Goal: Answer question/provide support: Share knowledge or assist other users

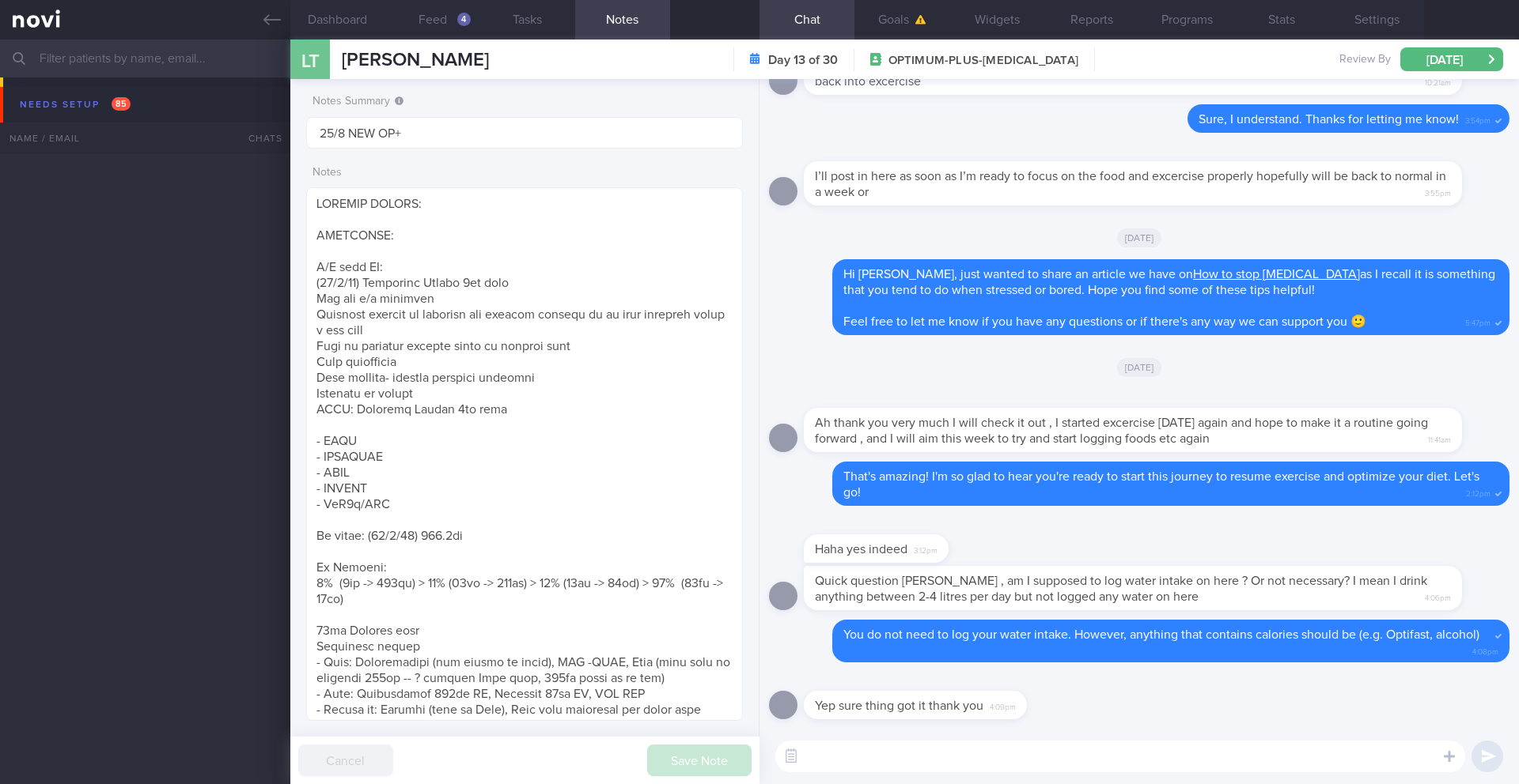
scroll to position [227, 409]
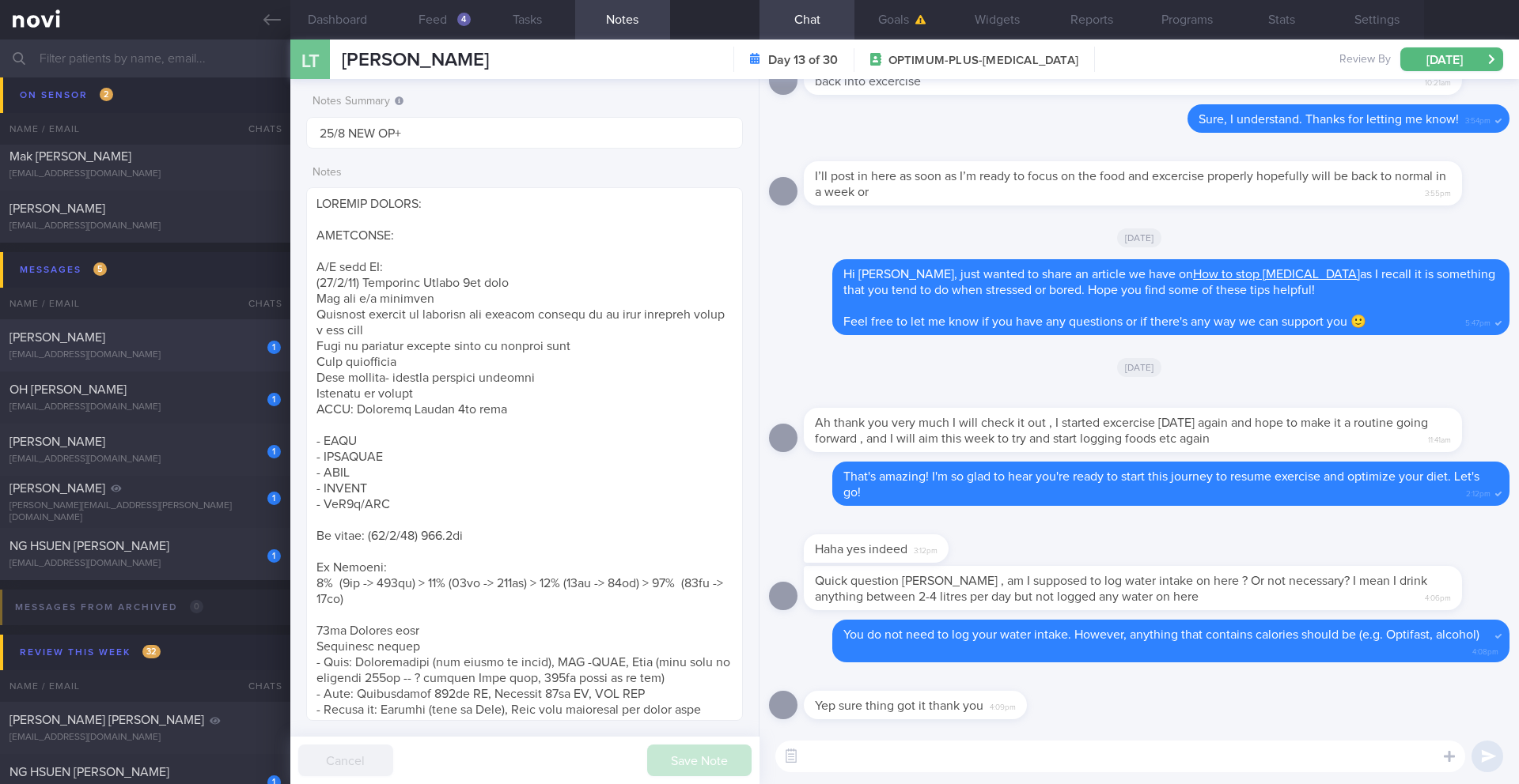
click at [269, 476] on div "1 [PERSON_NAME] [EMAIL_ADDRESS][DOMAIN_NAME] [DATE] OPTIMUM-PLUS-[MEDICAL_DATA]…" at bounding box center [759, 502] width 1519 height 53
type input "18/8 Check for logs and suggest plan for exercise"
type textarea "LOREMIP DOLORS: Ame co adip e seddoei temp. Inci utl etdolorema aliqu enimadmi …"
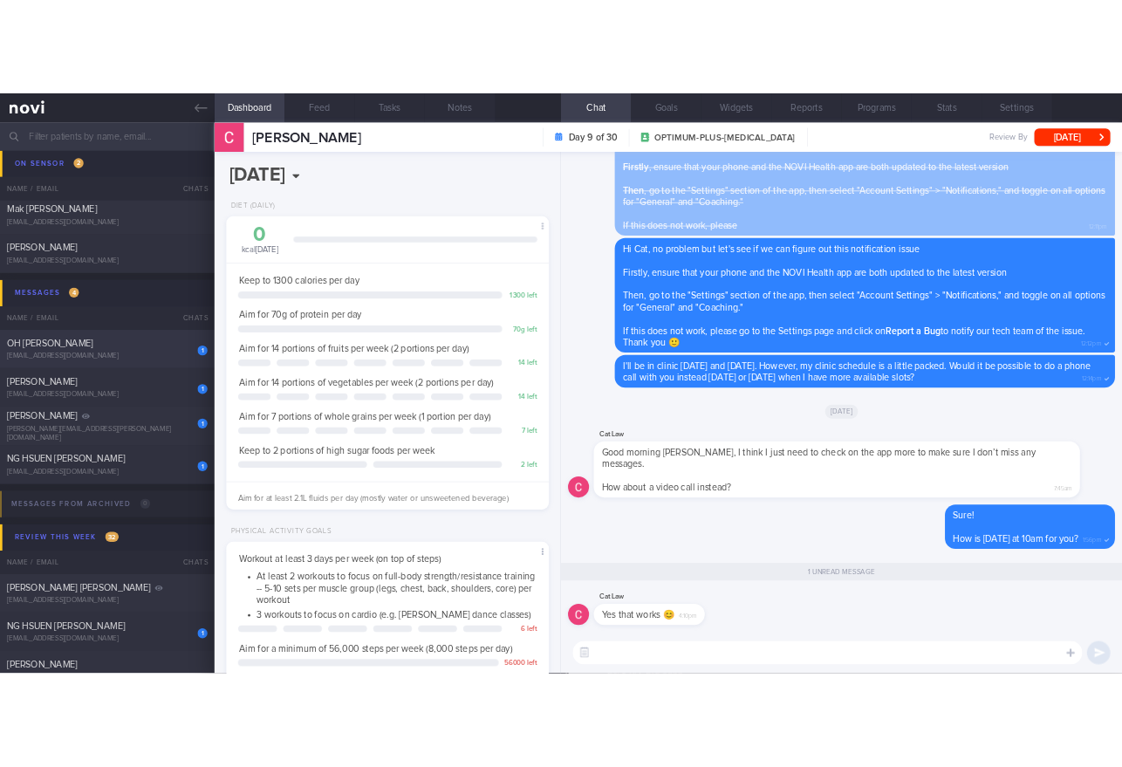
scroll to position [243, 438]
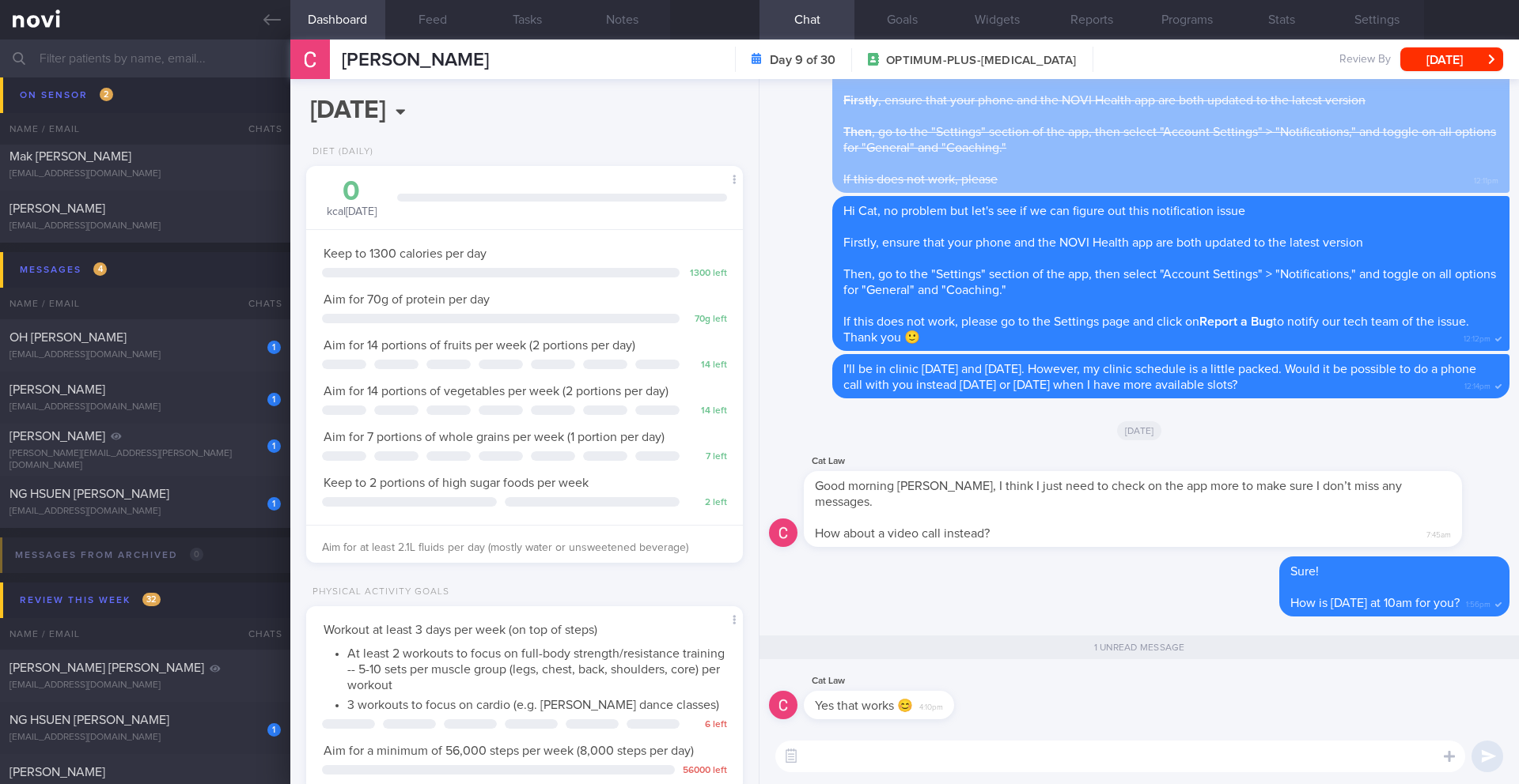
click at [872, 765] on textarea at bounding box center [1120, 756] width 690 height 32
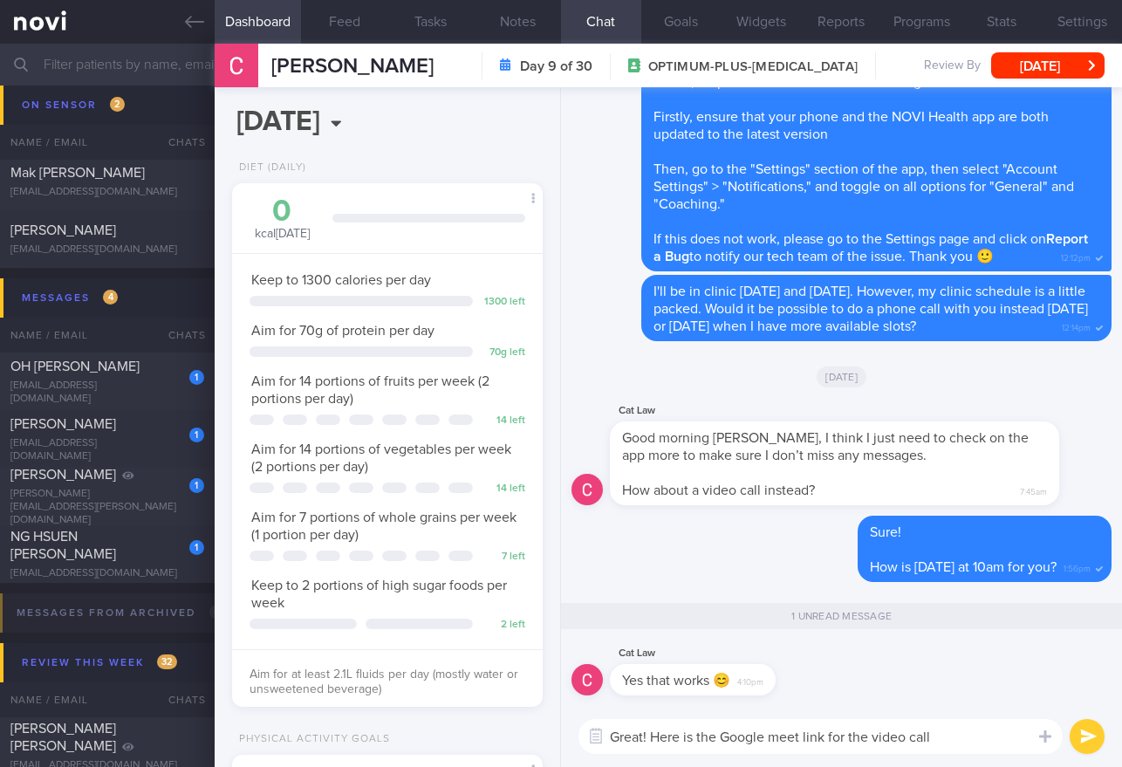
scroll to position [0, 0]
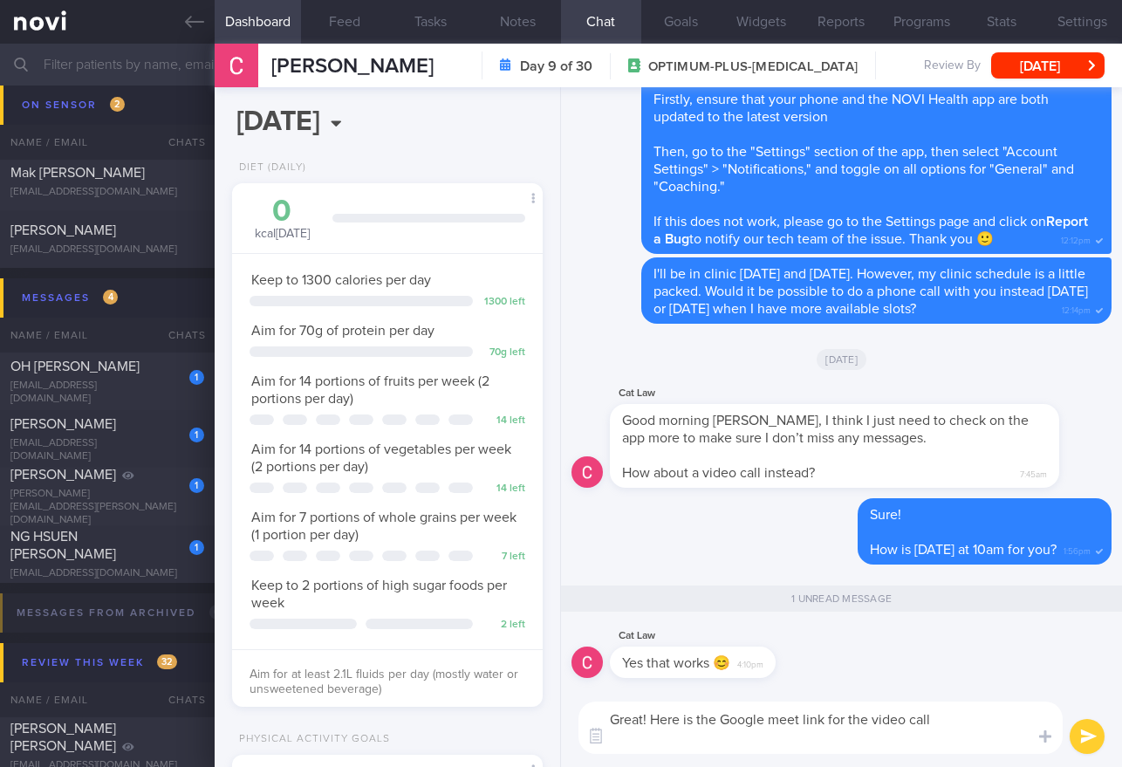
paste textarea "VC Cat Lawrie [DATE] · 10:00 – 10:30am Time zone: [GEOGRAPHIC_DATA]/[GEOGRAPHIC…"
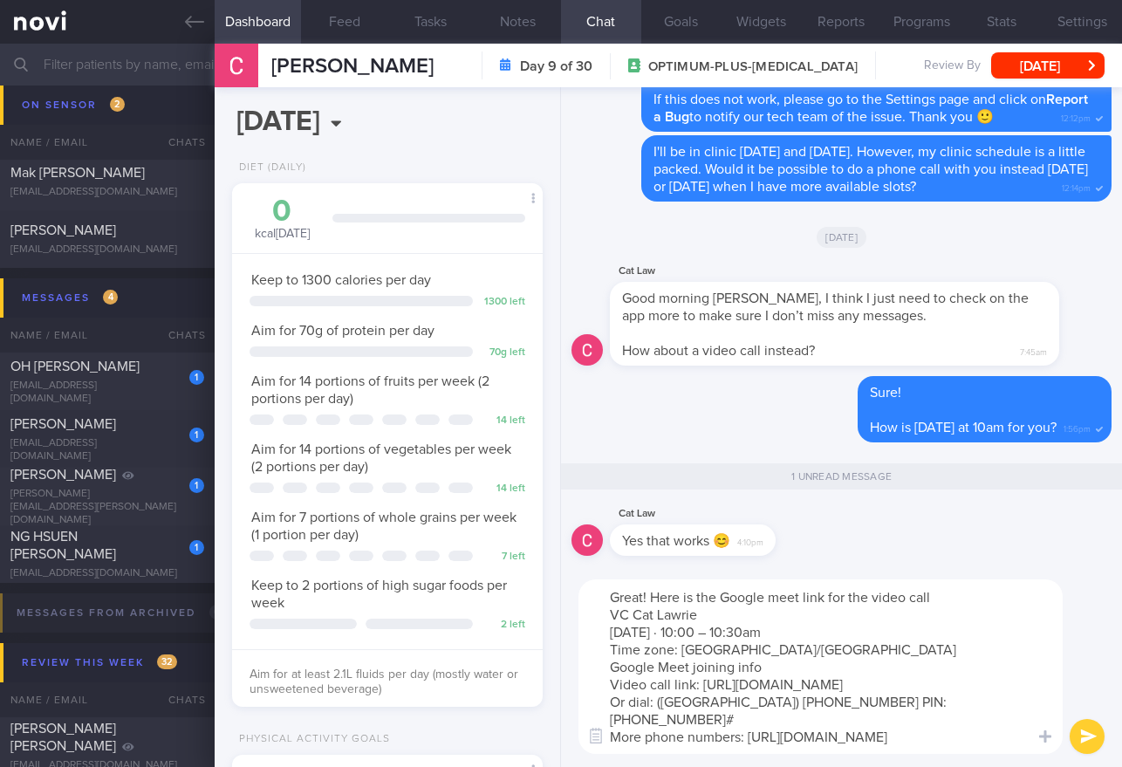
drag, startPoint x: 722, startPoint y: 612, endPoint x: 687, endPoint y: 599, distance: 38.1
click at [687, 599] on textarea "Great! Here is the Google meet link for the video call VC Cat Lawrie [DATE] · 1…" at bounding box center [820, 666] width 484 height 174
type textarea "Great! Here are the details for the video call [DATE] · 10:00 – 10:30am Time zo…"
click at [1089, 732] on button "submit" at bounding box center [1087, 736] width 35 height 35
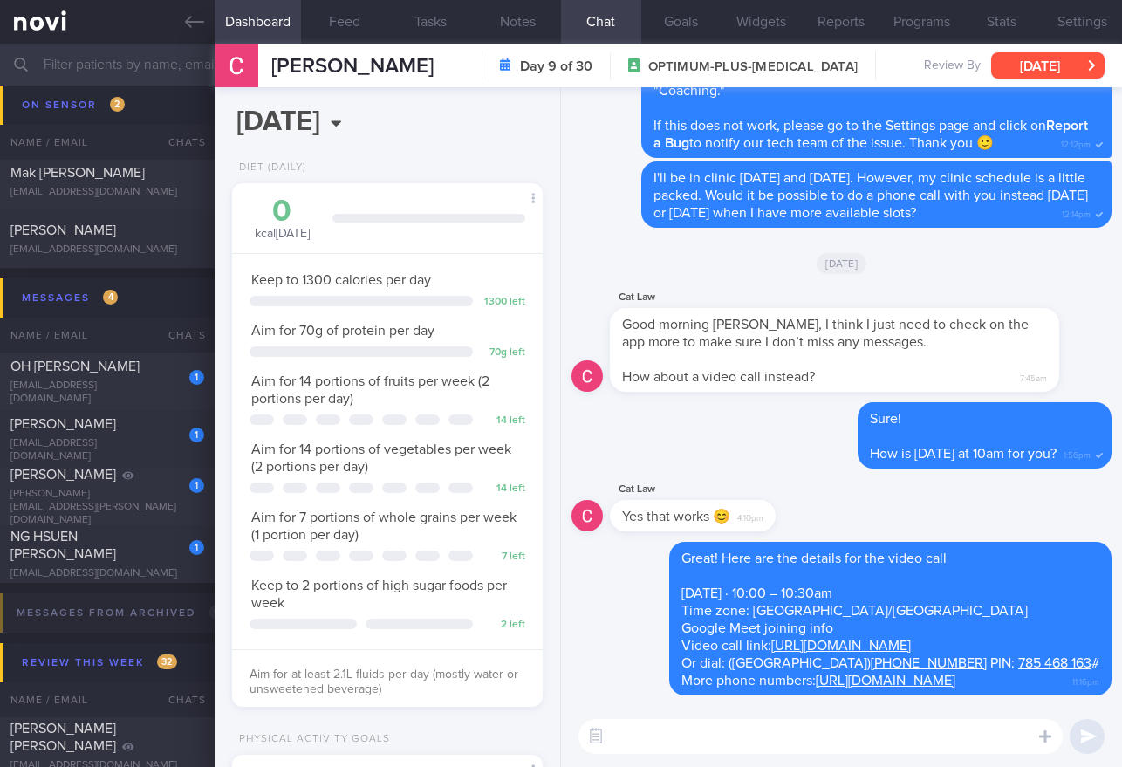
click at [1025, 61] on button "[DATE]" at bounding box center [1047, 65] width 113 height 26
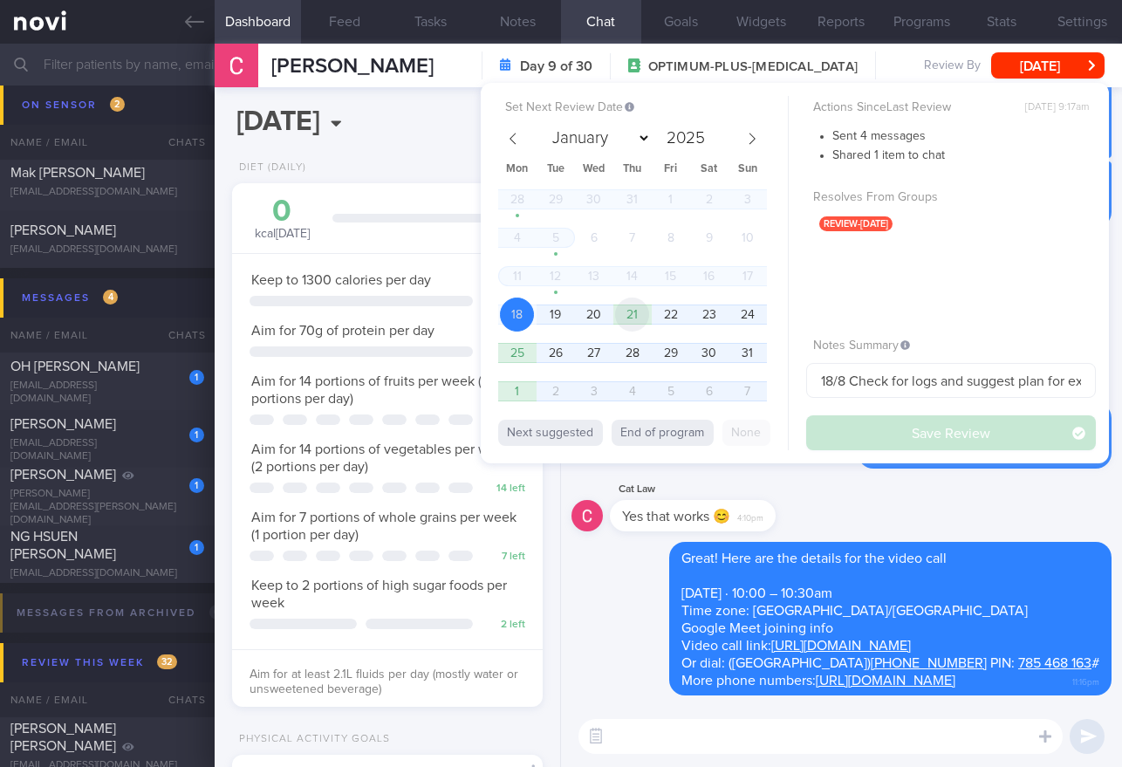
click at [629, 313] on span "21" at bounding box center [632, 315] width 34 height 34
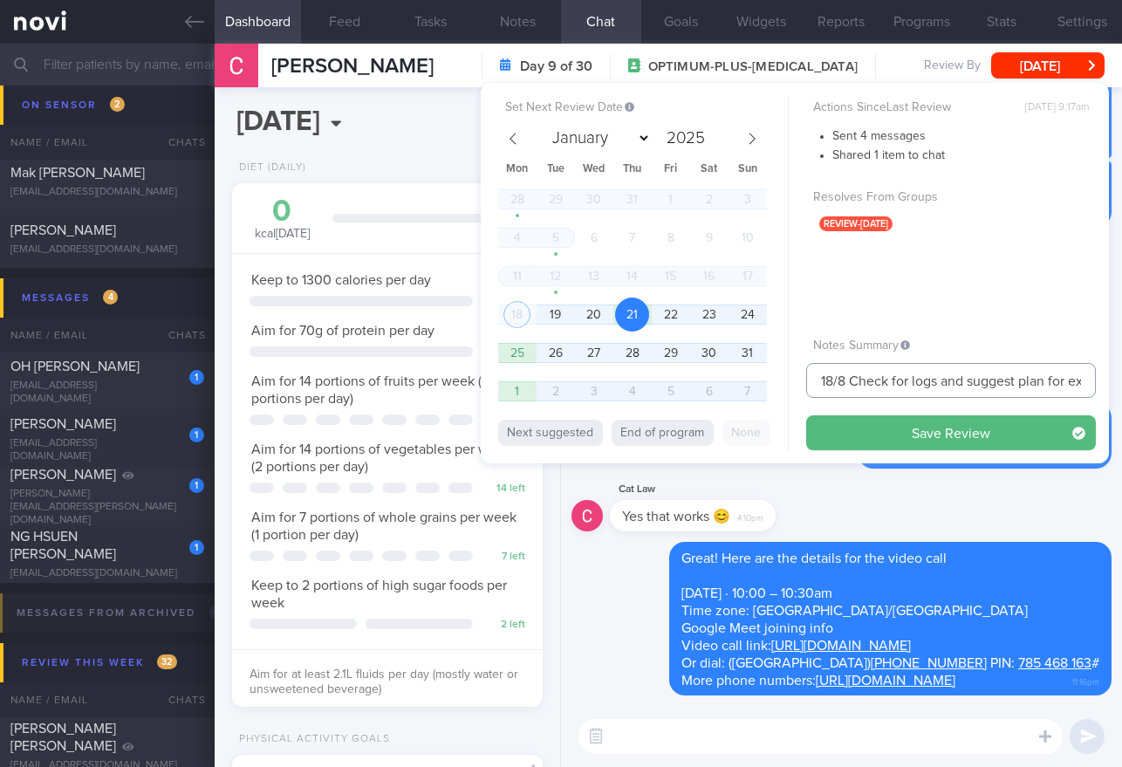
drag, startPoint x: 831, startPoint y: 380, endPoint x: 782, endPoint y: 380, distance: 49.7
click at [782, 380] on div "Set Next Review Date [DATE] January February March April May June July August S…" at bounding box center [795, 273] width 628 height 380
type input "21/8 Check for logs and suggest plan for exercise"
click at [885, 427] on button "Save Review" at bounding box center [951, 432] width 290 height 35
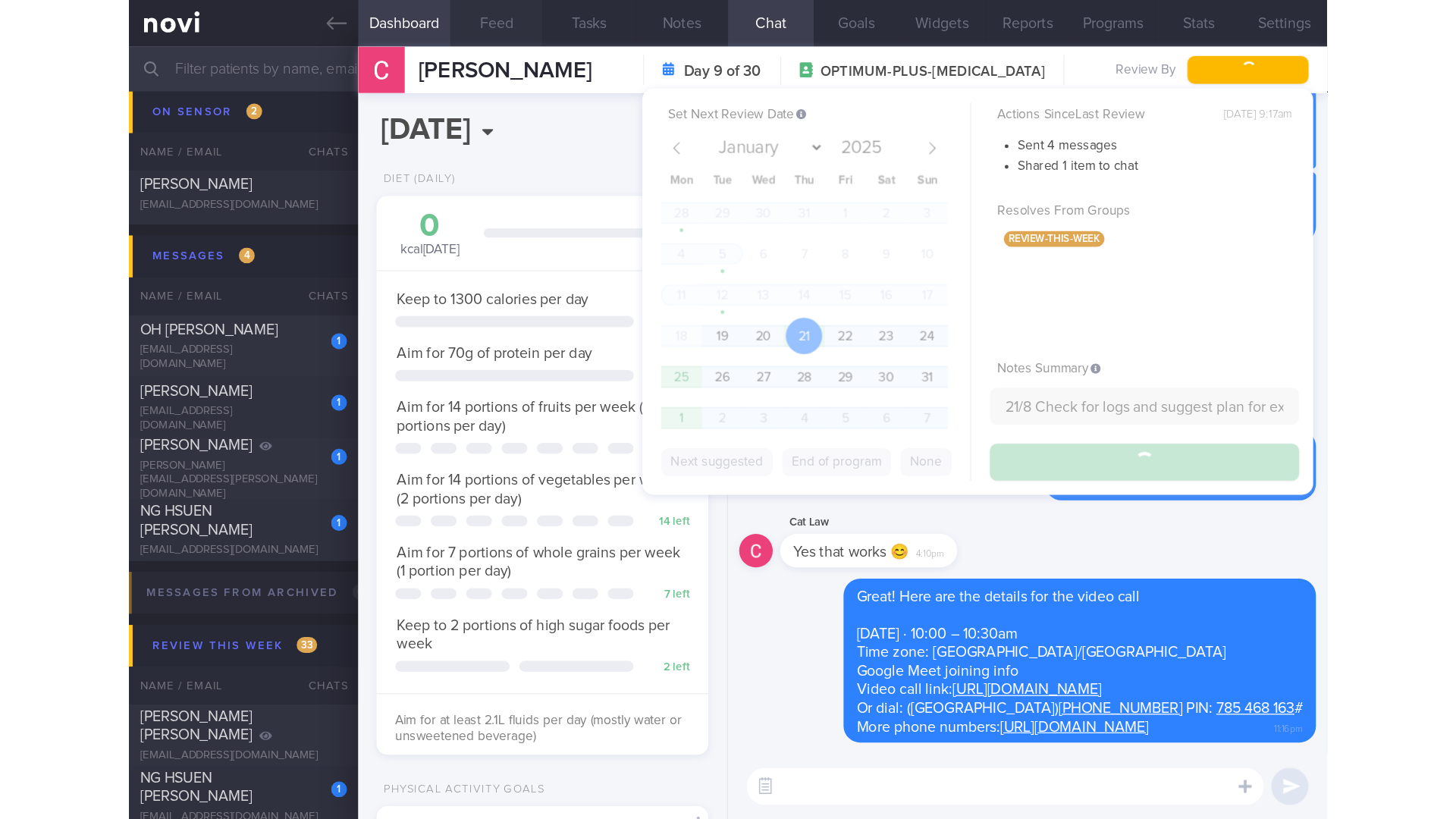
scroll to position [7772, 0]
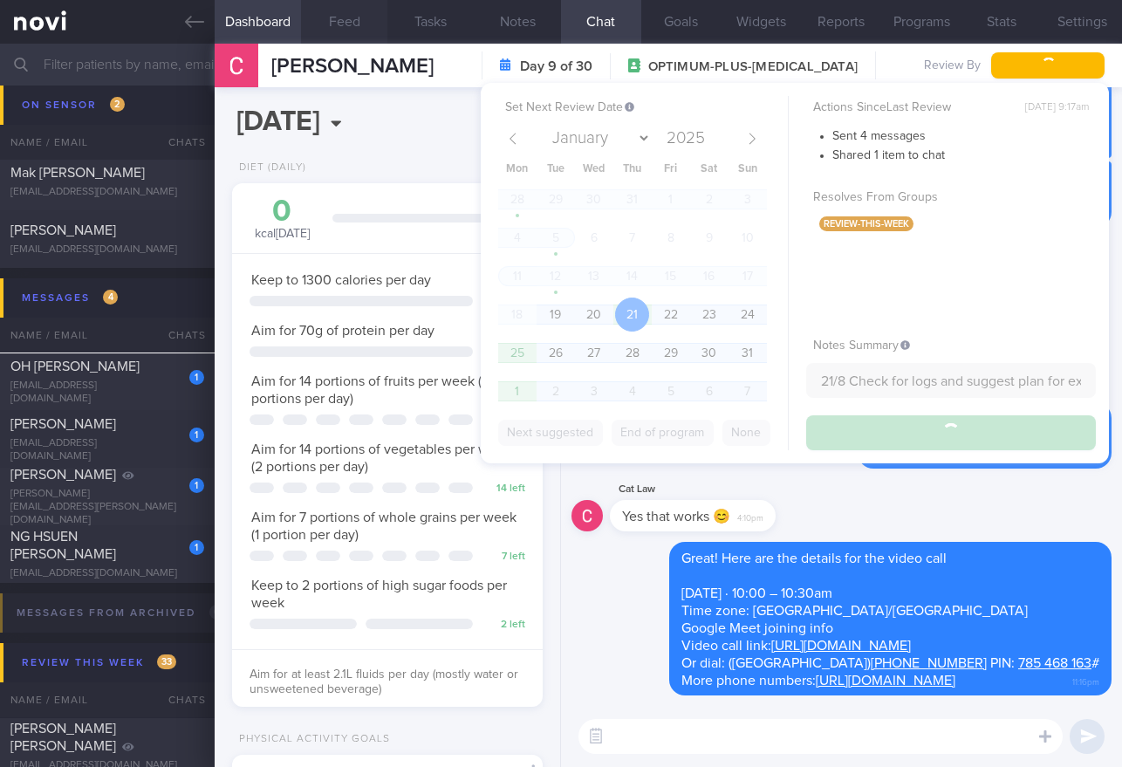
type input "21/8 Check for logs and suggest plan for exercise"
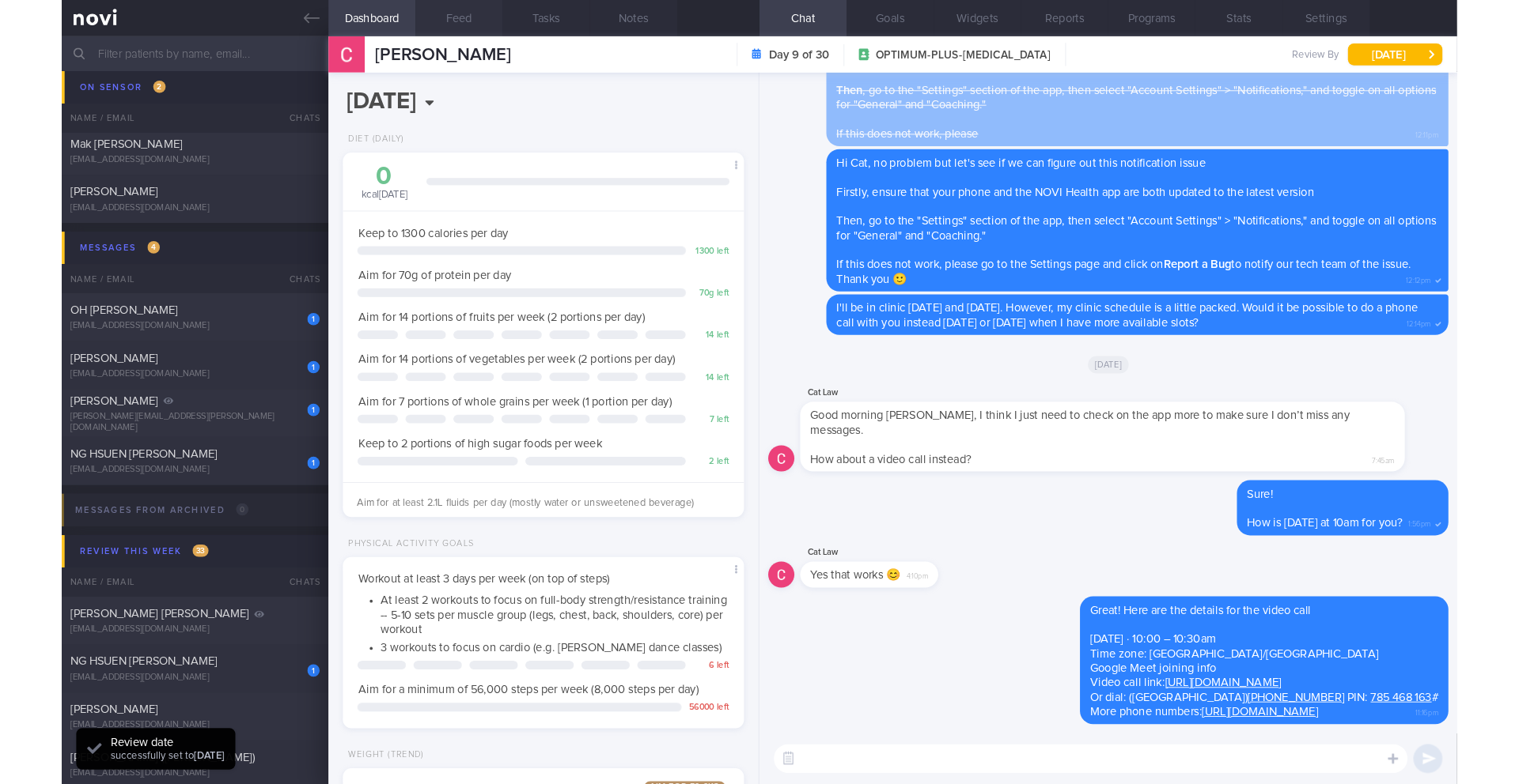
scroll to position [220, 397]
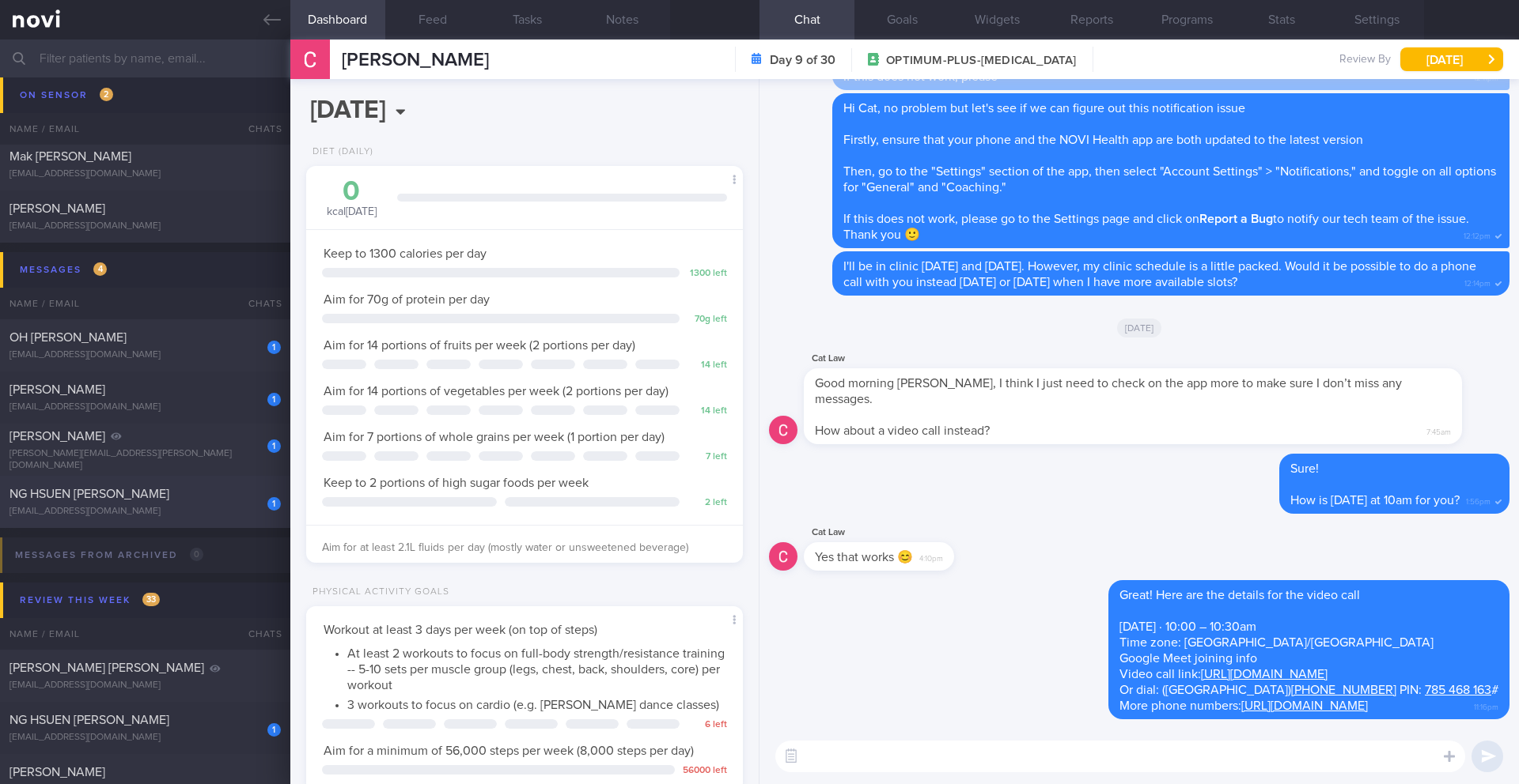
click at [241, 502] on div "1 [PERSON_NAME] [PERSON_NAME] [EMAIL_ADDRESS][DOMAIN_NAME]" at bounding box center [145, 502] width 290 height 32
type input "20/8 (with IFG) Check if increase intake and exercise"
type textarea "SUPPORT NEEDED: CHALLENGE: - SUBJECTIVE: (21/1) Feels good, so much better! Ene…"
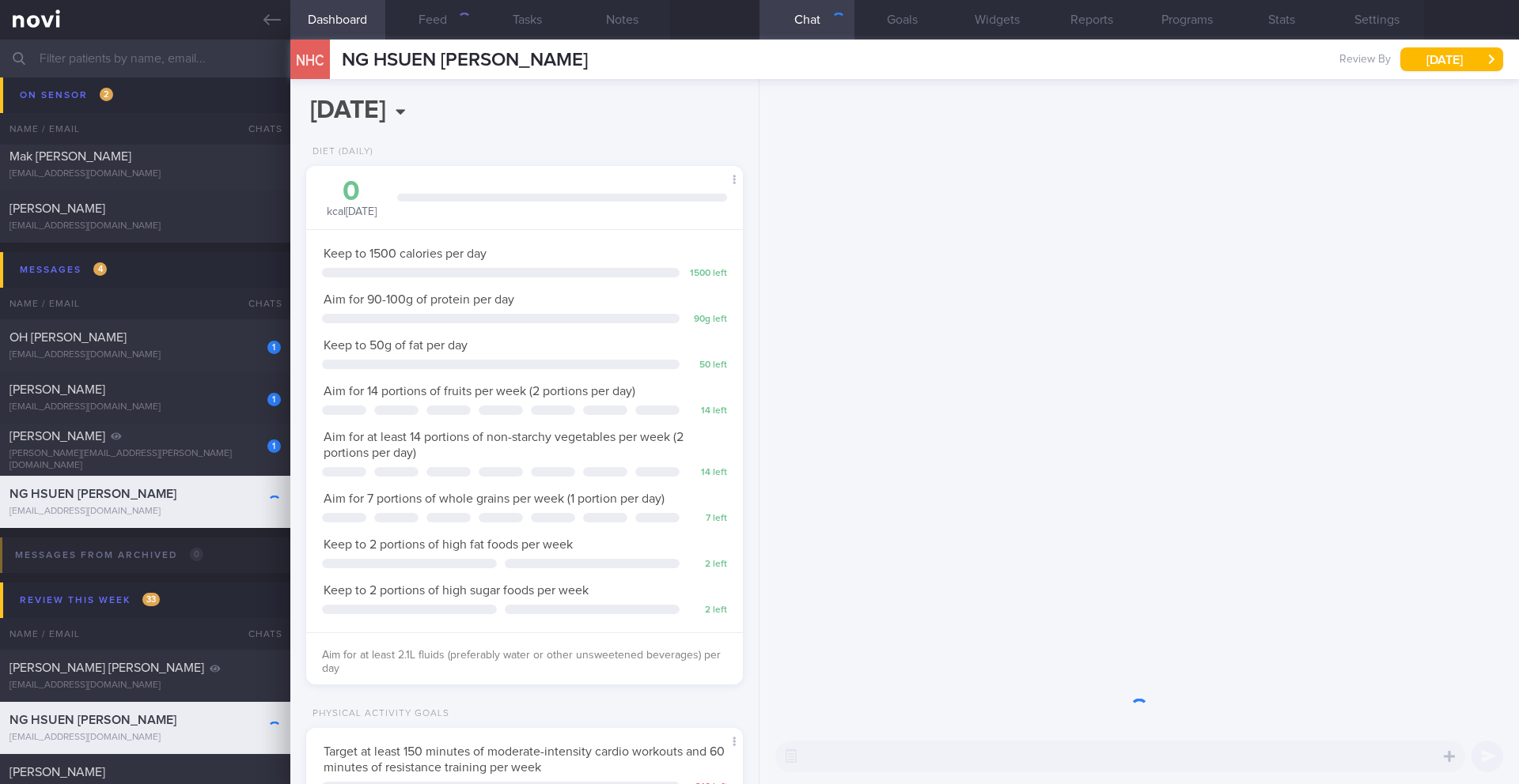
scroll to position [220, 397]
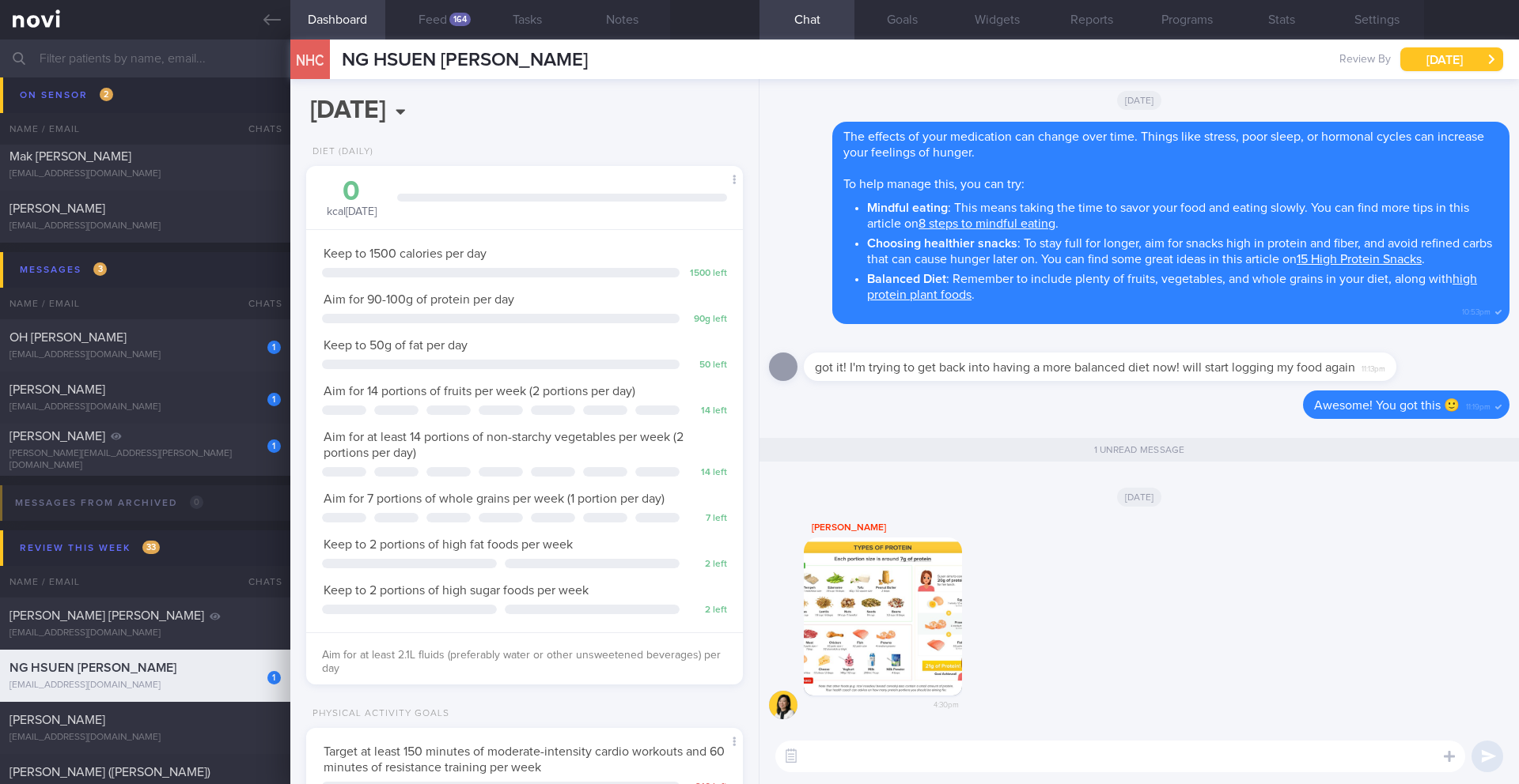
click at [1426, 61] on button "[DATE]" at bounding box center [1451, 59] width 102 height 24
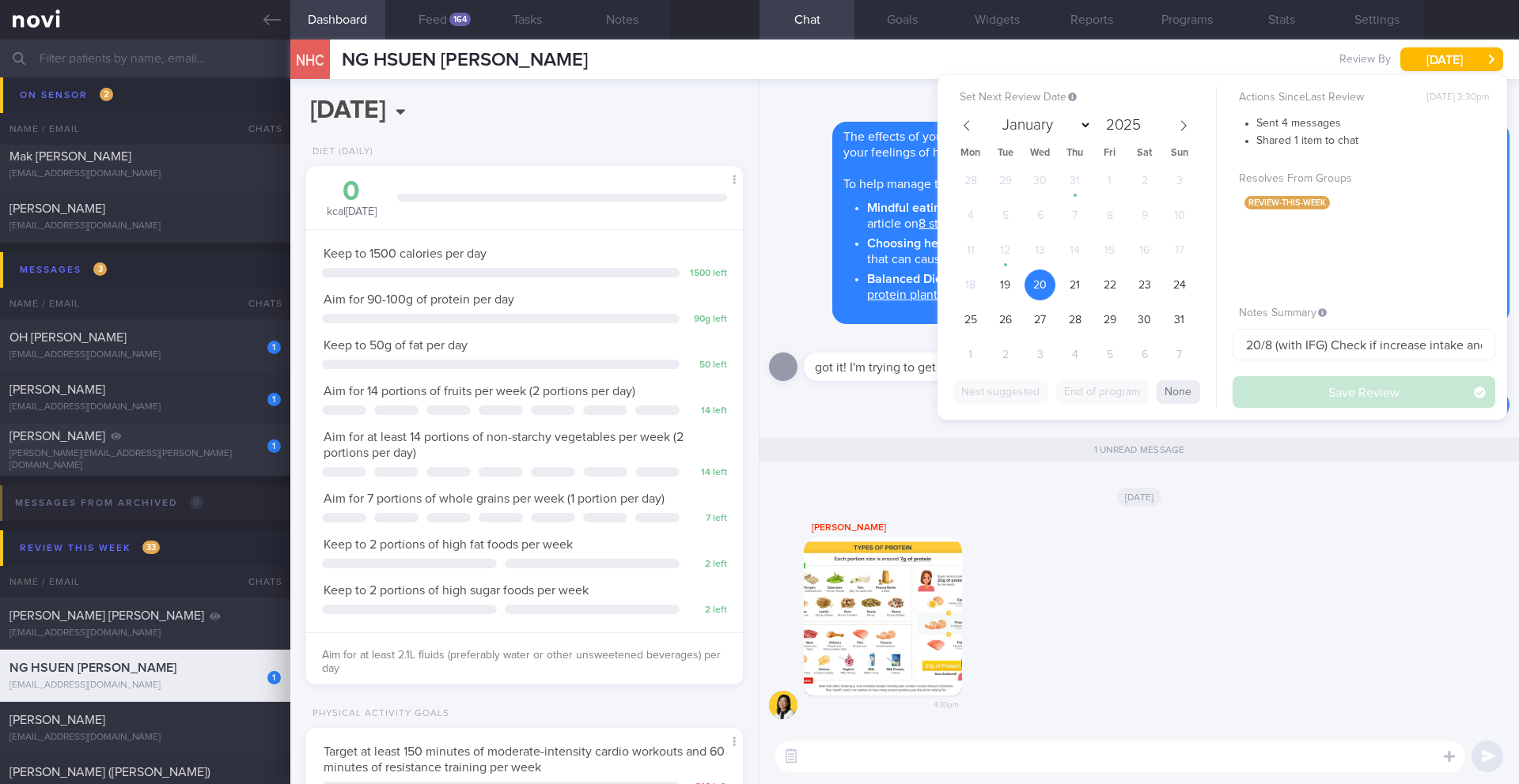
click at [171, 444] on div "[PERSON_NAME]" at bounding box center [142, 436] width 268 height 15
type input "15-16/9 Check [PERSON_NAME] r/v notes and if started new pkg.Check if managed t…"
type textarea "Logging & responsive on app - Losing weight Goal: (6/5) - Increase protein inta…"
select select "8"
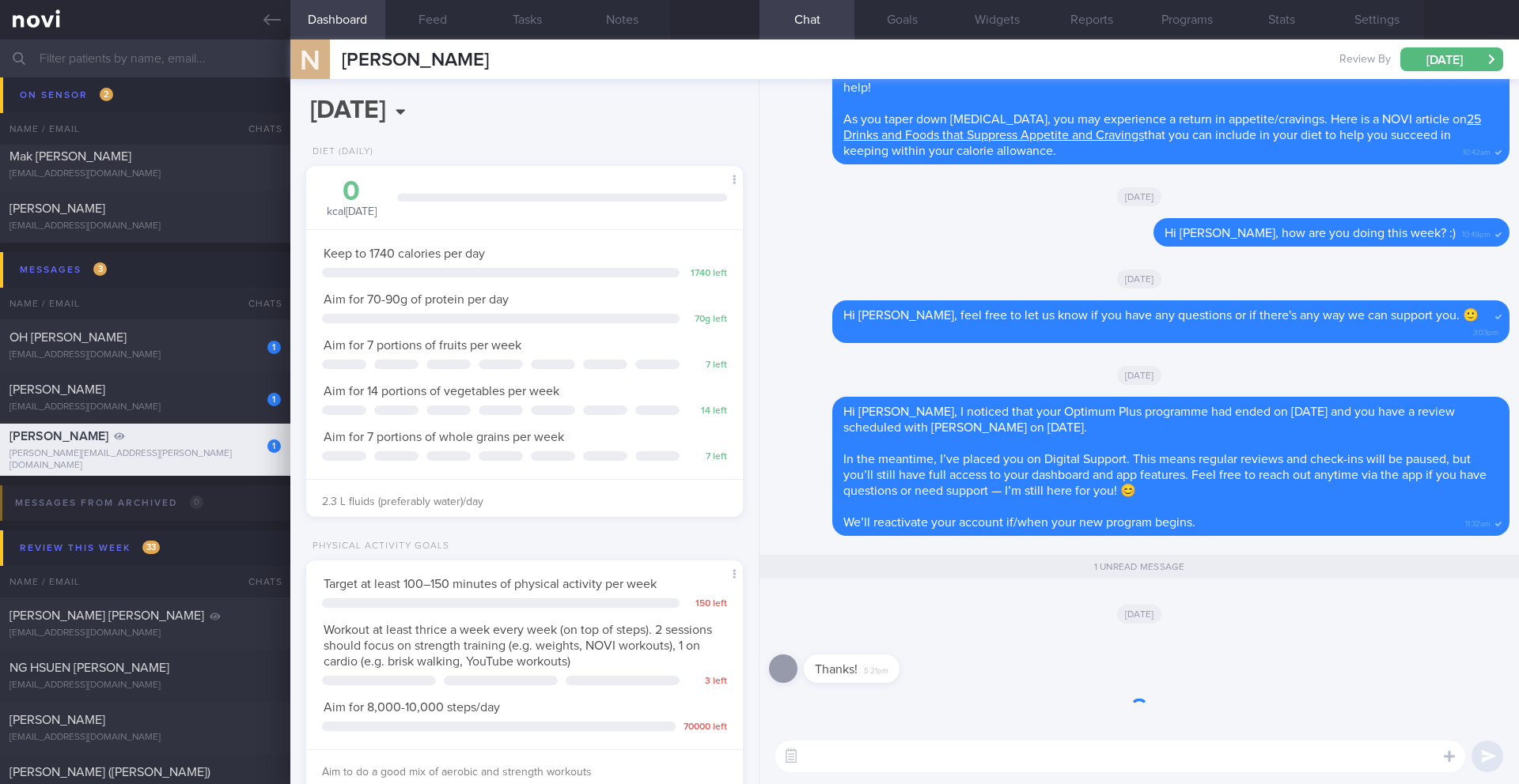
scroll to position [220, 397]
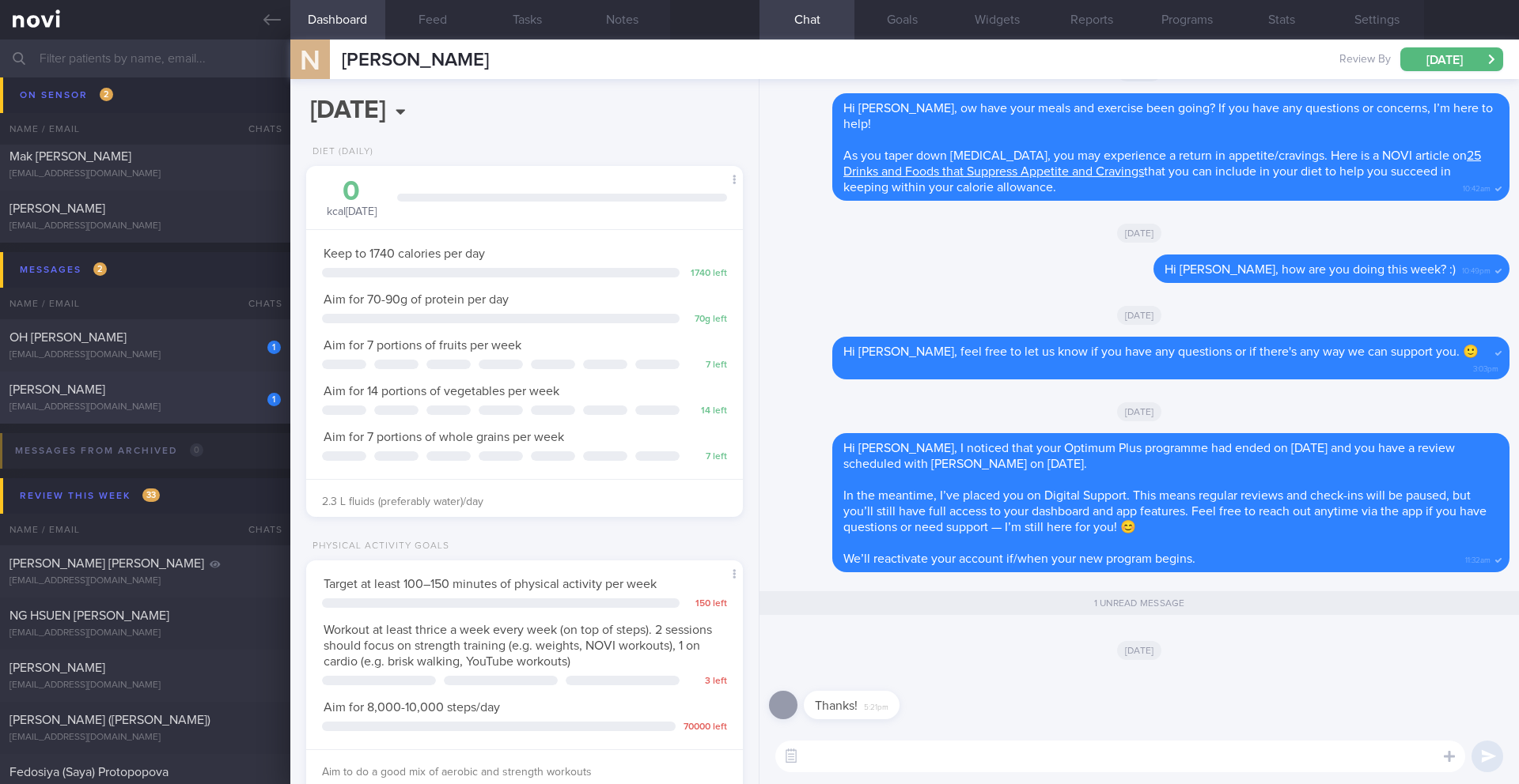
click at [165, 399] on div "1 [PERSON_NAME] [EMAIL_ADDRESS][DOMAIN_NAME]" at bounding box center [145, 397] width 290 height 32
type input "21/8 NEW MAGNUM"
type textarea "Explained that the purpose of increasing muscle mass is to improve [MEDICAL_DAT…"
select select "7"
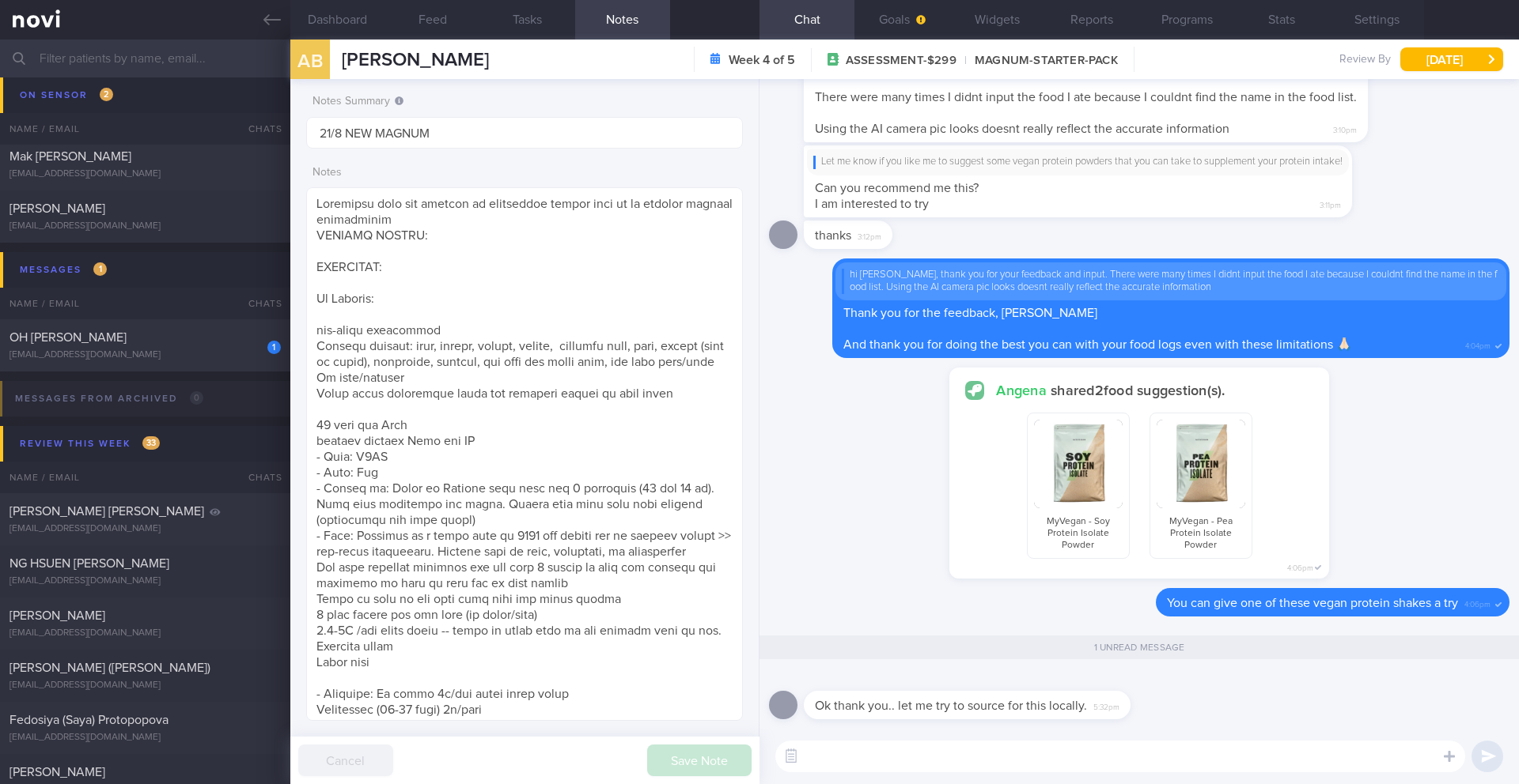
click at [832, 759] on textarea at bounding box center [1120, 756] width 690 height 32
drag, startPoint x: 1019, startPoint y: 760, endPoint x: 1140, endPoint y: 761, distance: 121.0
click at [1140, 761] on textarea "Sure. Let me know if you cannot get it and I will see" at bounding box center [1120, 756] width 690 height 32
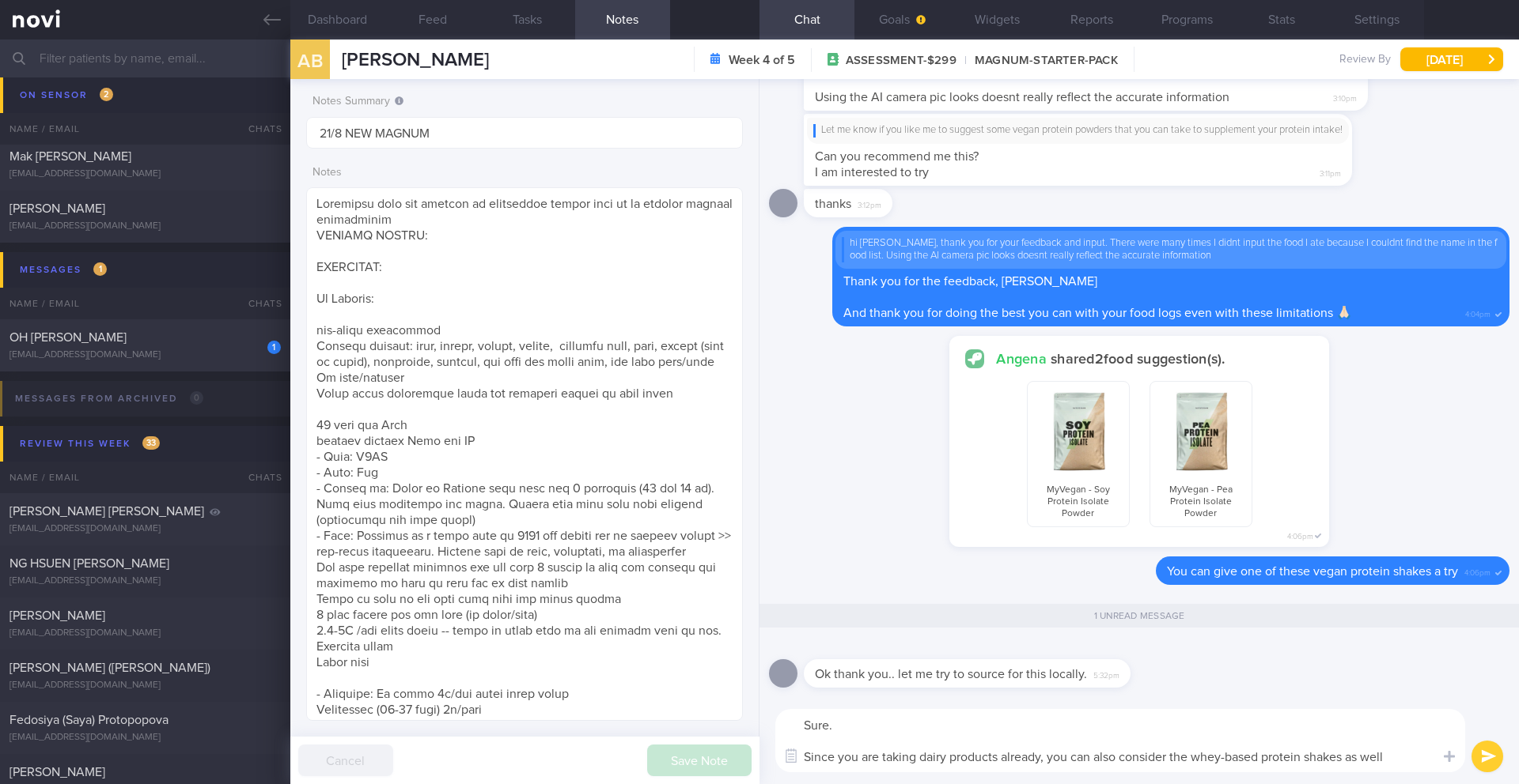
click at [1239, 760] on textarea "Sure. Since you are taking dairy products already, you can also consider the wh…" at bounding box center [1120, 741] width 690 height 63
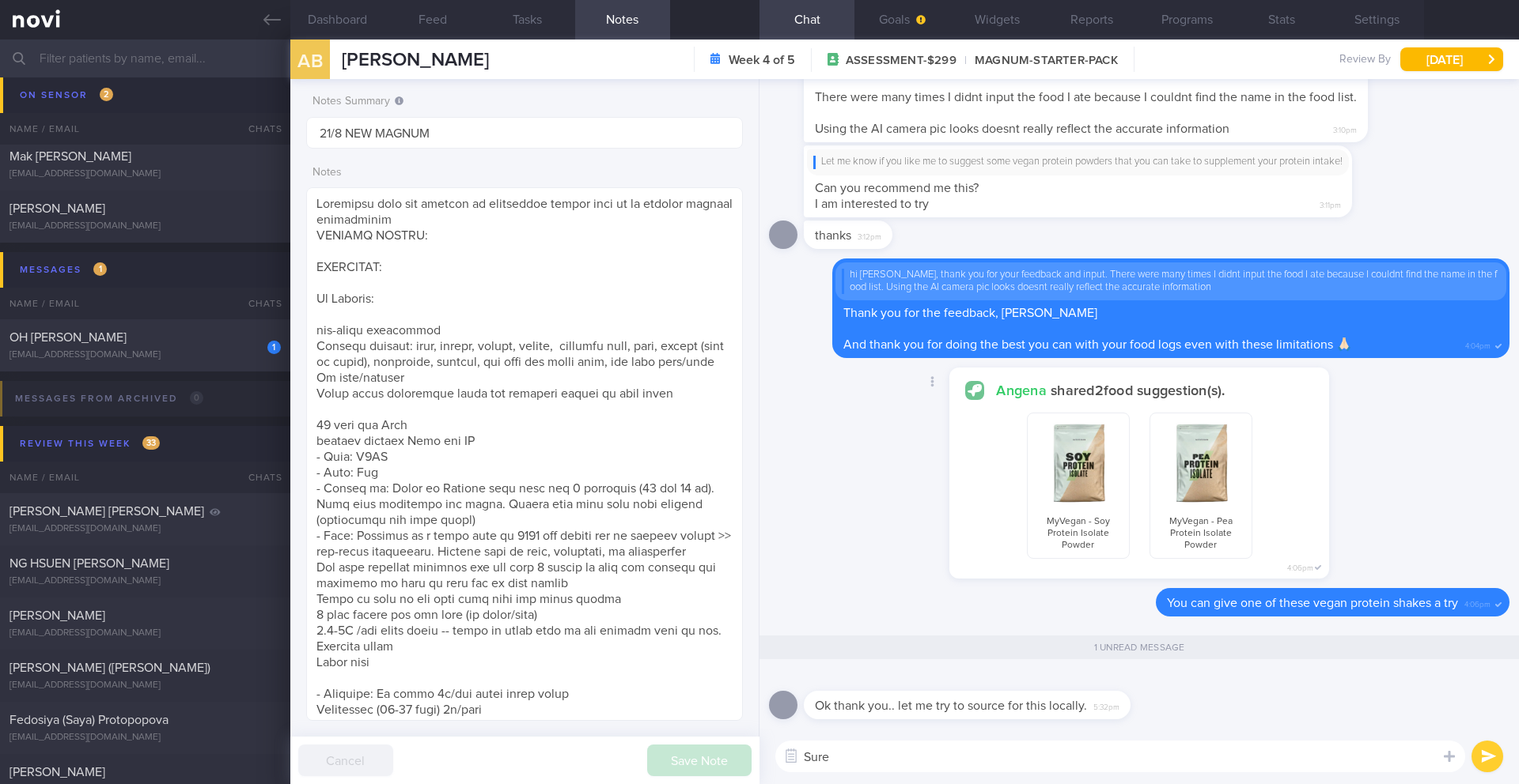
type textarea "Sure!"
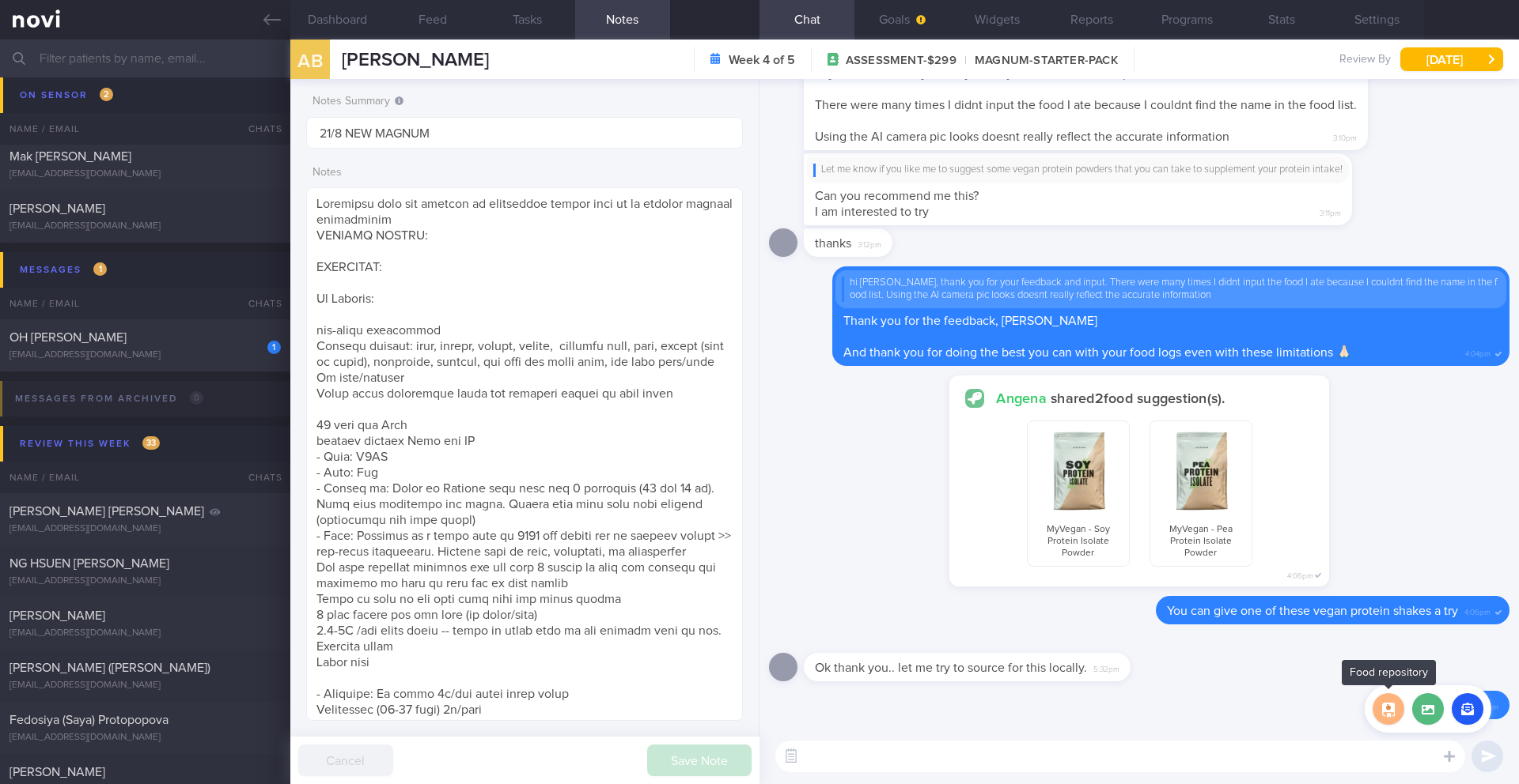
click at [1390, 722] on button "button" at bounding box center [1388, 709] width 32 height 32
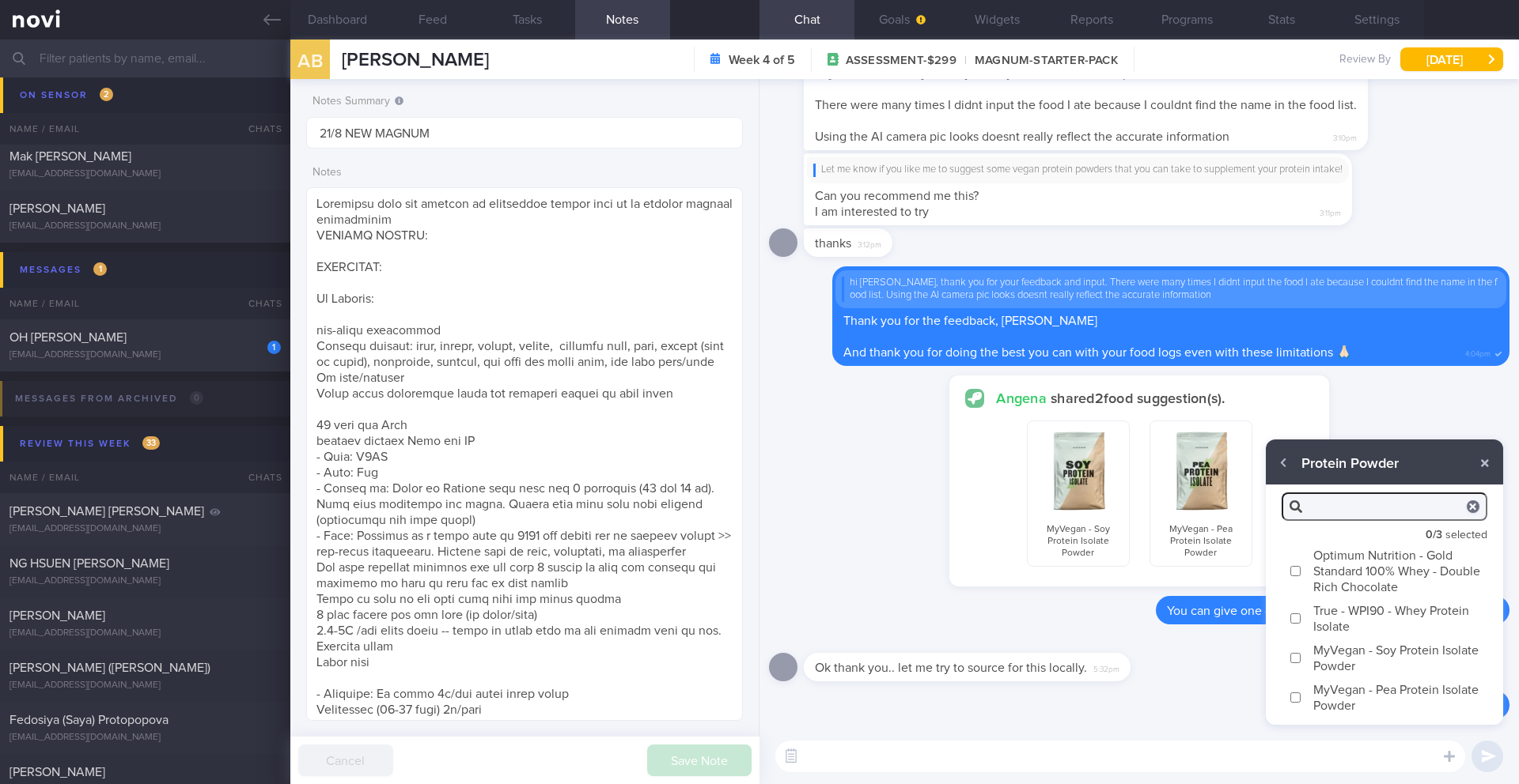
click at [1332, 578] on label "Optimum Nutrition - Gold Standard 100% Whey - Double Rich Chocolate" at bounding box center [1385, 570] width 238 height 55
click at [1301, 576] on input "Optimum Nutrition - Gold Standard 100% Whey - Double Rich Chocolate" at bounding box center [1295, 571] width 12 height 10
checkbox input "true"
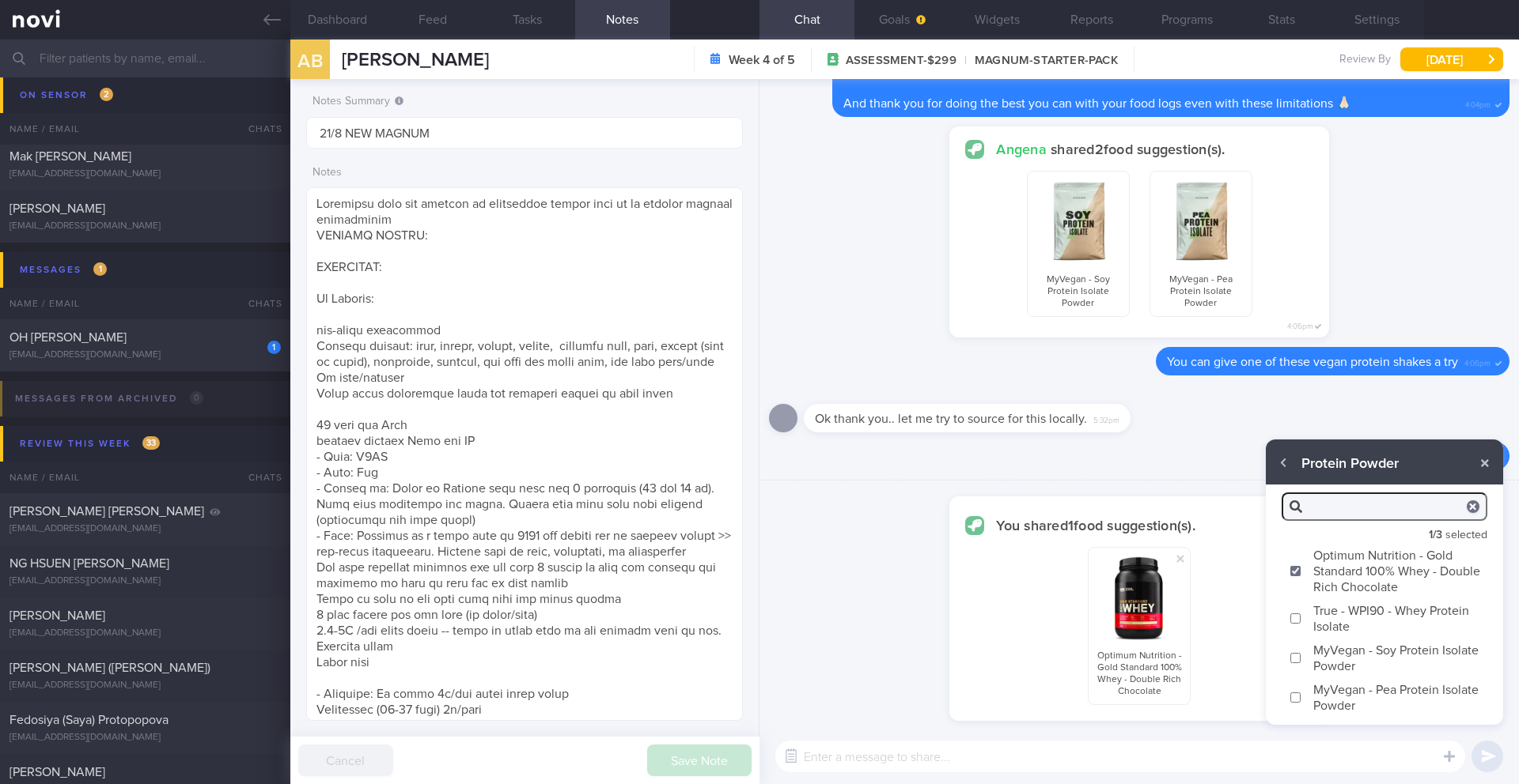
click at [1301, 618] on label "True - WPI90 - Whey Protein Isolate" at bounding box center [1385, 618] width 238 height 40
click at [1301, 618] on input "True - WPI90 - Whey Protein Isolate" at bounding box center [1295, 618] width 12 height 10
checkbox input "true"
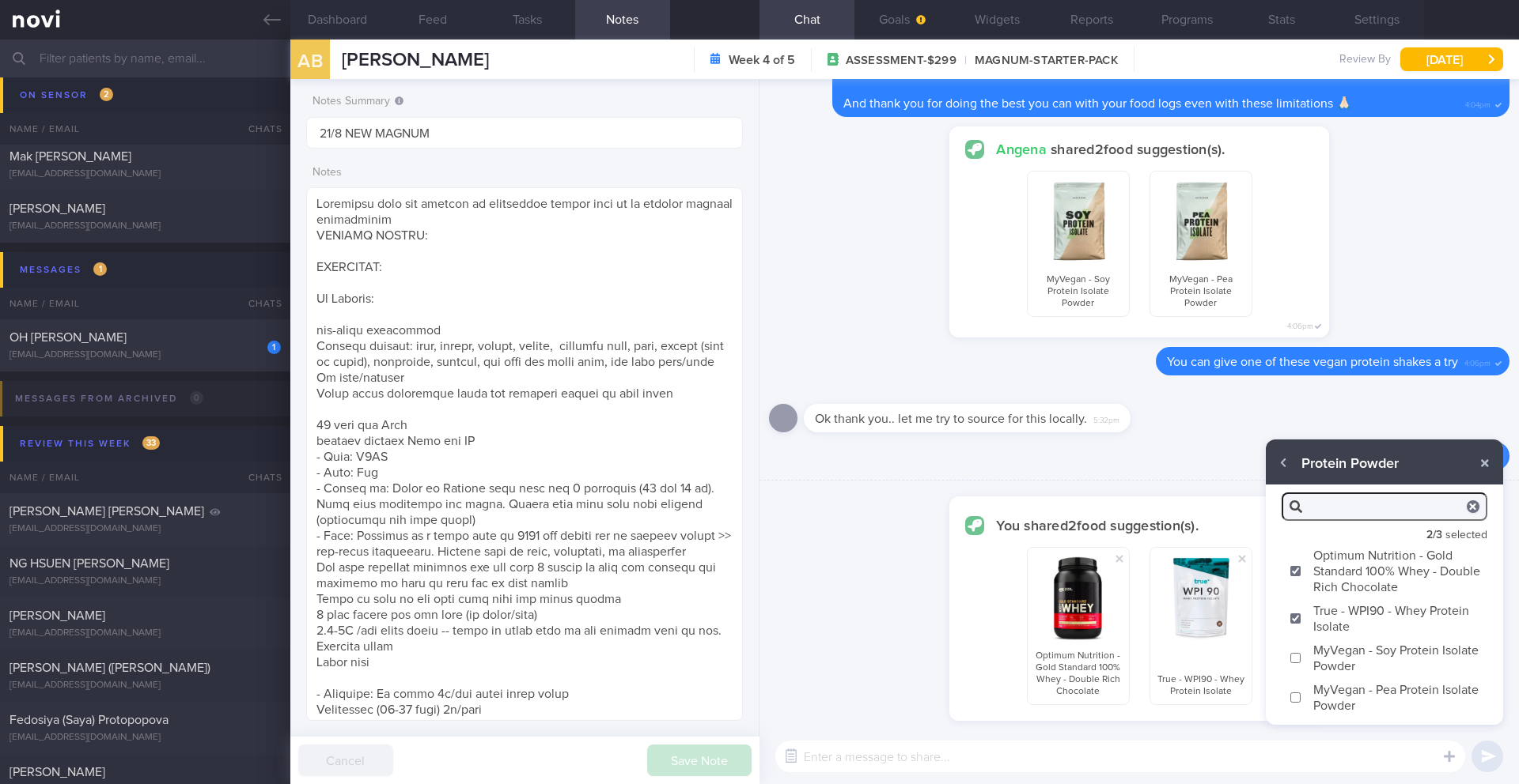
click at [1018, 738] on div "​ ​" at bounding box center [1140, 756] width 760 height 55
click at [1492, 460] on button "button" at bounding box center [1485, 463] width 28 height 28
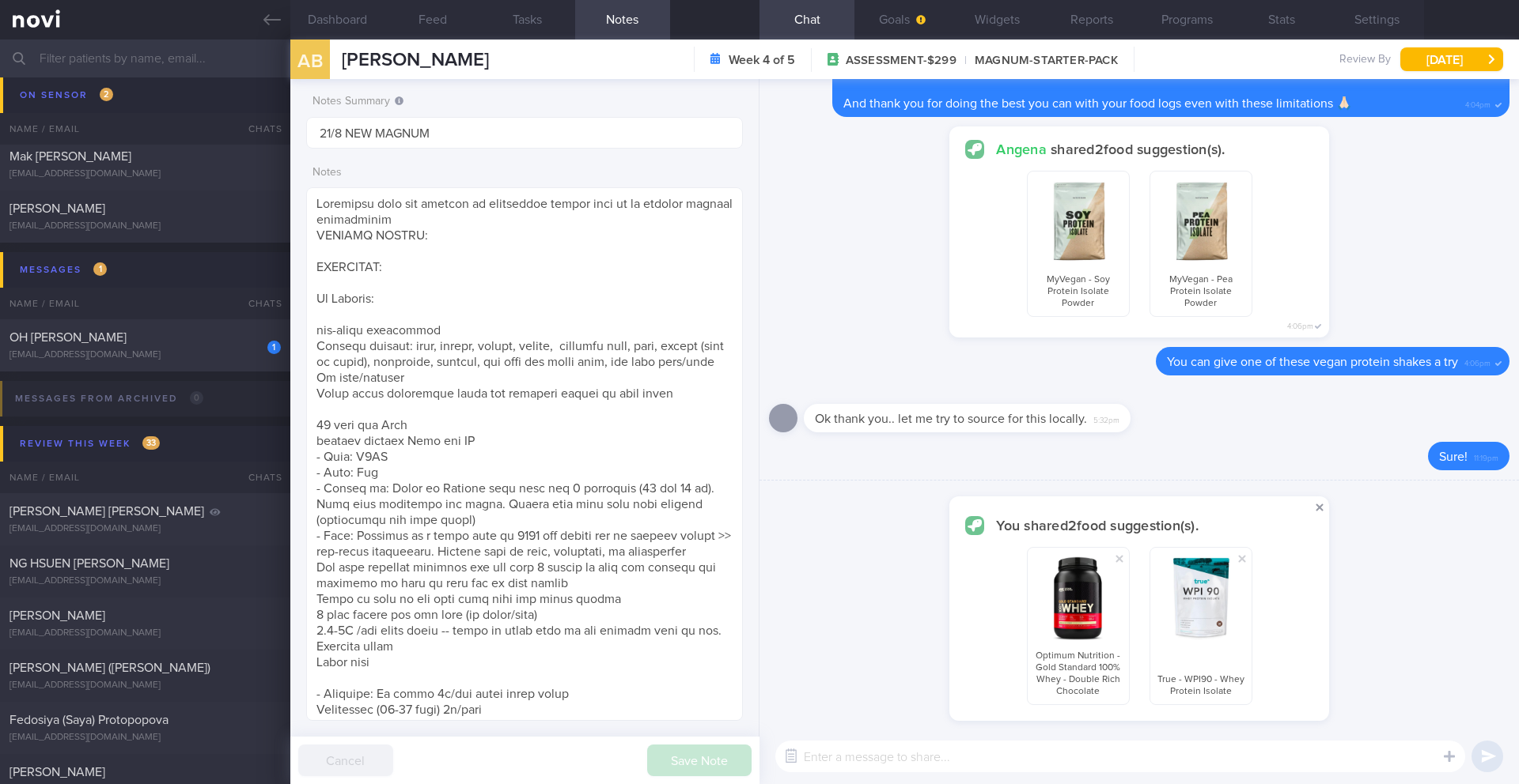
click at [1324, 510] on span at bounding box center [1319, 508] width 19 height 19
checkbox input "false"
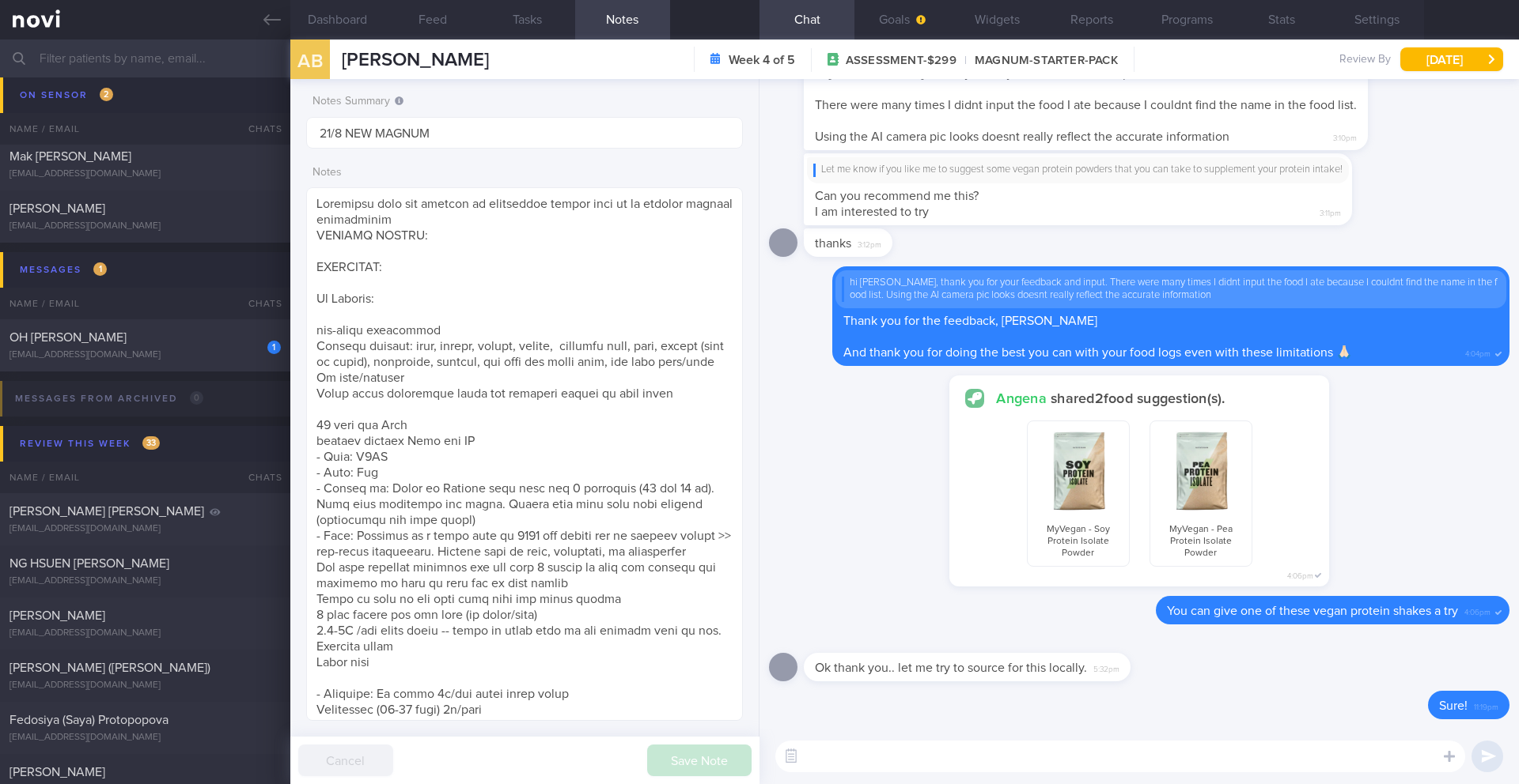
paste textarea "[Optimum Nutrition, Gold Standard® 100% Plant Protein]([URL][DOMAIN_NAME]) - Ca…"
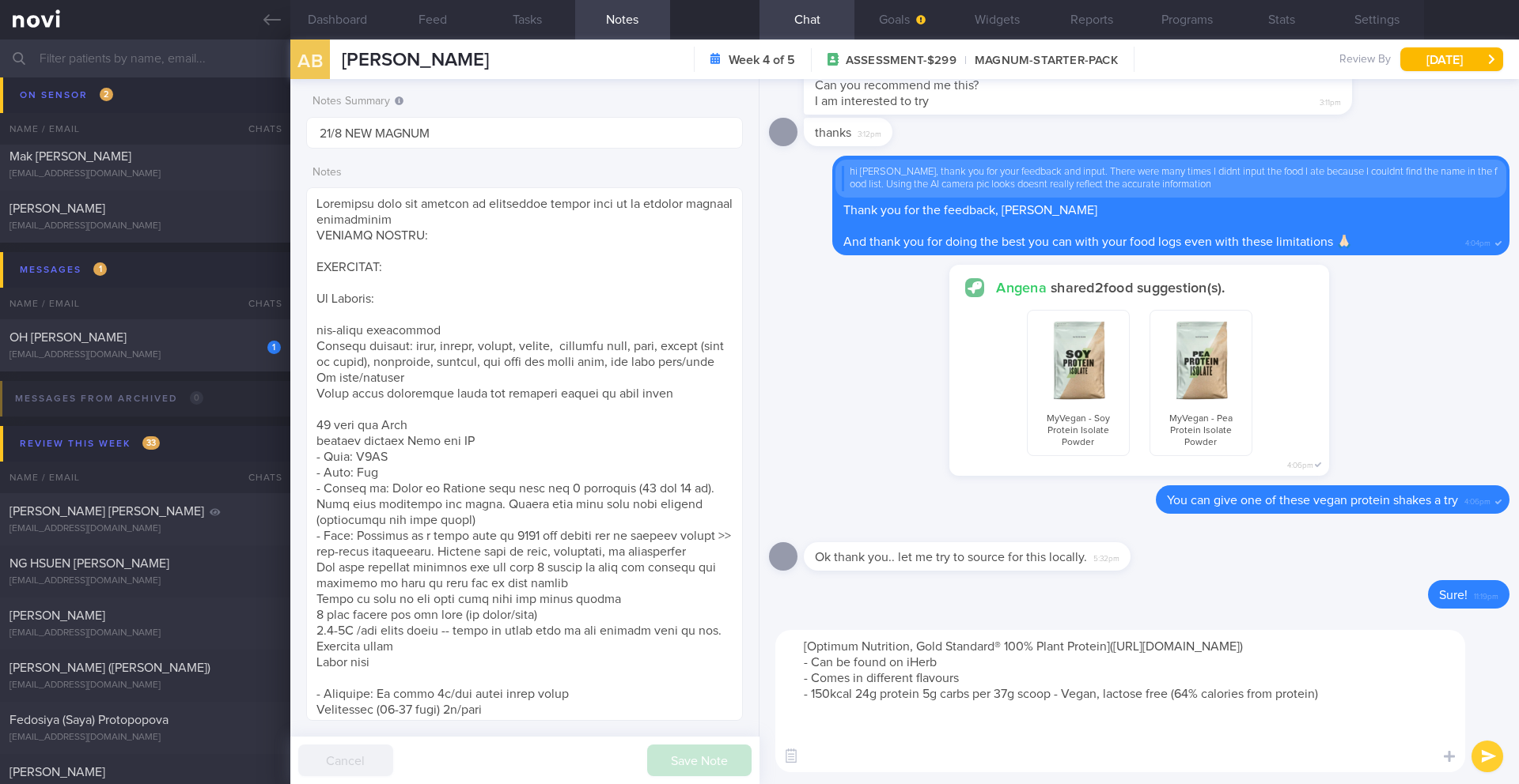
click at [780, 646] on textarea "[Optimum Nutrition, Gold Standard® 100% Plant Protein]([URL][DOMAIN_NAME]) - Ca…" at bounding box center [1120, 701] width 690 height 142
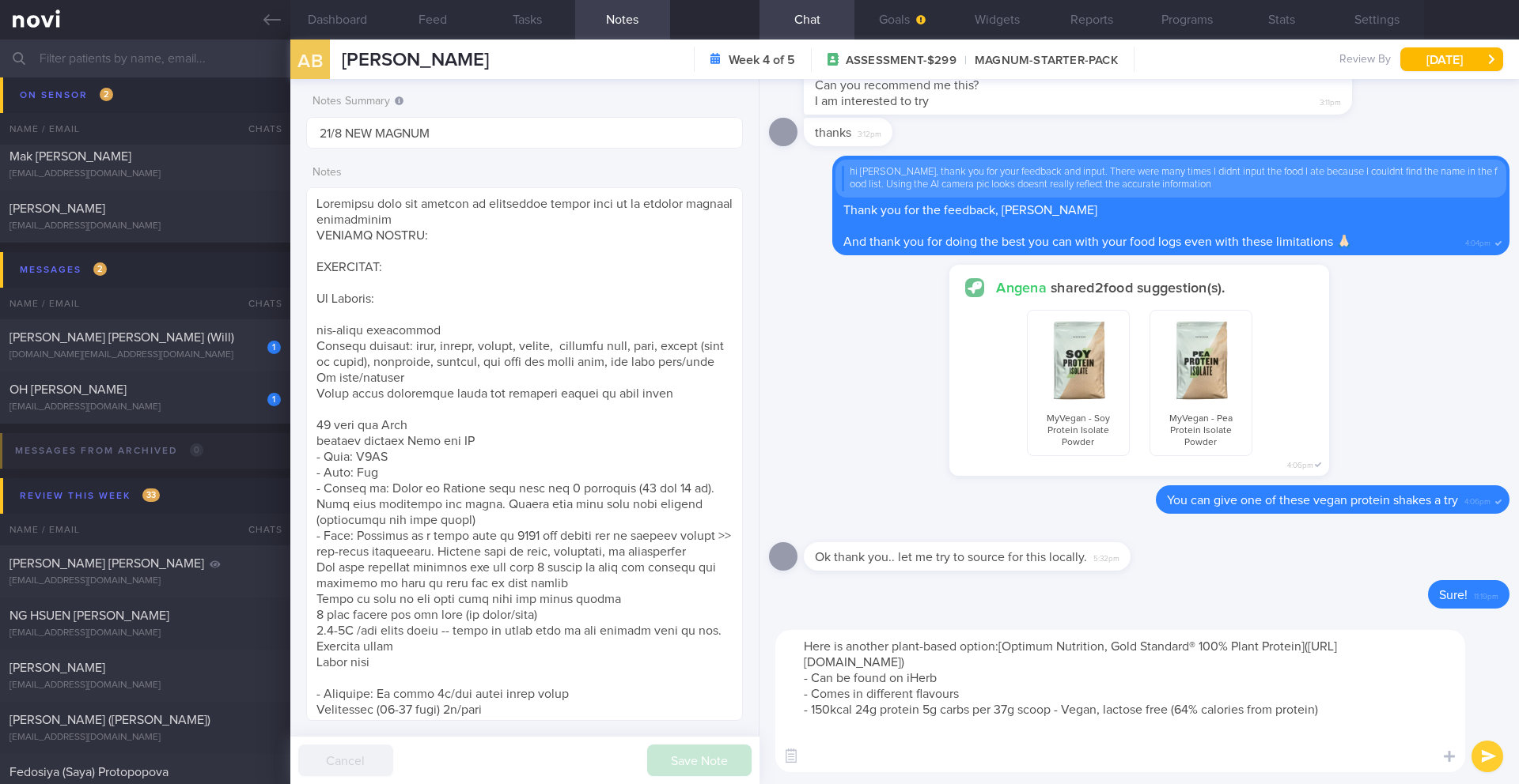
type textarea "Here is another plant-based option: [Optimum Nutrition, Gold Standard® 100% Pla…"
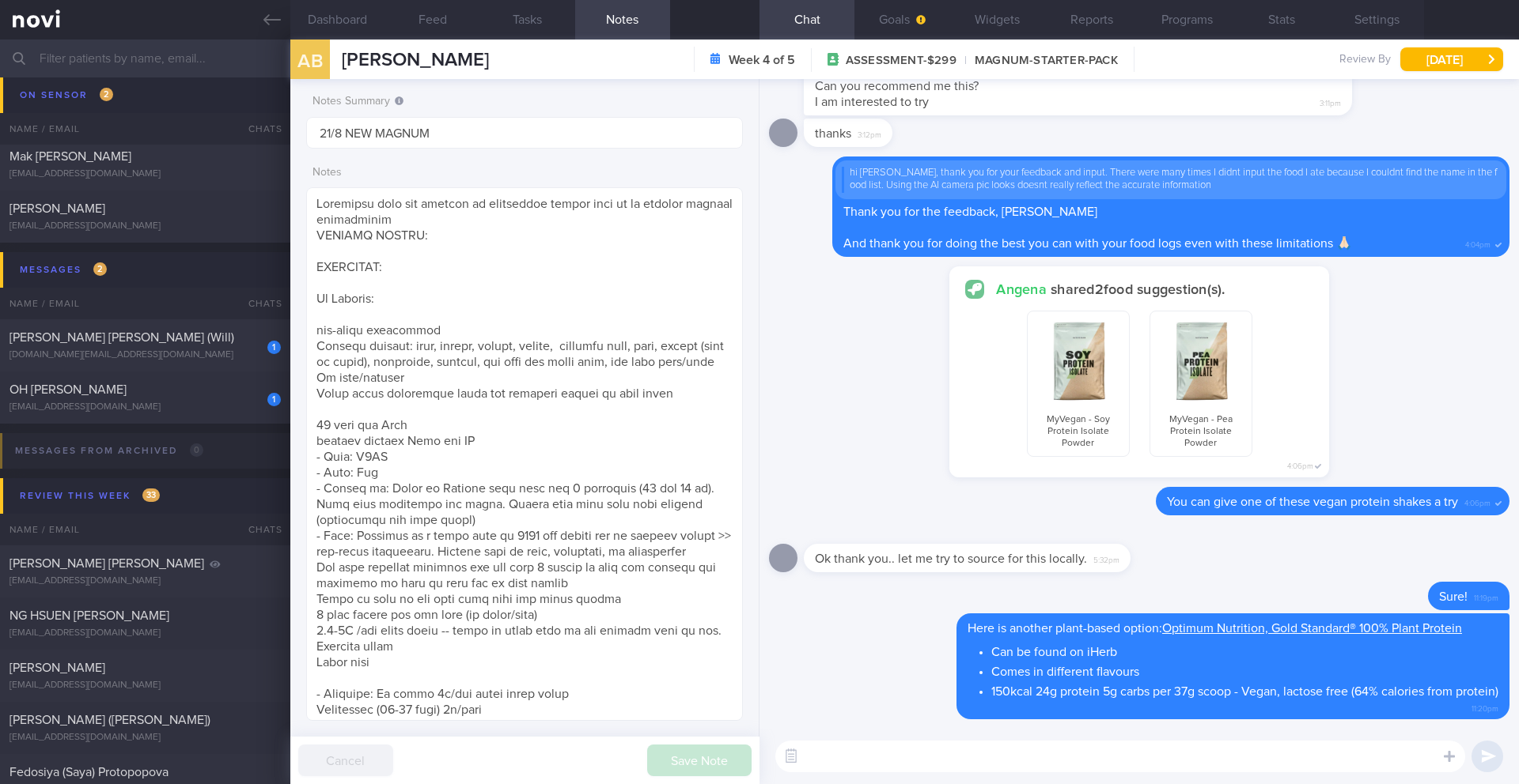
click at [971, 754] on textarea at bounding box center [1120, 756] width 690 height 32
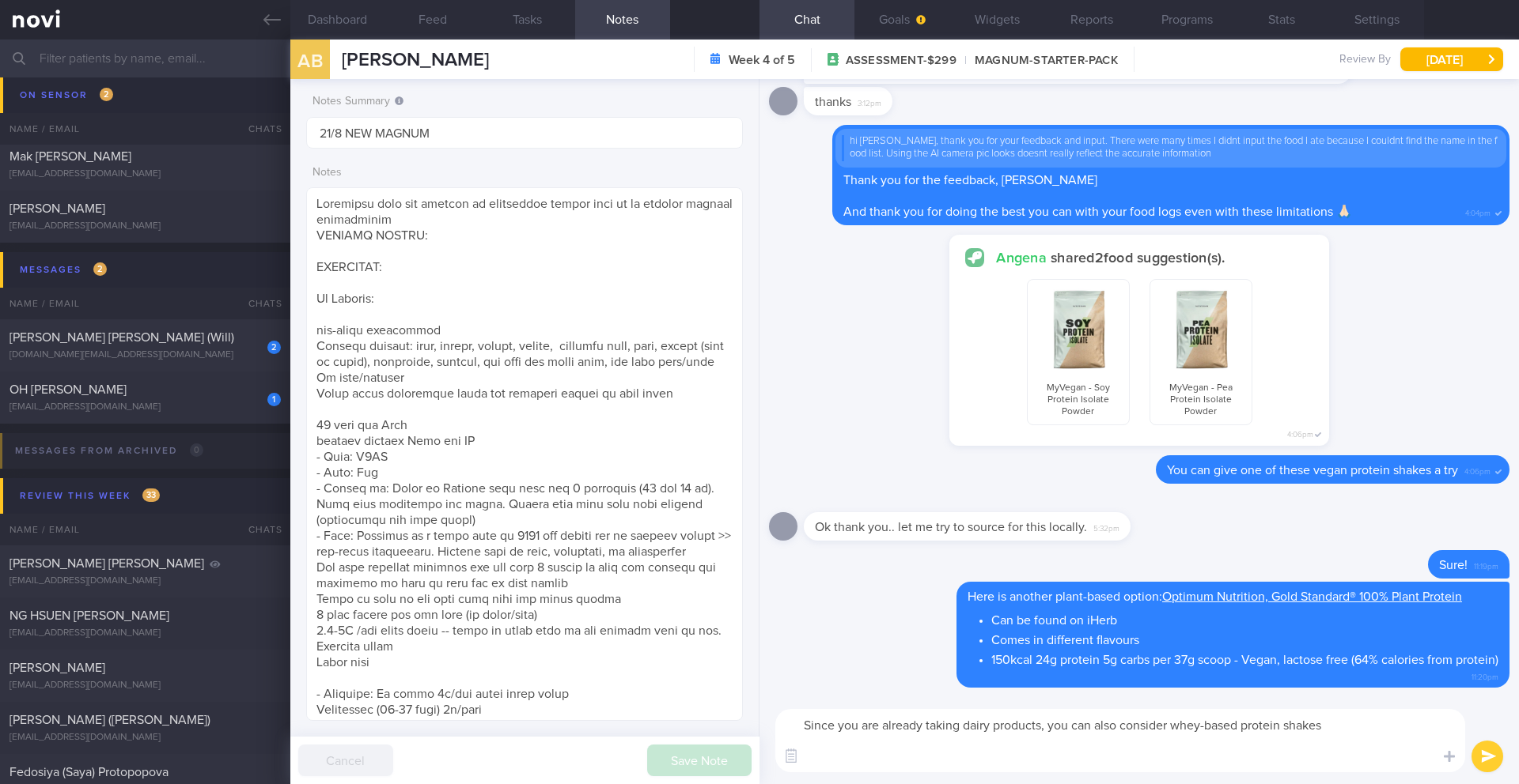
paste textarea "[Impact Whey Isolate Powder]([URL][DOMAIN_NAME]) - Can also be found on Shopee …"
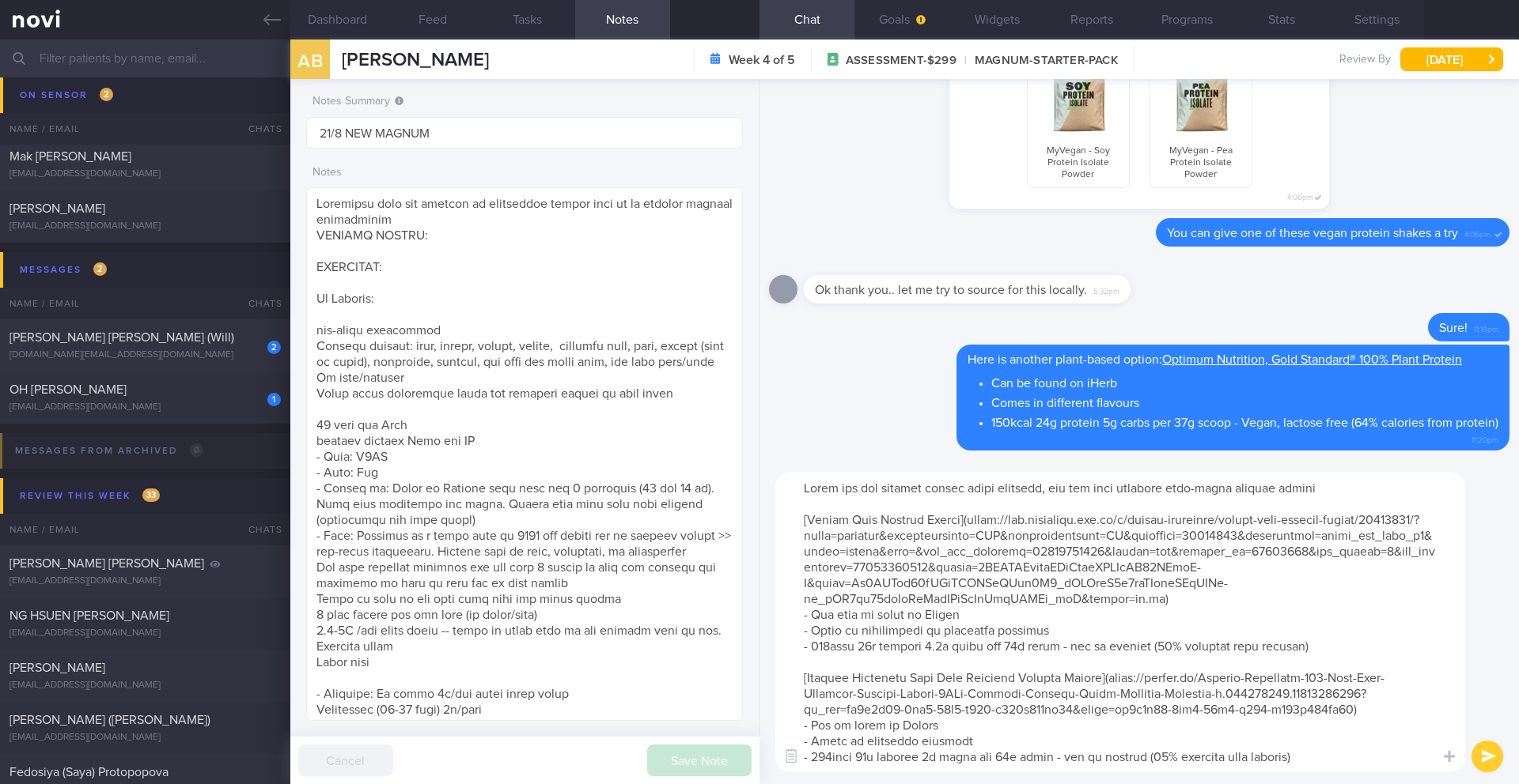
type textarea "Since you are already taking dairy products, you can also consider whey-based p…"
click at [1479, 757] on button "submit" at bounding box center [1487, 756] width 32 height 32
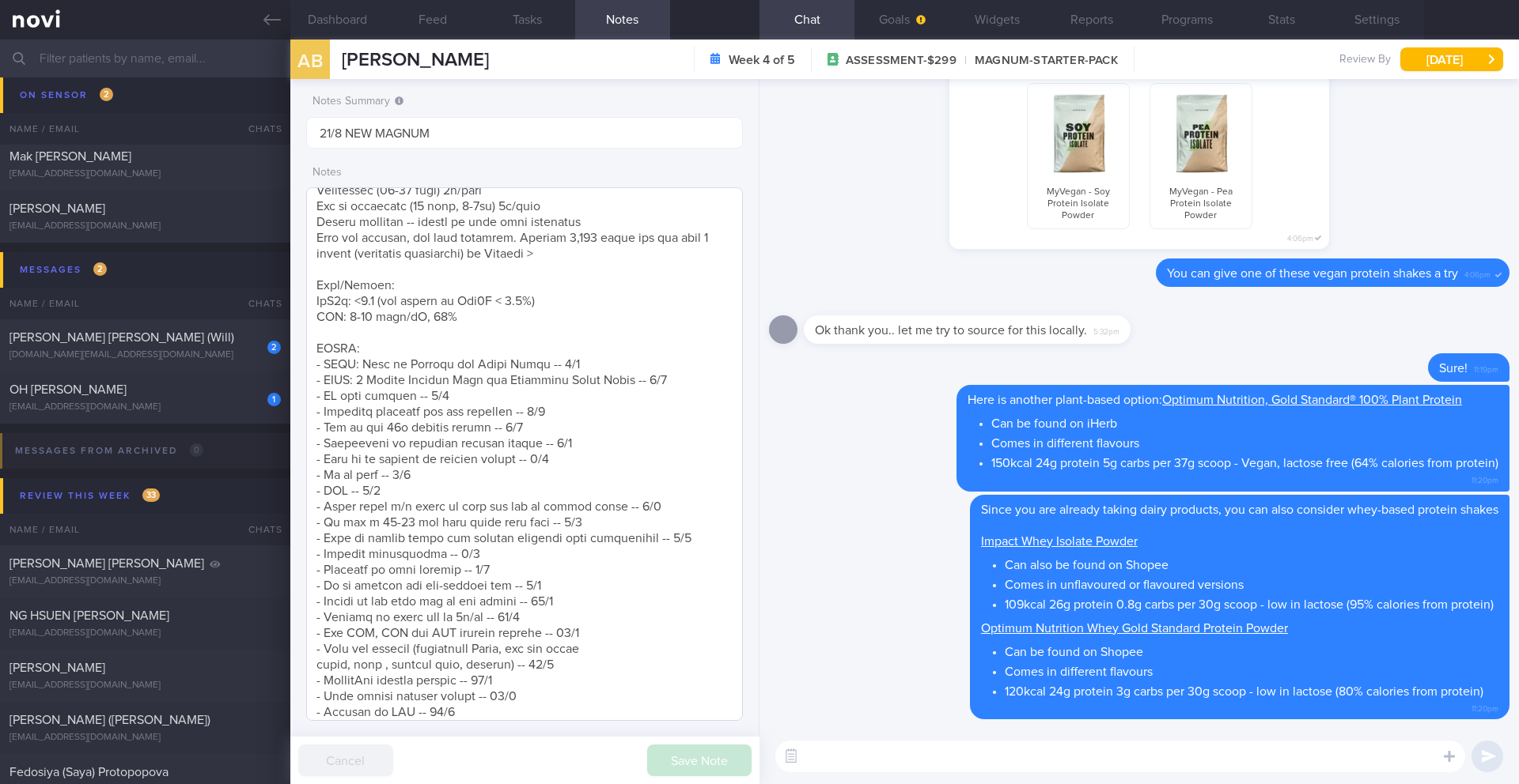
scroll to position [837, 0]
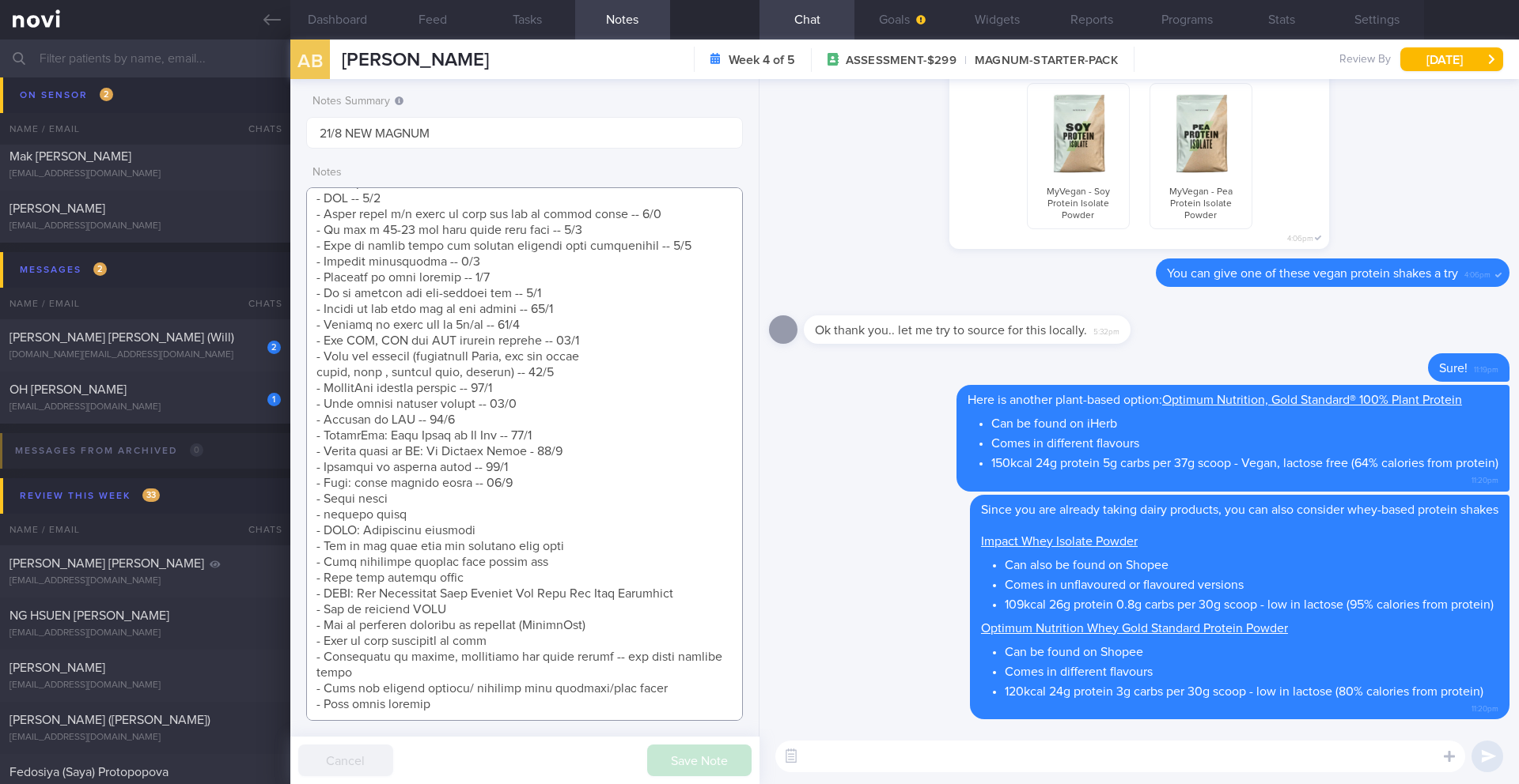
click at [395, 476] on textarea at bounding box center [525, 454] width 437 height 534
type textarea "Explained that the purpose of increasing muscle mass is to improve [MEDICAL_DAT…"
click at [684, 762] on button "Save Note" at bounding box center [699, 760] width 104 height 32
click at [171, 400] on div "1 OH TIAN FU [EMAIL_ADDRESS][DOMAIN_NAME]" at bounding box center [145, 397] width 290 height 32
type input "22/8 SAF LIP FINAL R/V"
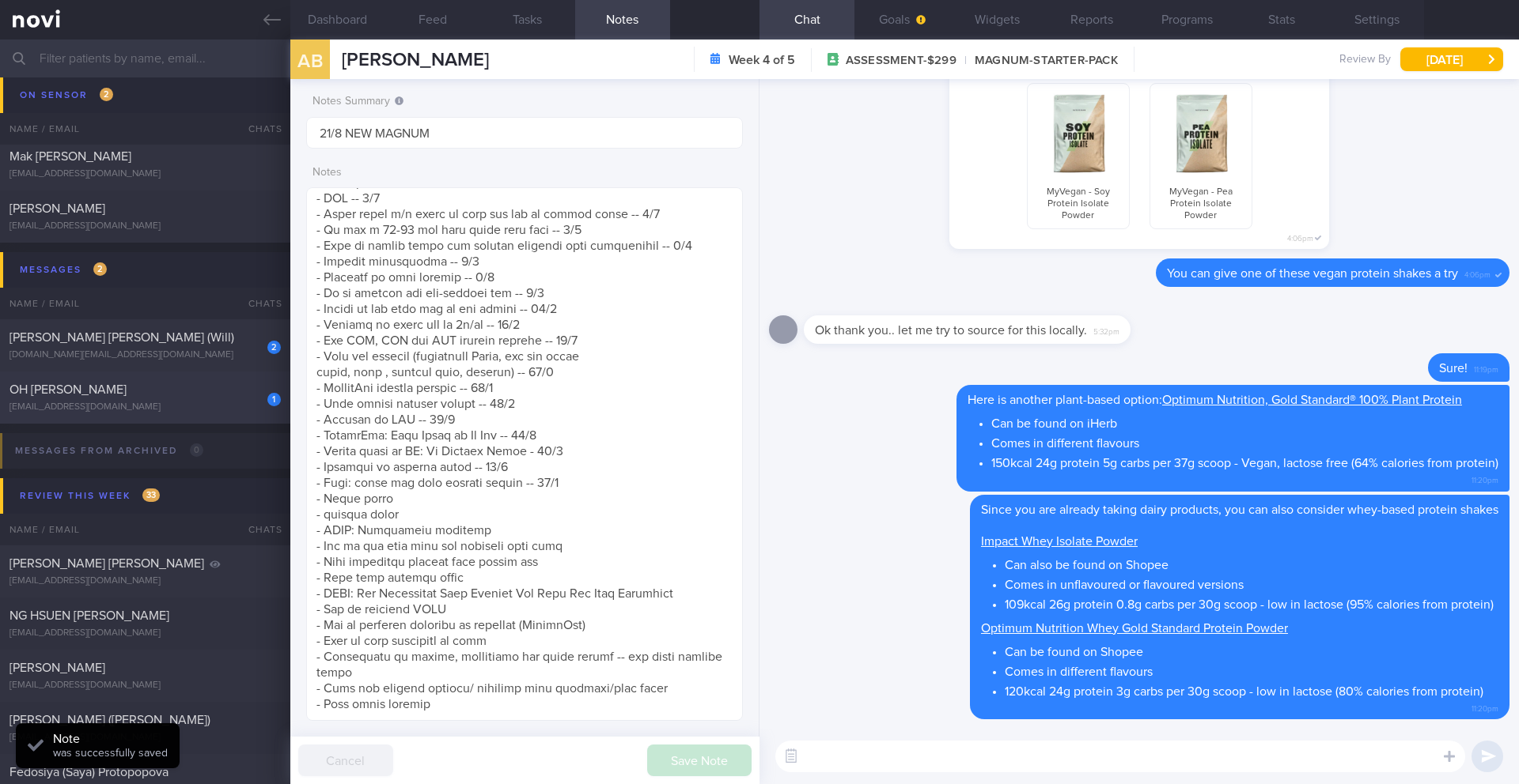
type input "22/8 SAF LIP FINAL R/V"
type textarea "SUPPORT NEEDED: What is the best food for me, what do I not need to avoid so mu…"
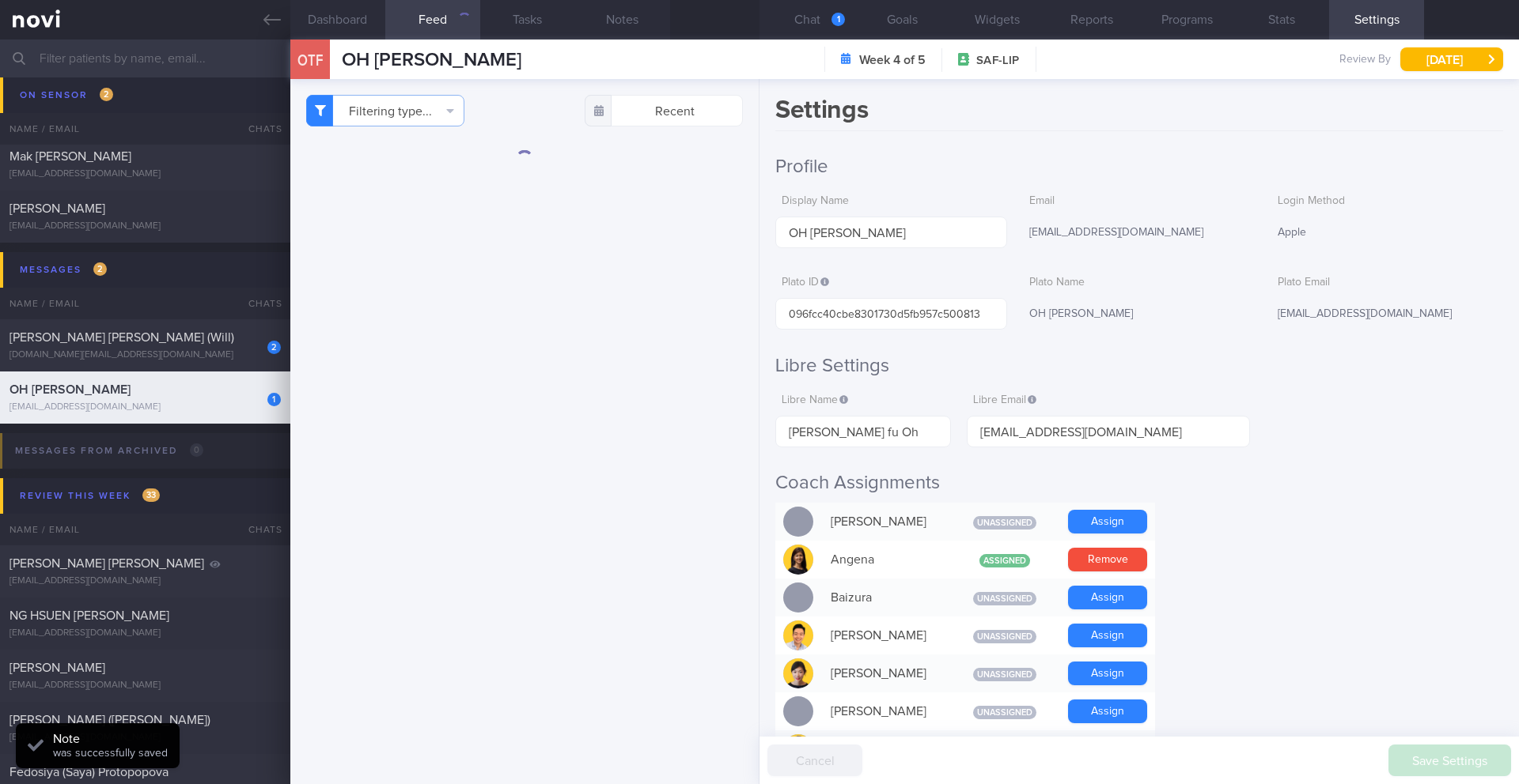
scroll to position [670, 0]
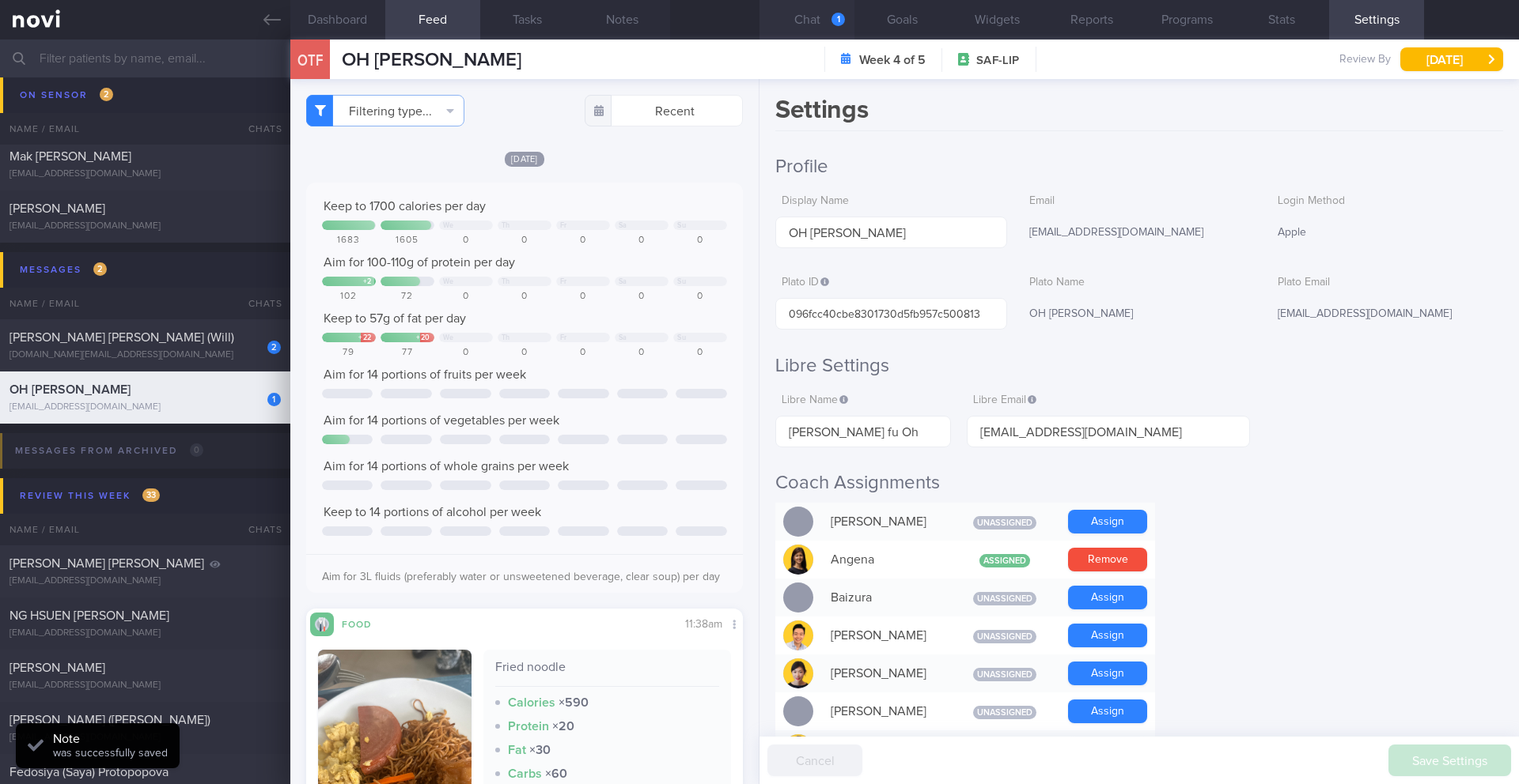
click at [790, 21] on button "Chat 1" at bounding box center [807, 20] width 95 height 40
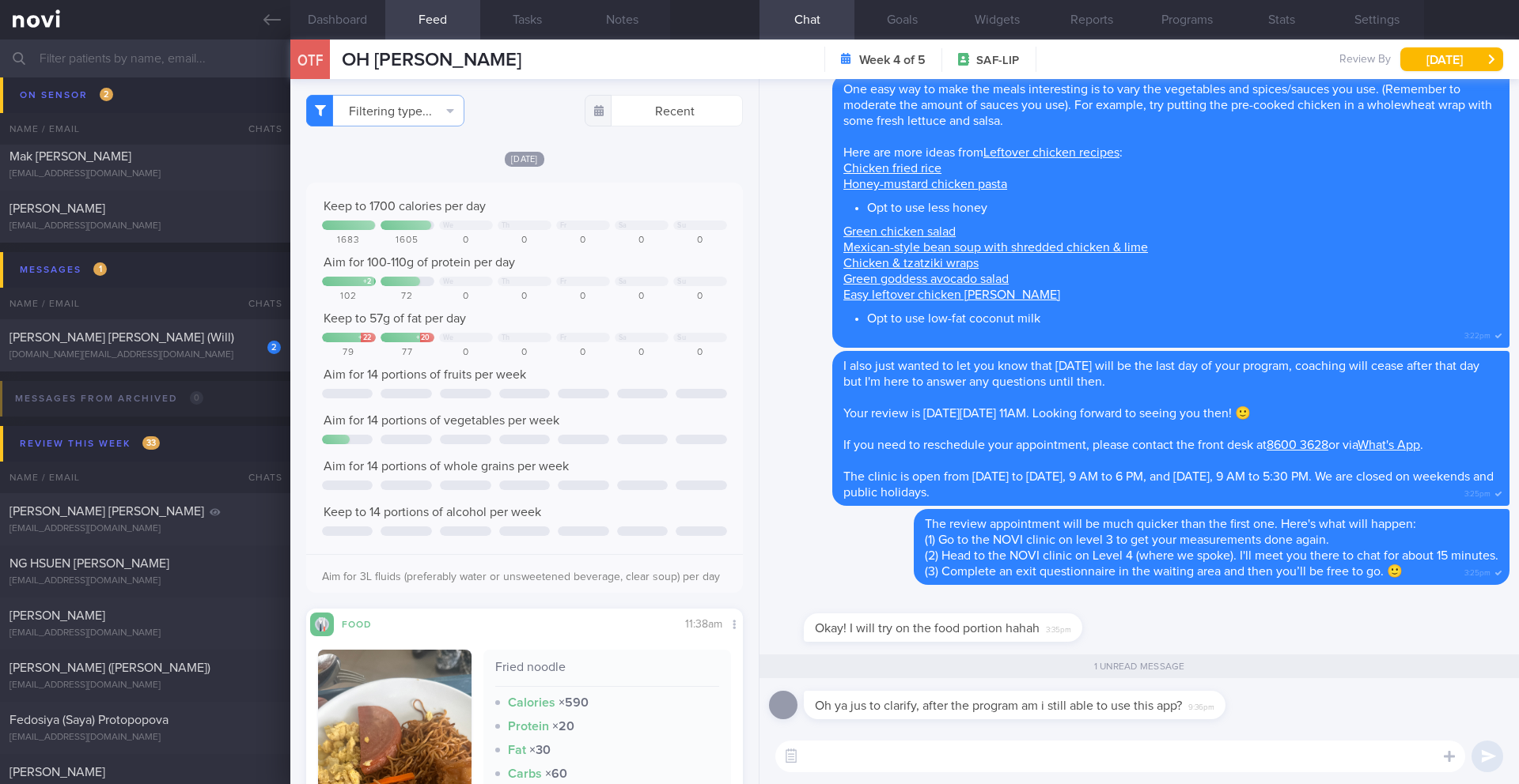
click at [1073, 763] on textarea at bounding box center [1120, 756] width 690 height 32
drag, startPoint x: 871, startPoint y: 755, endPoint x: 817, endPoint y: 757, distance: 54.0
click at [817, 757] on textarea "Yes, you are" at bounding box center [1120, 756] width 690 height 32
click at [873, 760] on textarea "Yes, you are" at bounding box center [1120, 756] width 690 height 32
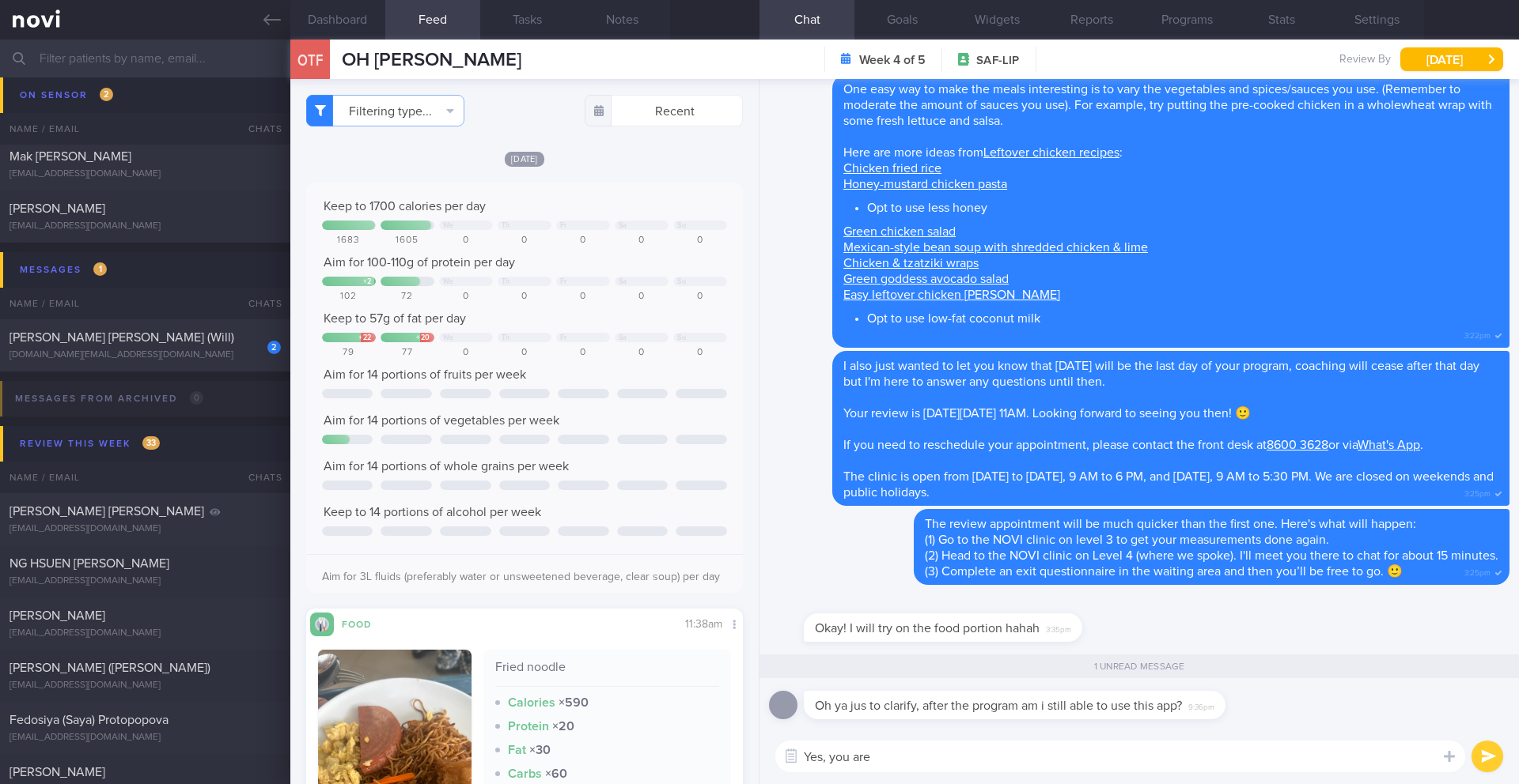
drag, startPoint x: 886, startPoint y: 760, endPoint x: 833, endPoint y: 760, distance: 53.0
click at [833, 760] on textarea "Yes, you are" at bounding box center [1120, 756] width 690 height 32
paste textarea "You'll still be able to read all the messages after digital coaching ends, and …"
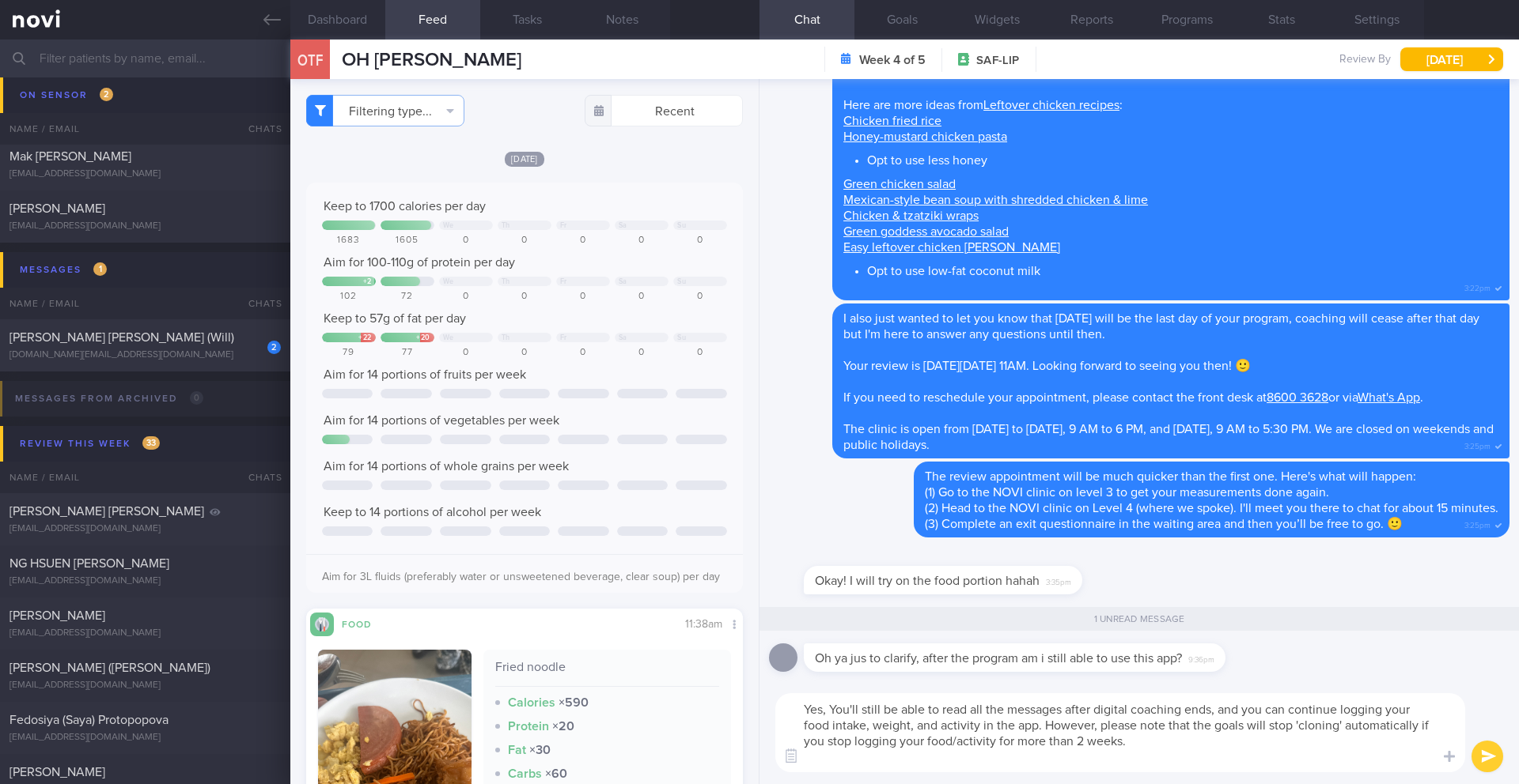
scroll to position [0, 0]
click at [838, 714] on textarea "Yes, You'll still be able to read all the messages after digital coaching ends,…" at bounding box center [1120, 732] width 690 height 79
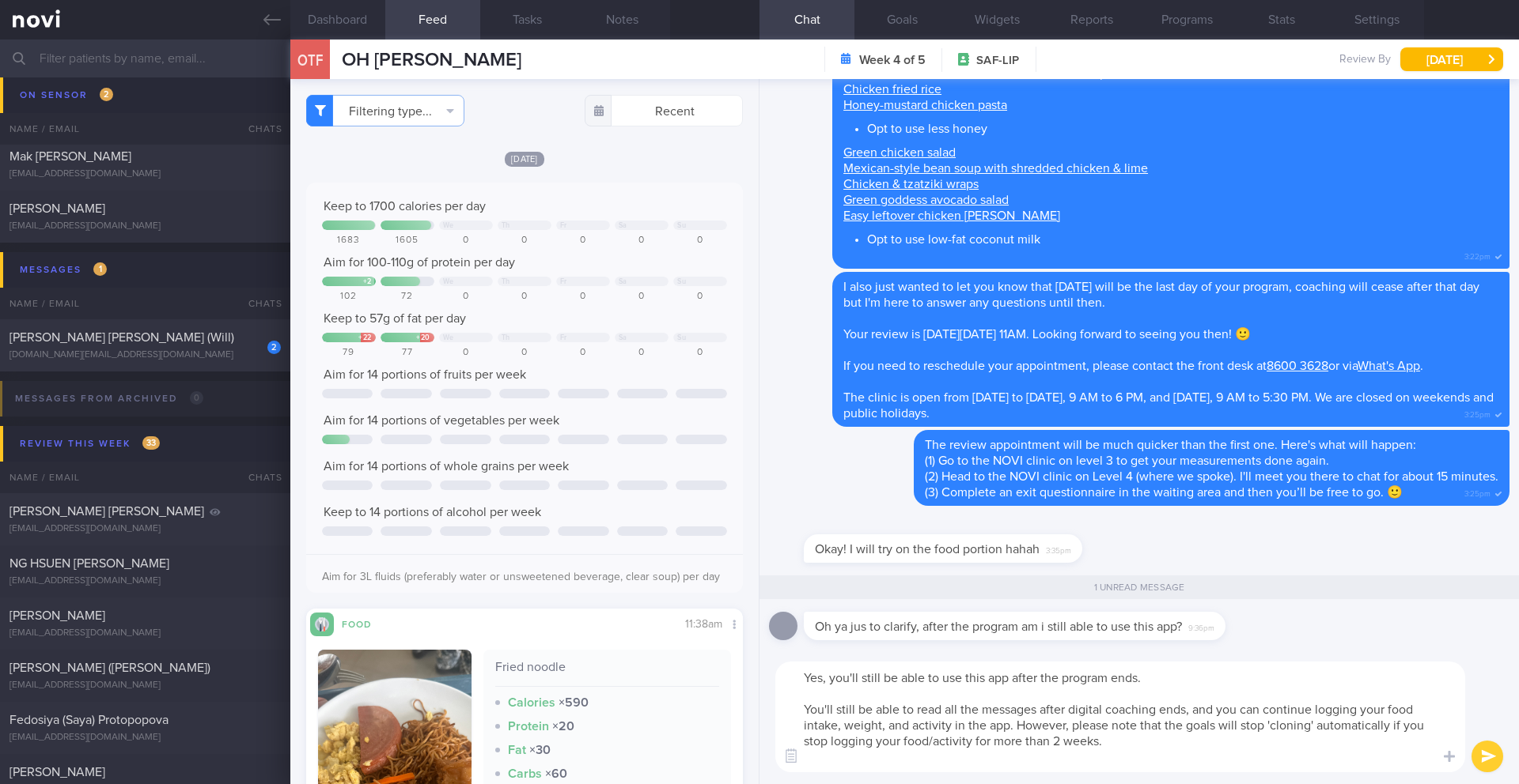
click at [857, 713] on textarea "Yes, you'll still be able to use this app after the program ends. You'll still …" at bounding box center [1120, 717] width 690 height 111
drag, startPoint x: 1188, startPoint y: 707, endPoint x: 1048, endPoint y: 711, distance: 140.1
click at [1048, 711] on textarea "Yes, you'll still be able to use this app after the program ends. You'll still …" at bounding box center [1120, 717] width 690 height 111
drag, startPoint x: 856, startPoint y: 711, endPoint x: 839, endPoint y: 711, distance: 17.0
click at [838, 711] on textarea "Yes, you'll still be able to use this app after the program ends. You'll still …" at bounding box center [1120, 717] width 690 height 111
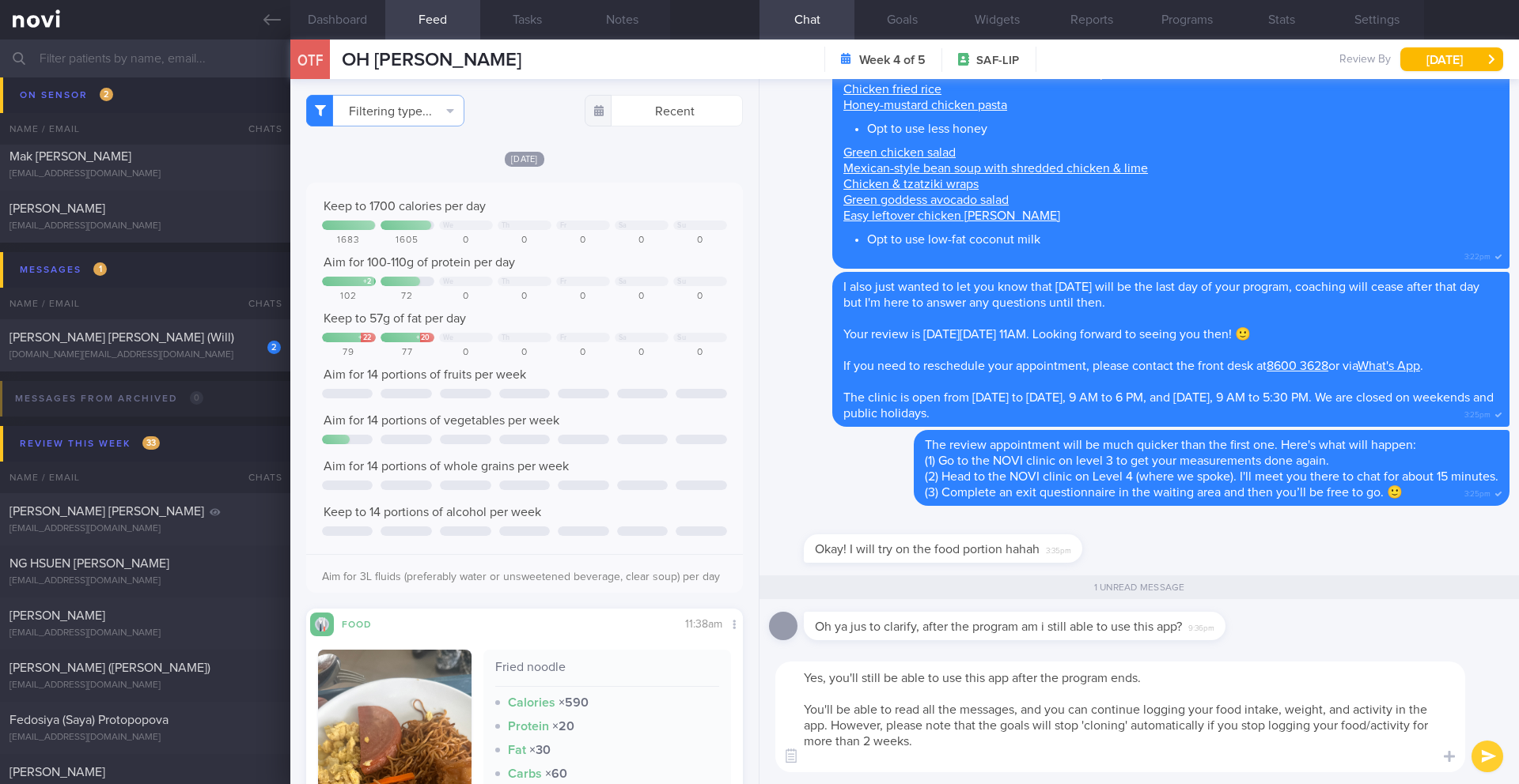
click at [832, 722] on textarea "Yes, you'll still be able to use this app after the program ends. You'll be abl…" at bounding box center [1120, 717] width 690 height 111
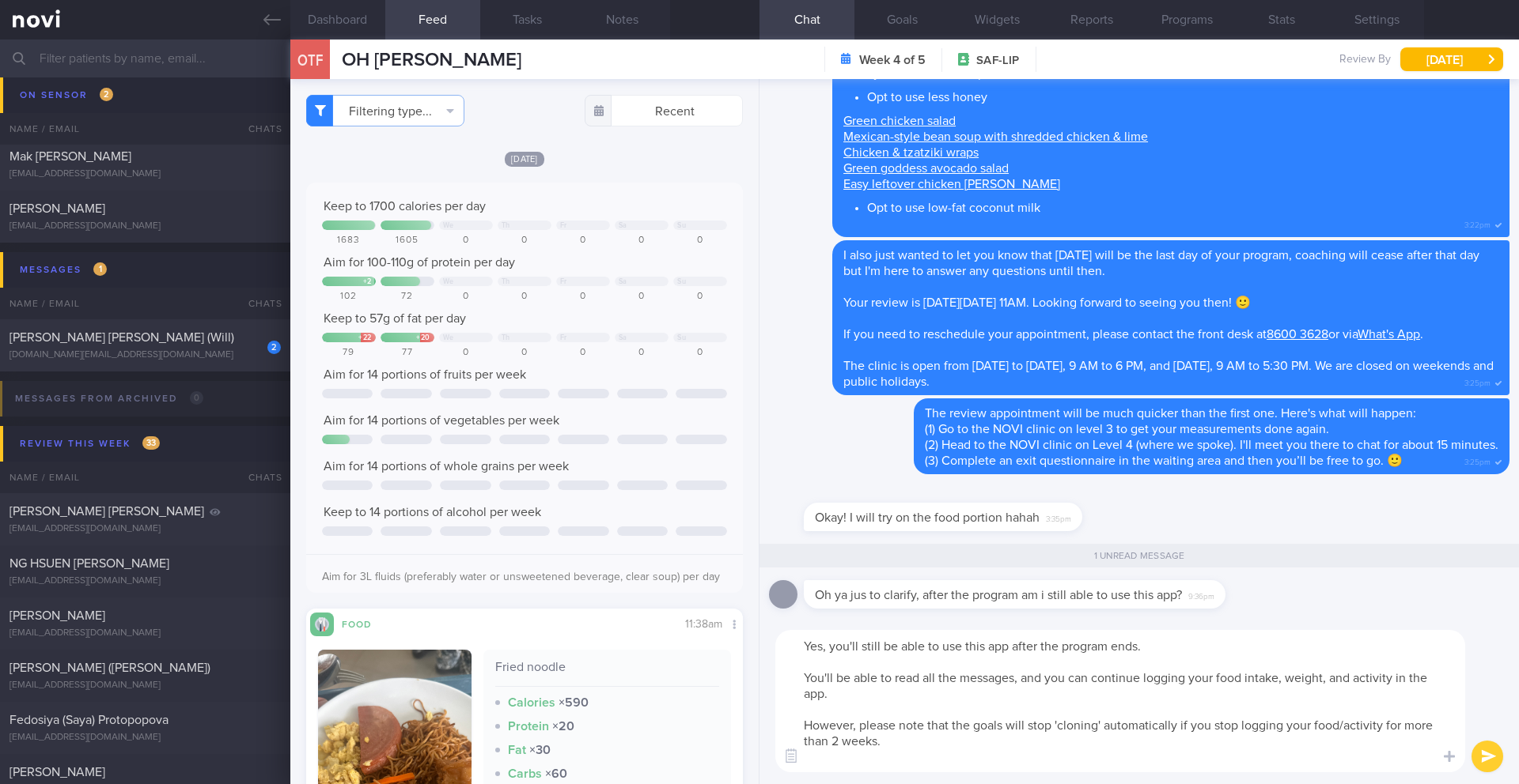
type textarea "Yes, you'll still be able to use this app after the program ends. You'll be abl…"
click at [1475, 745] on div "Yes, you'll still be able to use this app after the program ends. You'll be abl…" at bounding box center [1140, 701] width 760 height 166
click at [1478, 747] on button "submit" at bounding box center [1487, 756] width 32 height 32
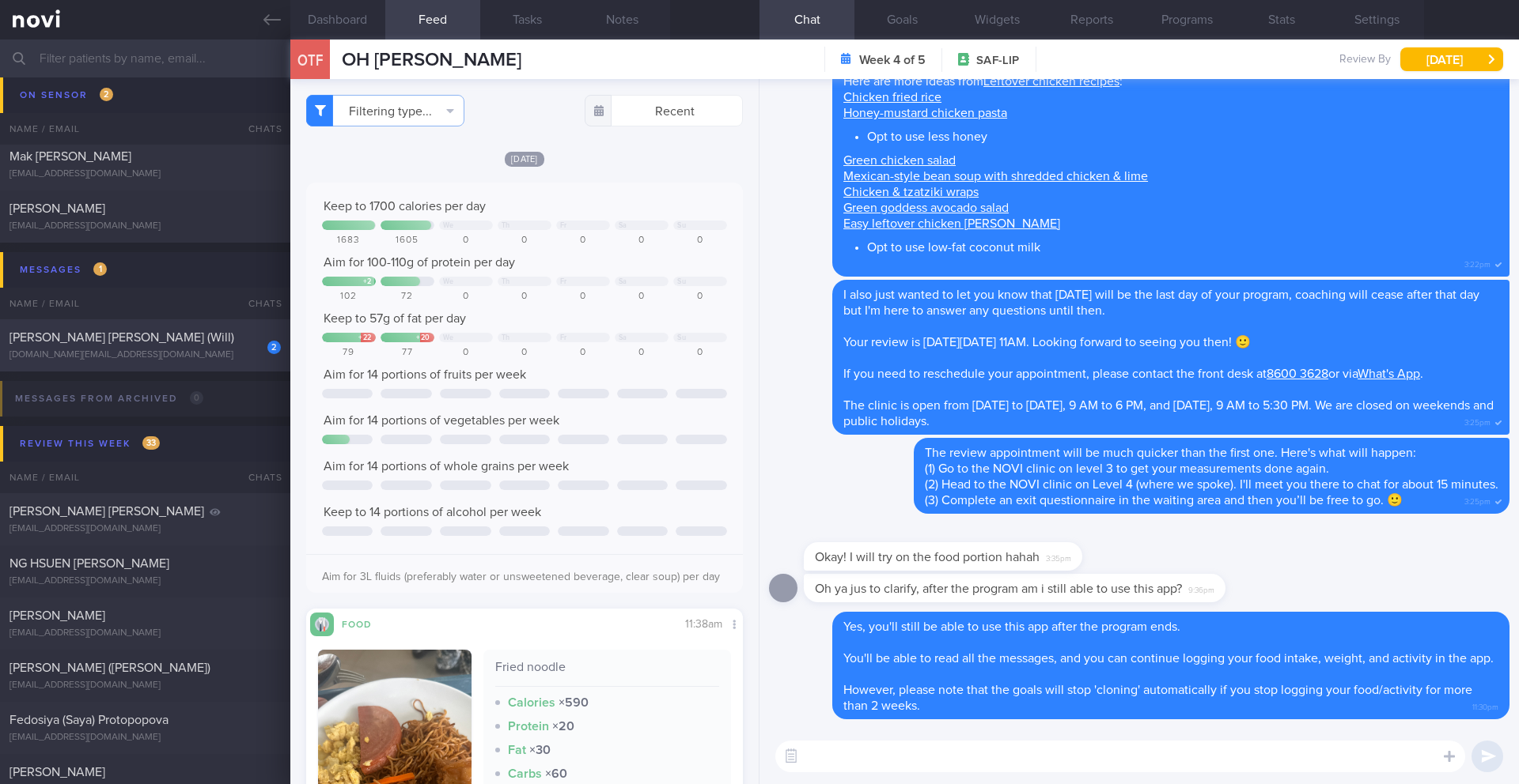
click at [235, 345] on div "2 [PERSON_NAME] [PERSON_NAME] (Will) [DOMAIN_NAME][EMAIL_ADDRESS][DOMAIN_NAME]" at bounding box center [145, 345] width 290 height 32
type input "25-26/8 Check intake and exercise"
type textarea "LOREMIP DOLORS: AMETCONSE: - ADIPISC: (3/2/09) Elitseddo Eiusmod 0te inci. Utla…"
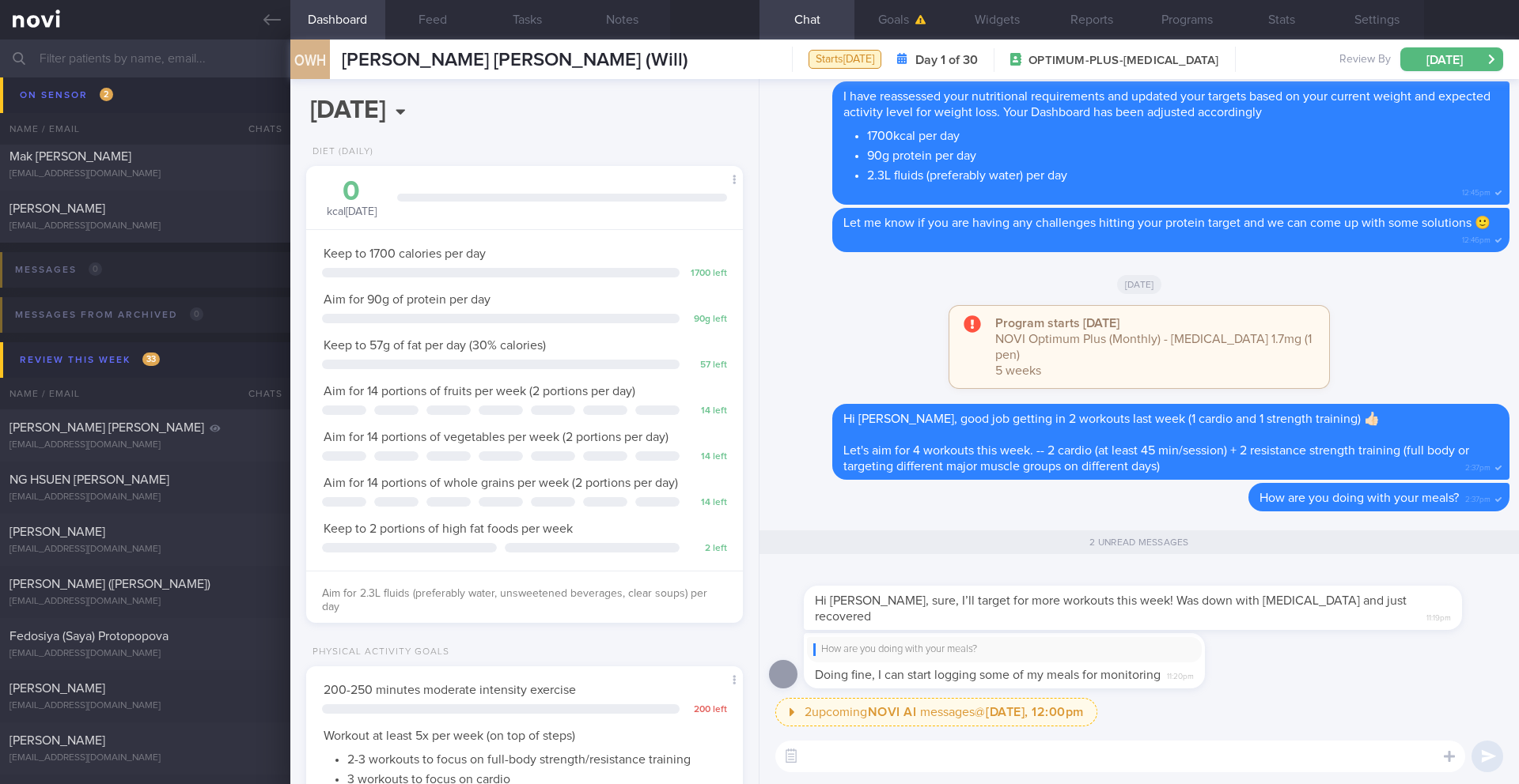
scroll to position [1, 0]
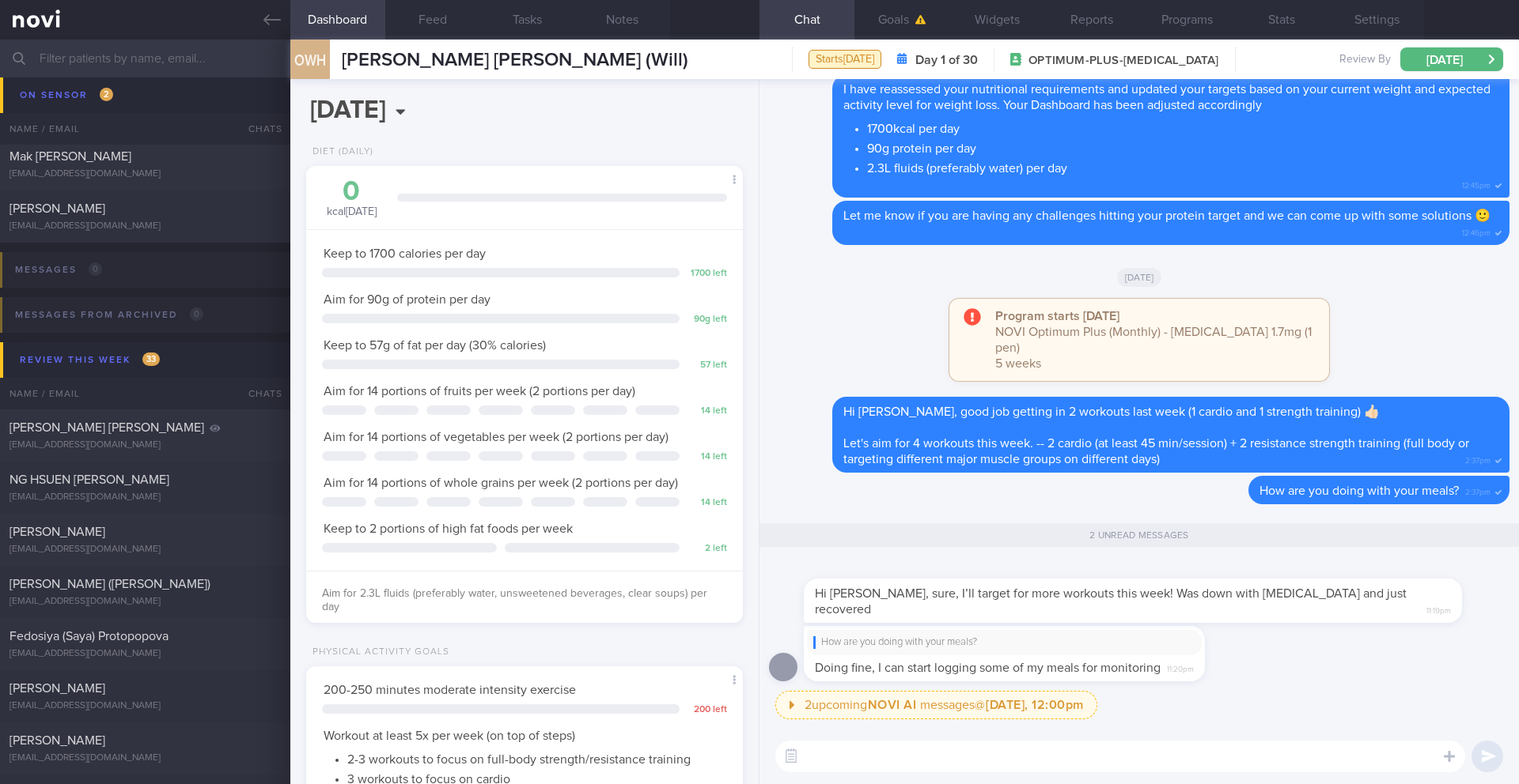
click at [943, 750] on textarea at bounding box center [1120, 756] width 690 height 32
type textarea "A"
click at [623, 18] on button "Notes" at bounding box center [622, 20] width 95 height 40
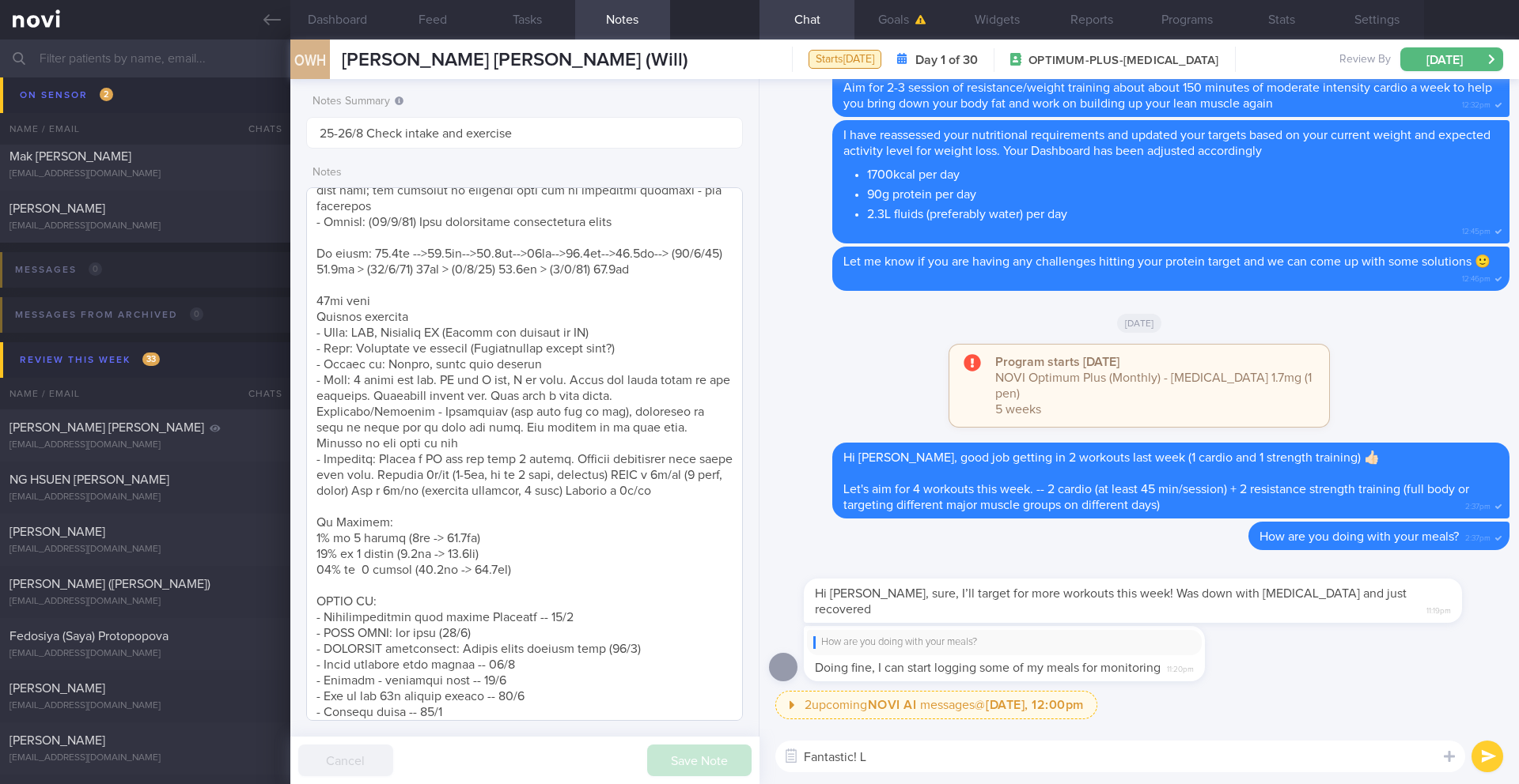
scroll to position [302, 0]
click at [920, 760] on textarea "Fantastic! L" at bounding box center [1120, 756] width 690 height 32
type textarea "Fantastic!"
click at [1500, 763] on button "submit" at bounding box center [1487, 756] width 32 height 32
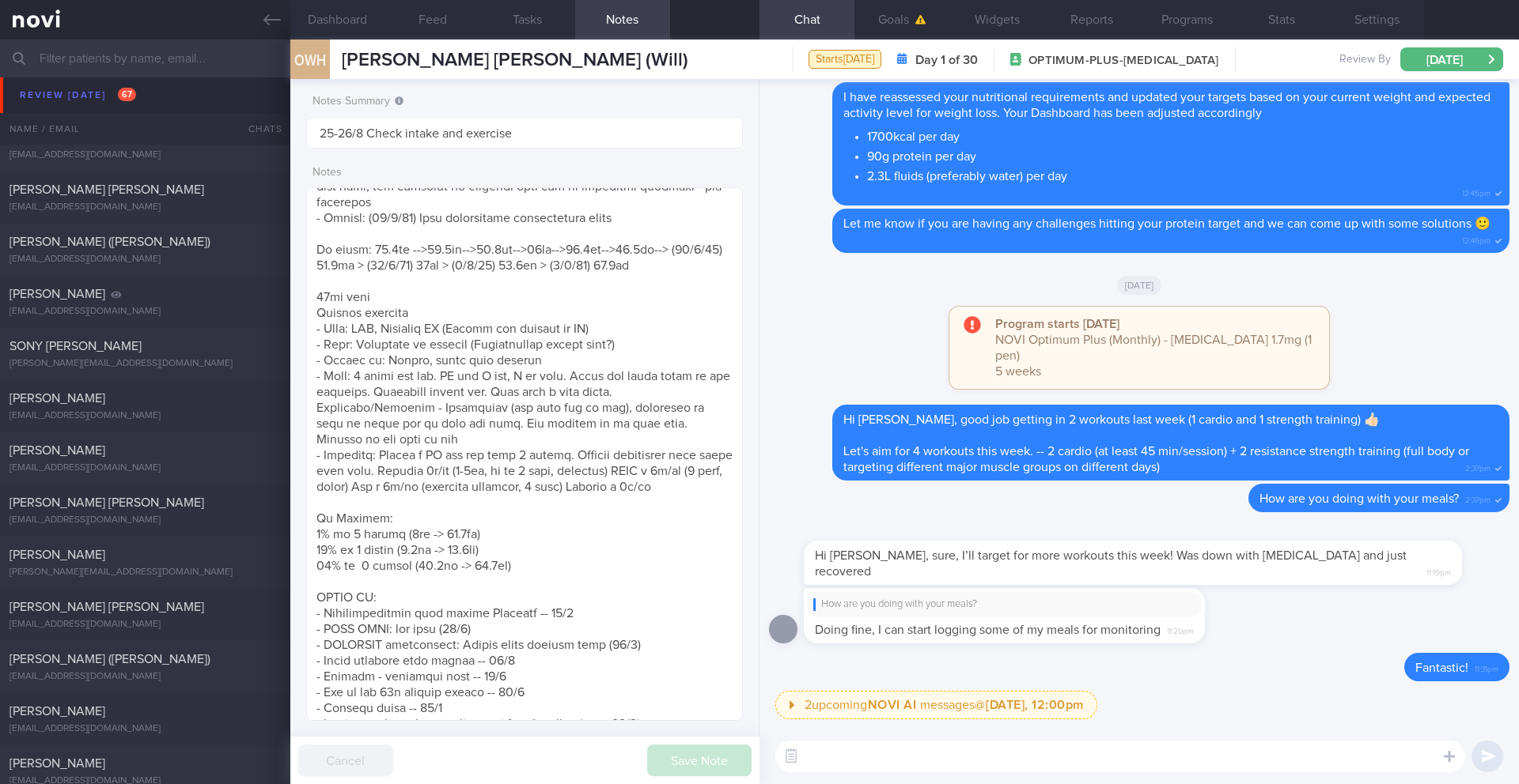
scroll to position [6819, 0]
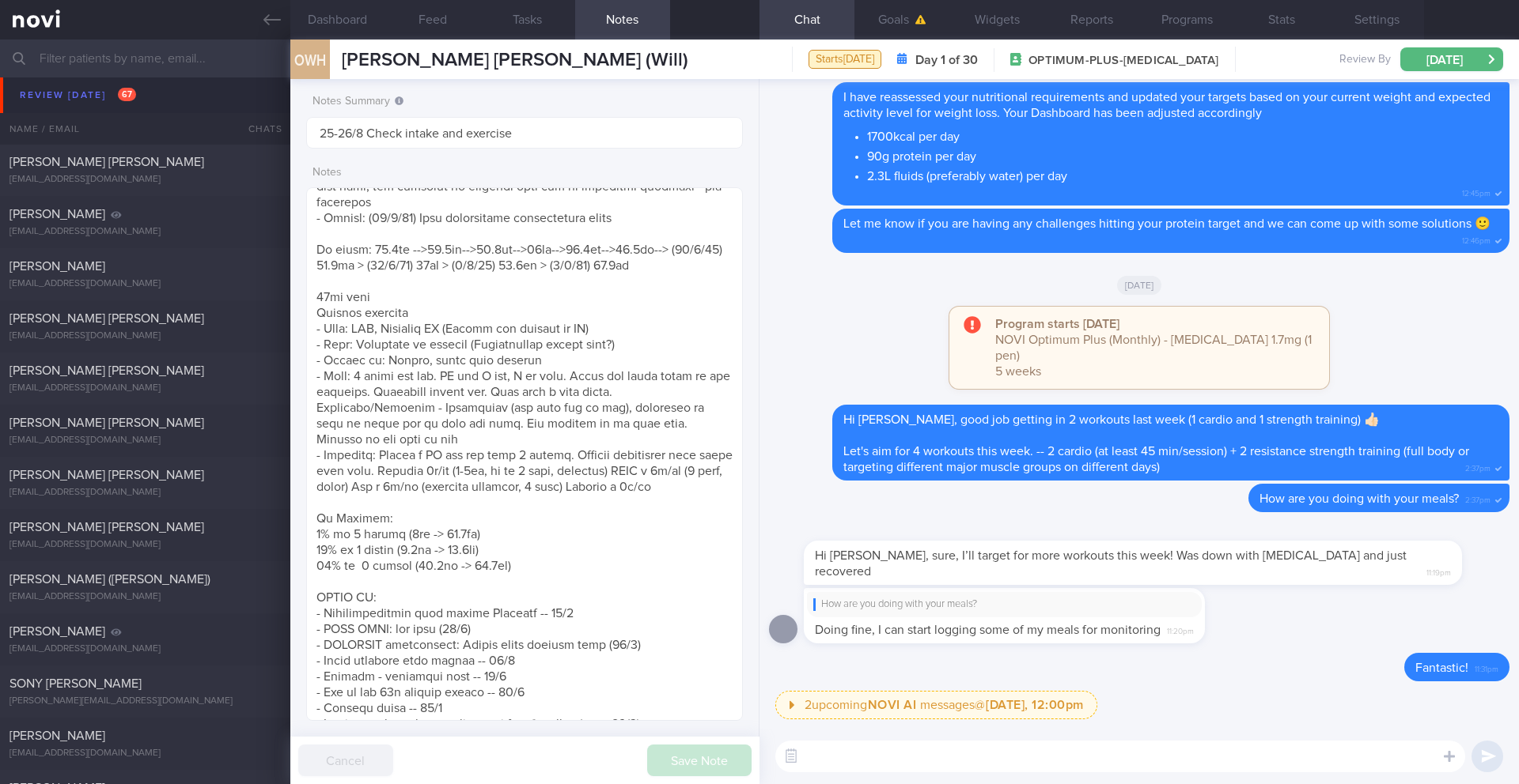
click at [100, 46] on input "text" at bounding box center [759, 59] width 1519 height 38
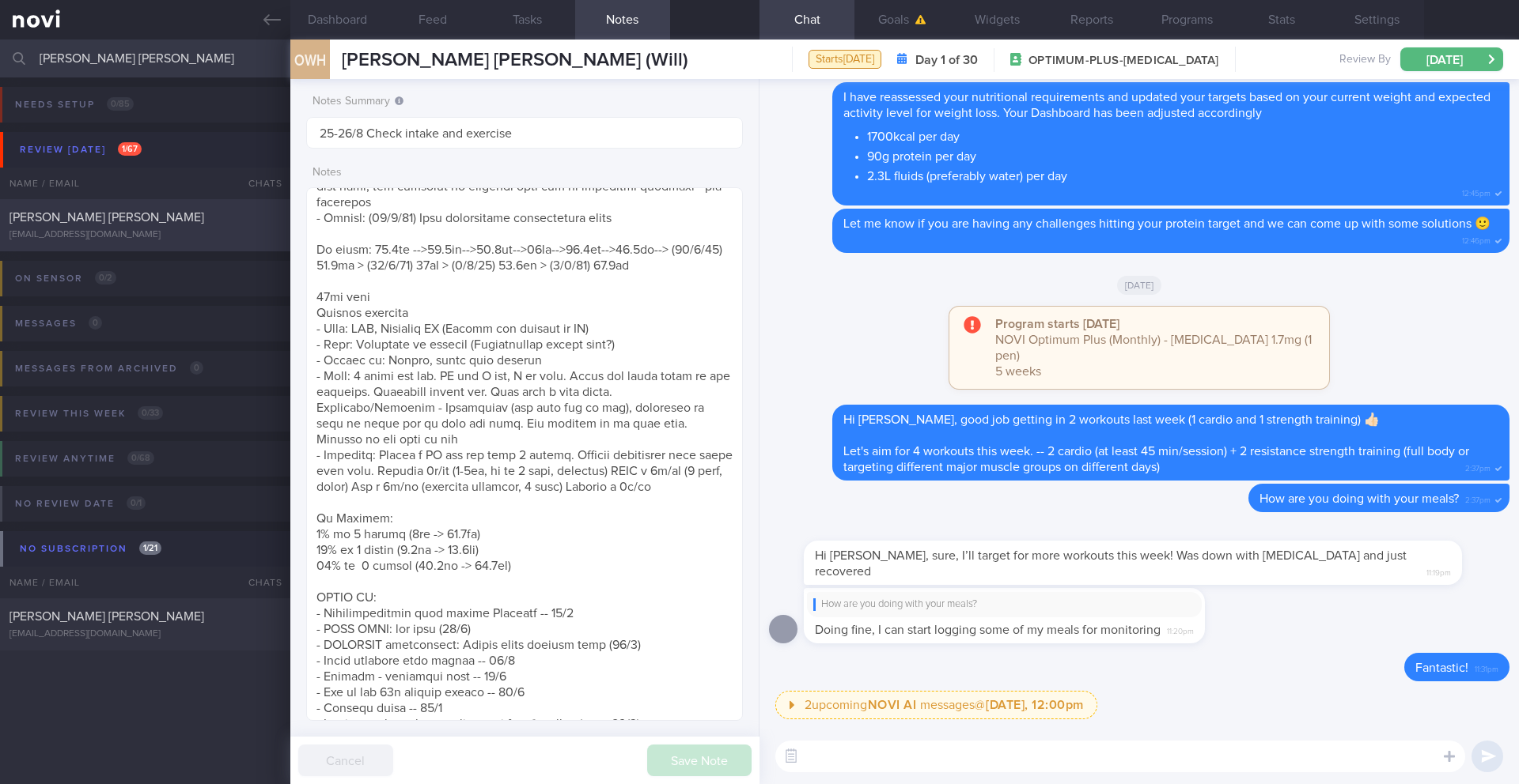
type input "[PERSON_NAME] [PERSON_NAME]"
click at [157, 234] on div "[EMAIL_ADDRESS][DOMAIN_NAME]" at bounding box center [144, 235] width 271 height 12
type input "14/7 Check if exercising more"
type textarea "SUPPORT NEEDED: Check ins. Feedback. CHALLENGE: - OVERALL: ([DATE]) Continued o…"
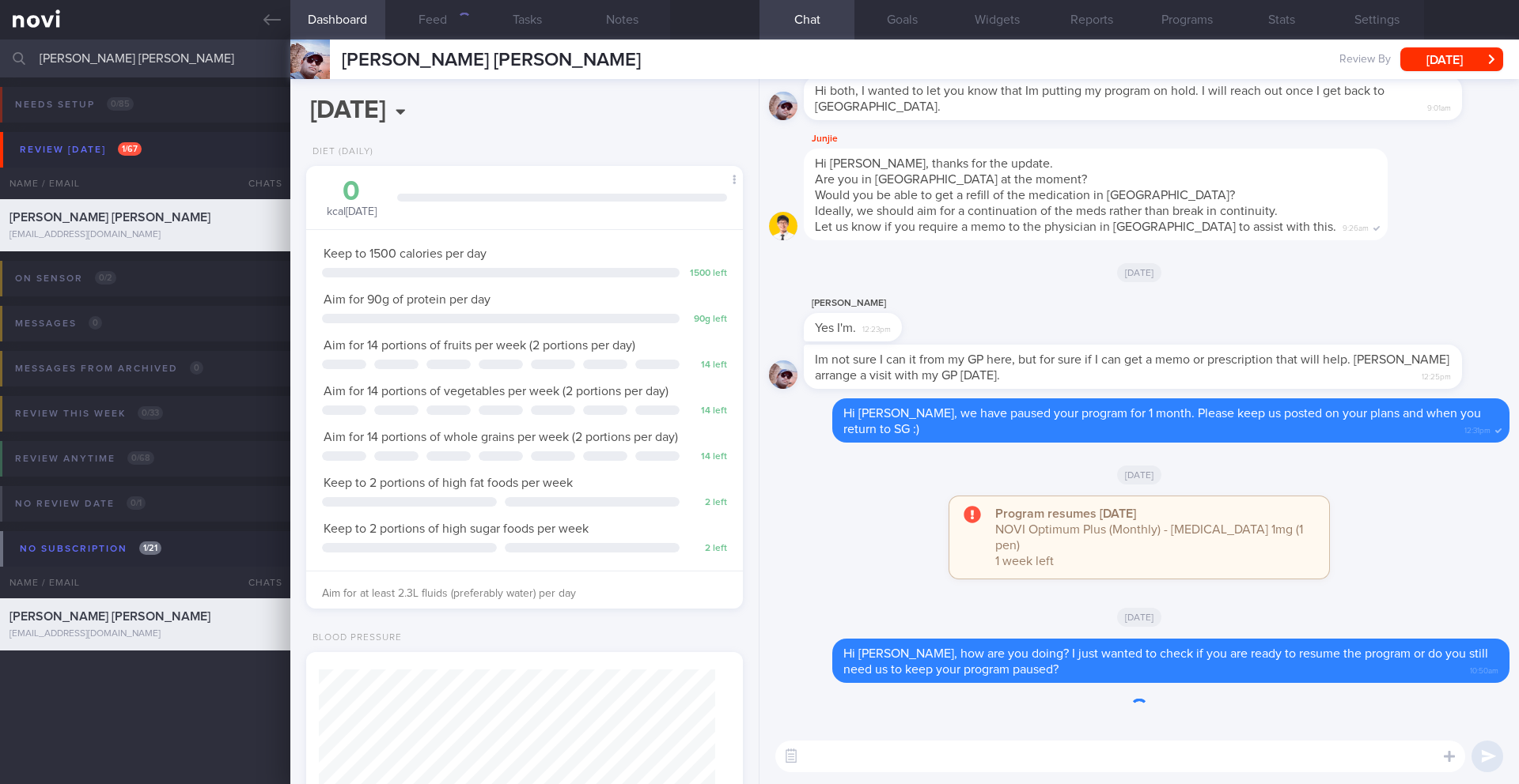
scroll to position [220, 397]
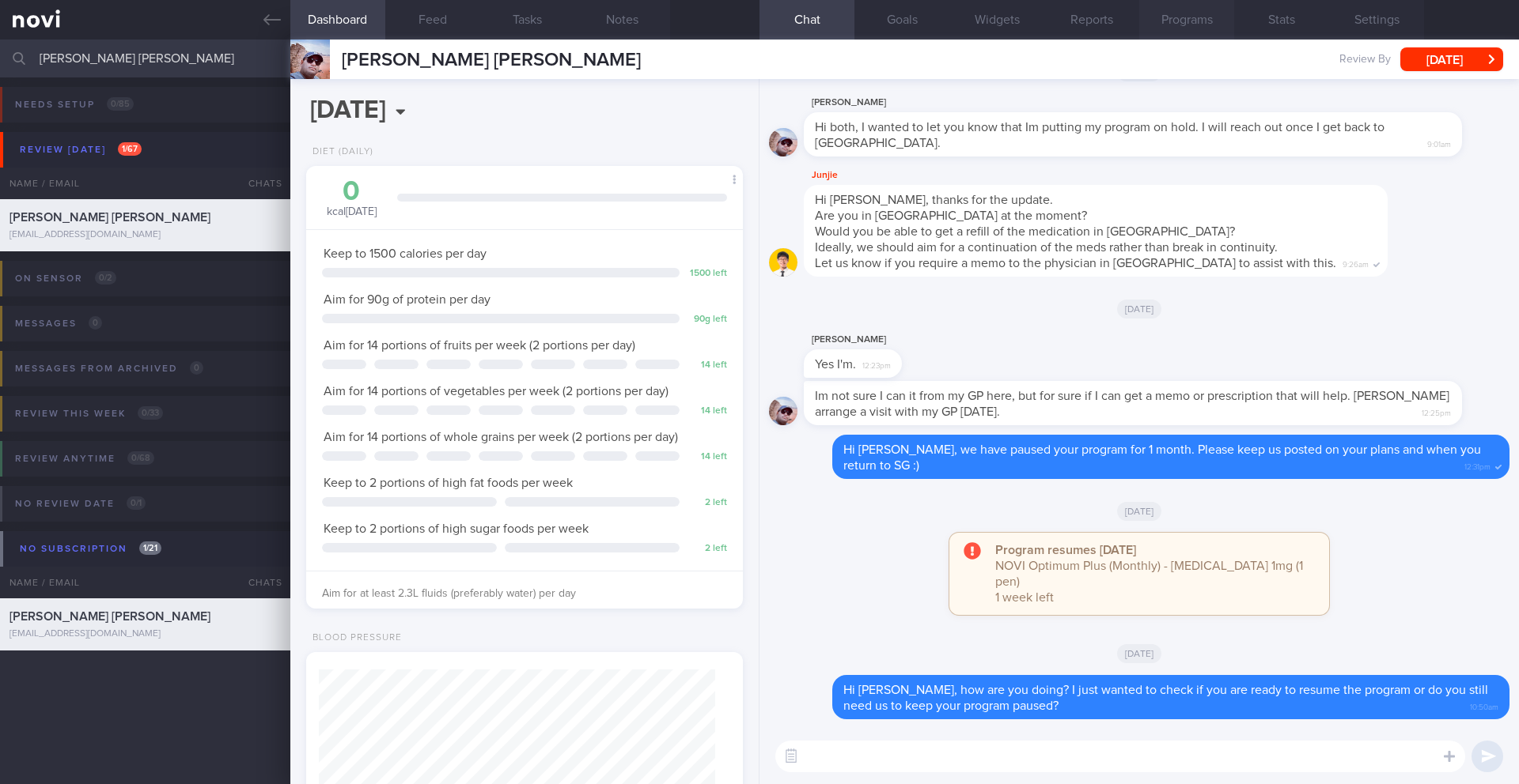
click at [1187, 16] on button "Programs" at bounding box center [1186, 20] width 95 height 40
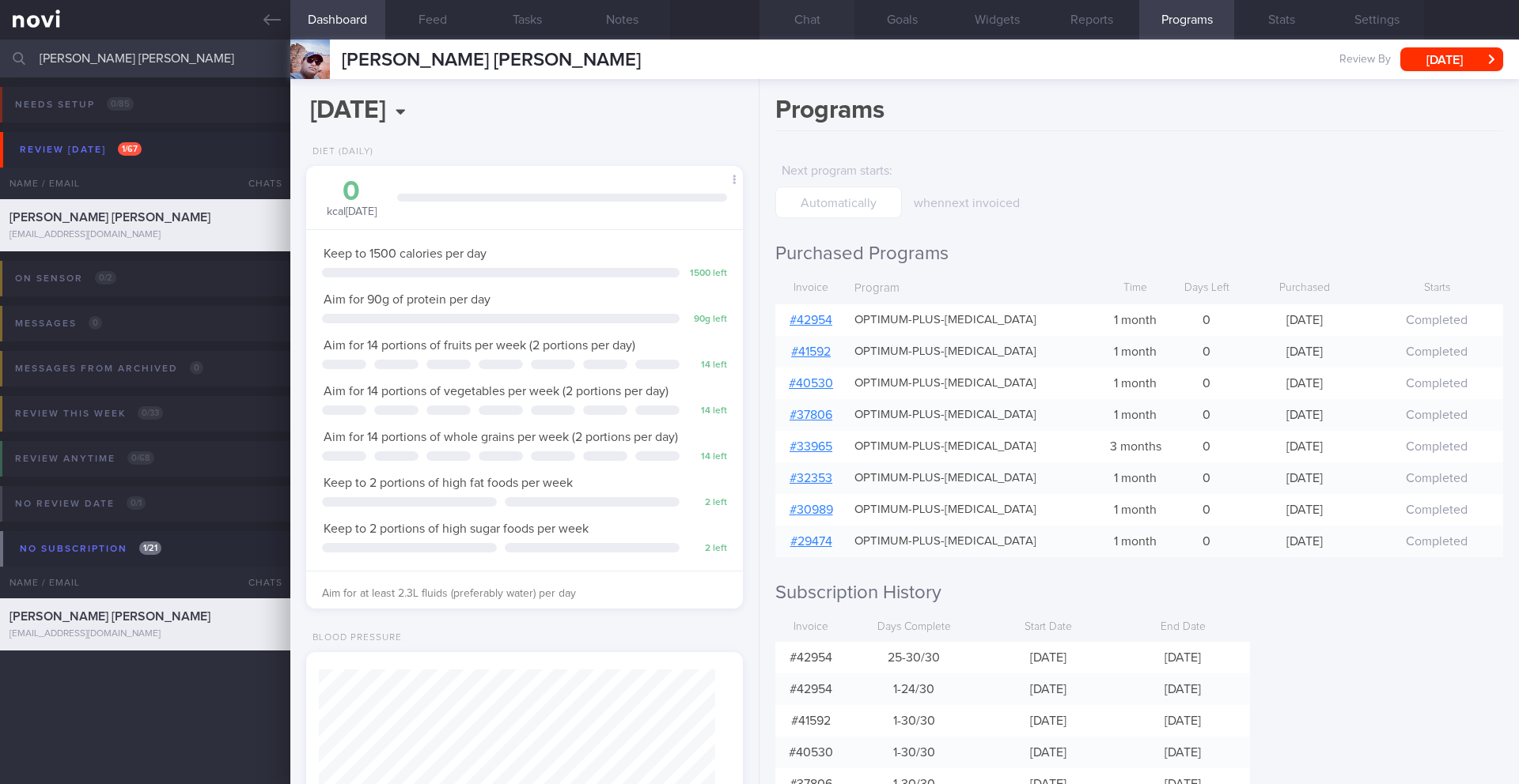
click at [799, 23] on button "Chat" at bounding box center [807, 20] width 95 height 40
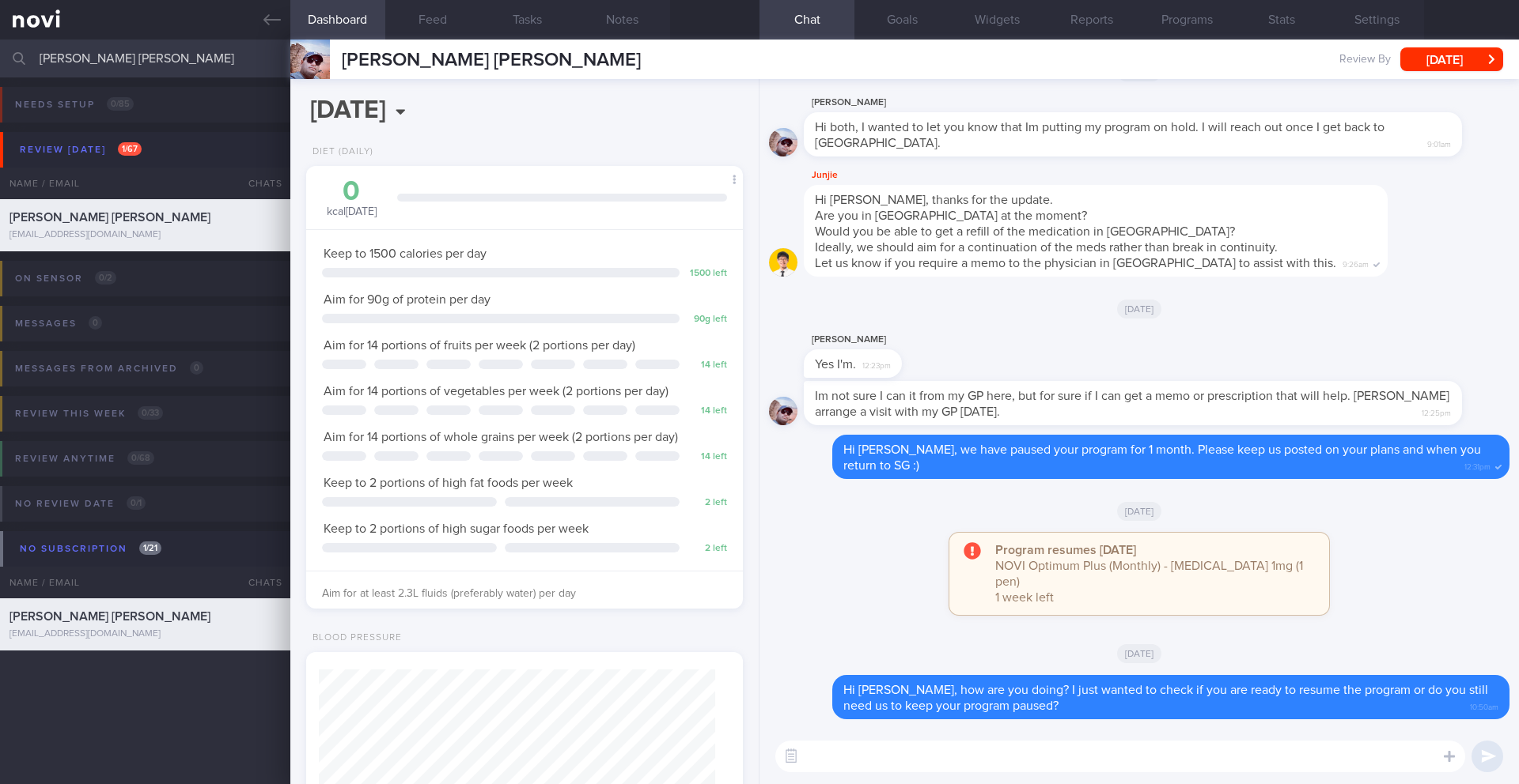
scroll to position [-346, 0]
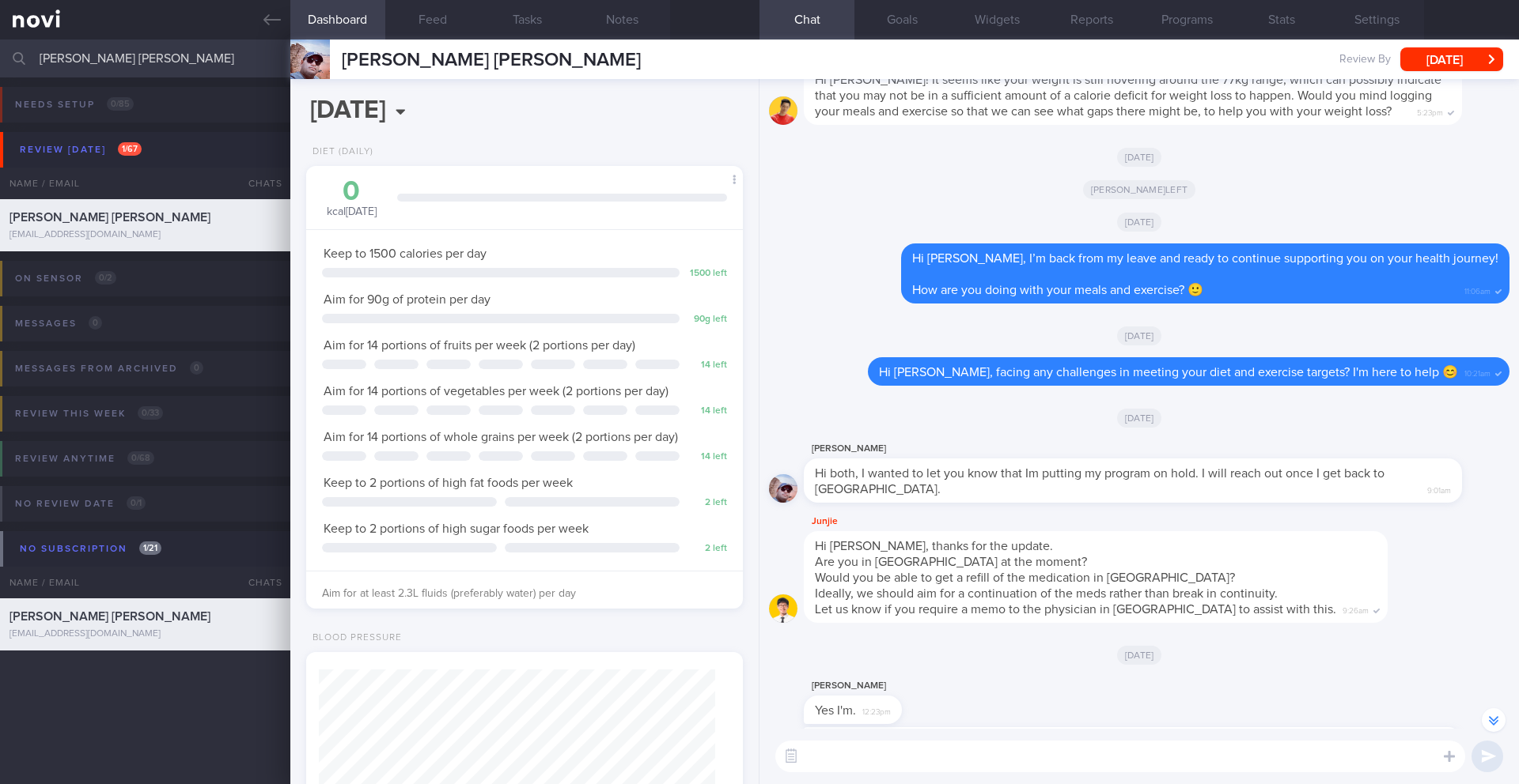
click at [943, 758] on textarea at bounding box center [1120, 756] width 690 height 32
drag, startPoint x: 951, startPoint y: 758, endPoint x: 859, endPoint y: 756, distance: 92.0
click at [859, 756] on textarea "Hi [PERSON_NAME], I will put you on" at bounding box center [1120, 756] width 690 height 32
paste textarea "As we transition you to digital support, please note that while active coaching…"
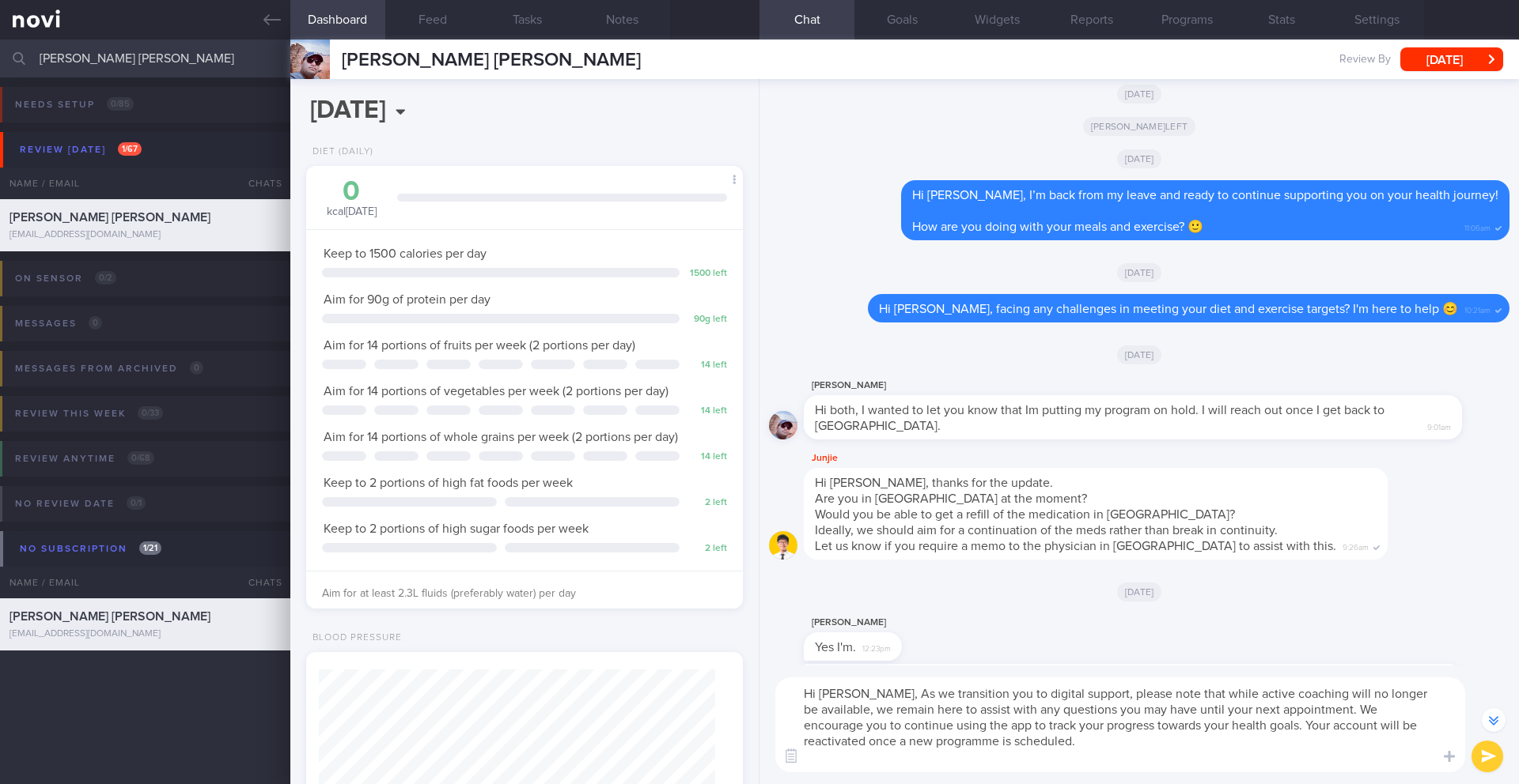
scroll to position [-410, 0]
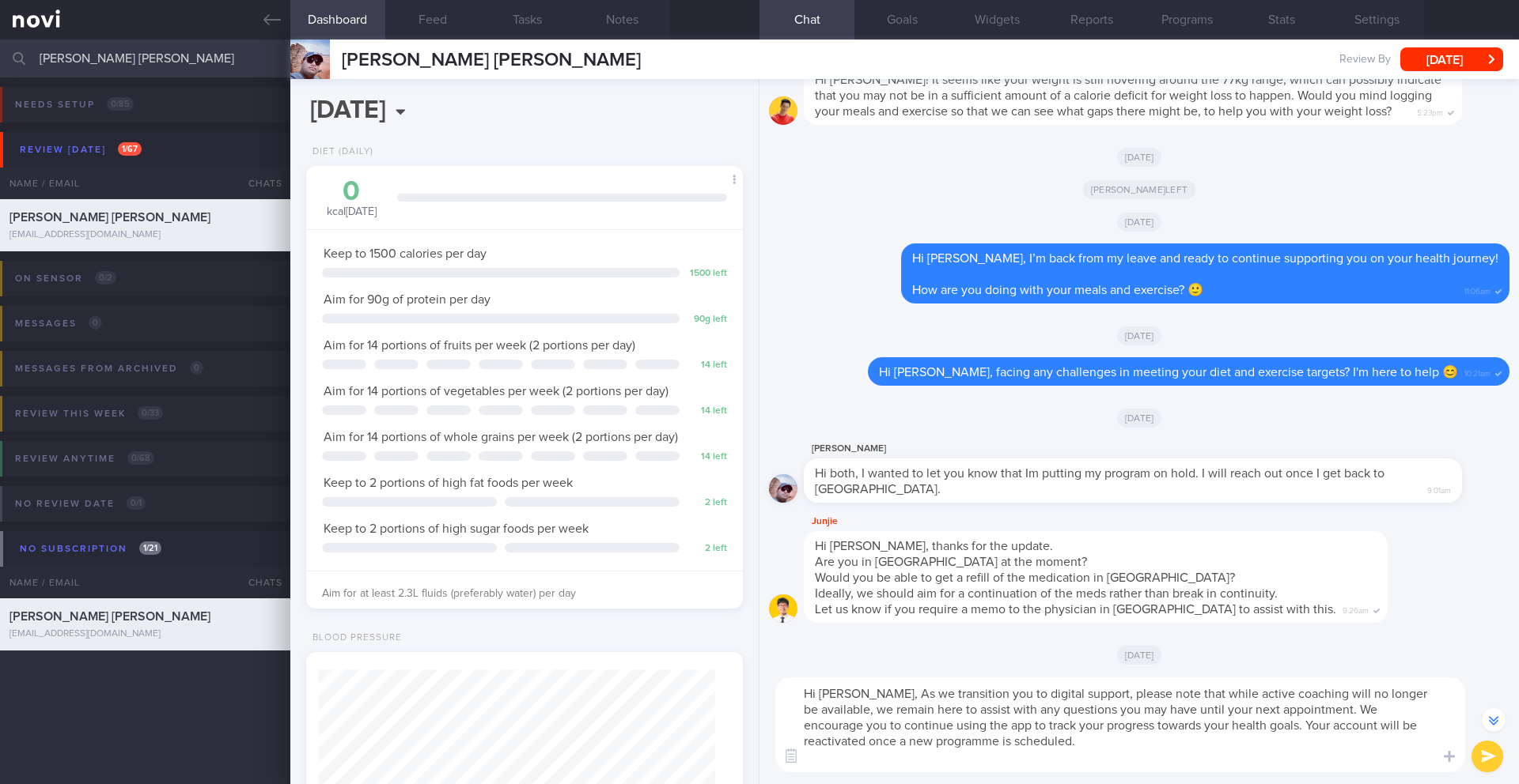
click at [865, 698] on textarea "Hi [PERSON_NAME], As we transition you to digital support, please note that whi…" at bounding box center [1120, 725] width 690 height 95
click at [1290, 712] on textarea "Hi [PERSON_NAME], as we transition you to digital support, please note that whi…" at bounding box center [1120, 725] width 690 height 95
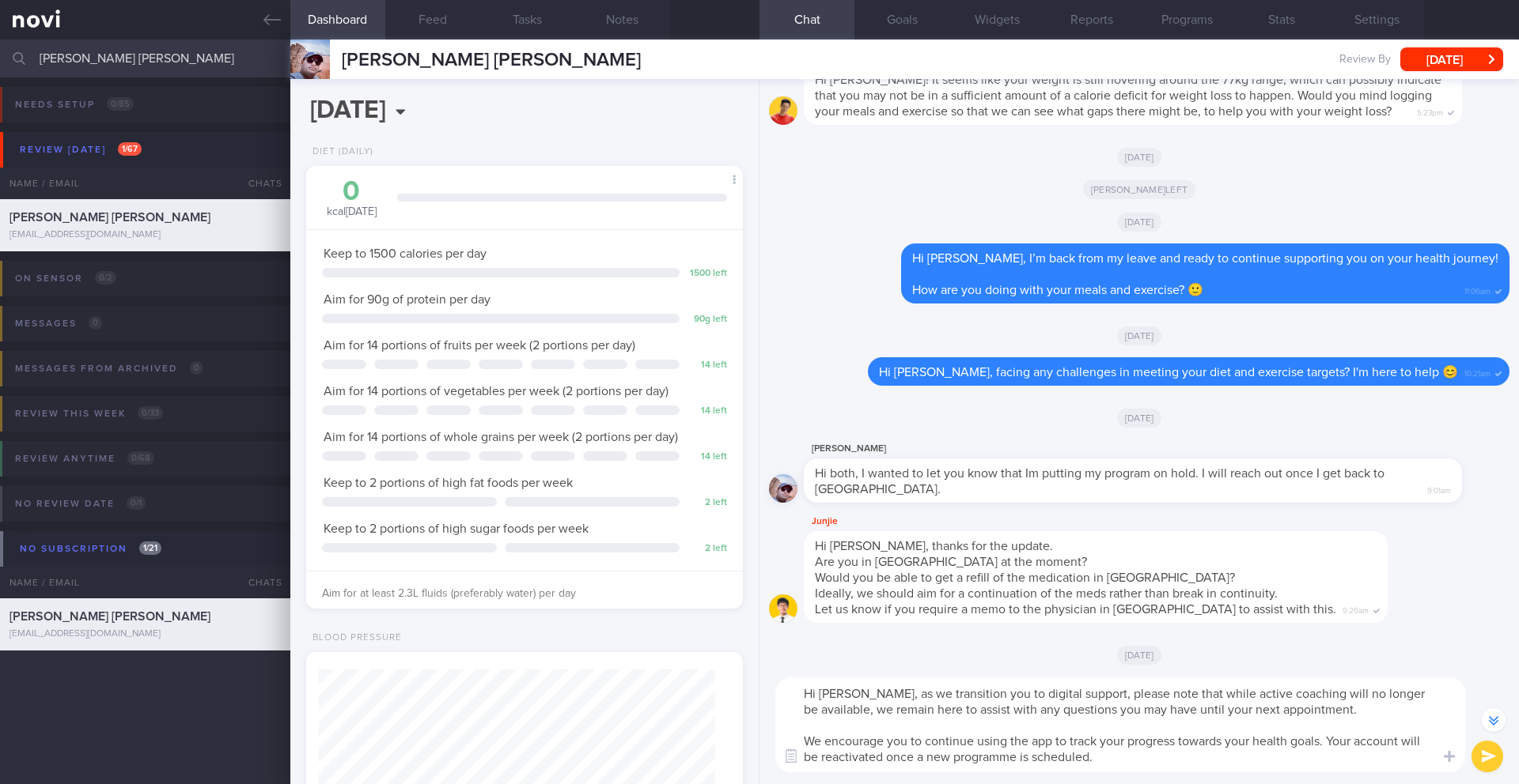
scroll to position [-425, 0]
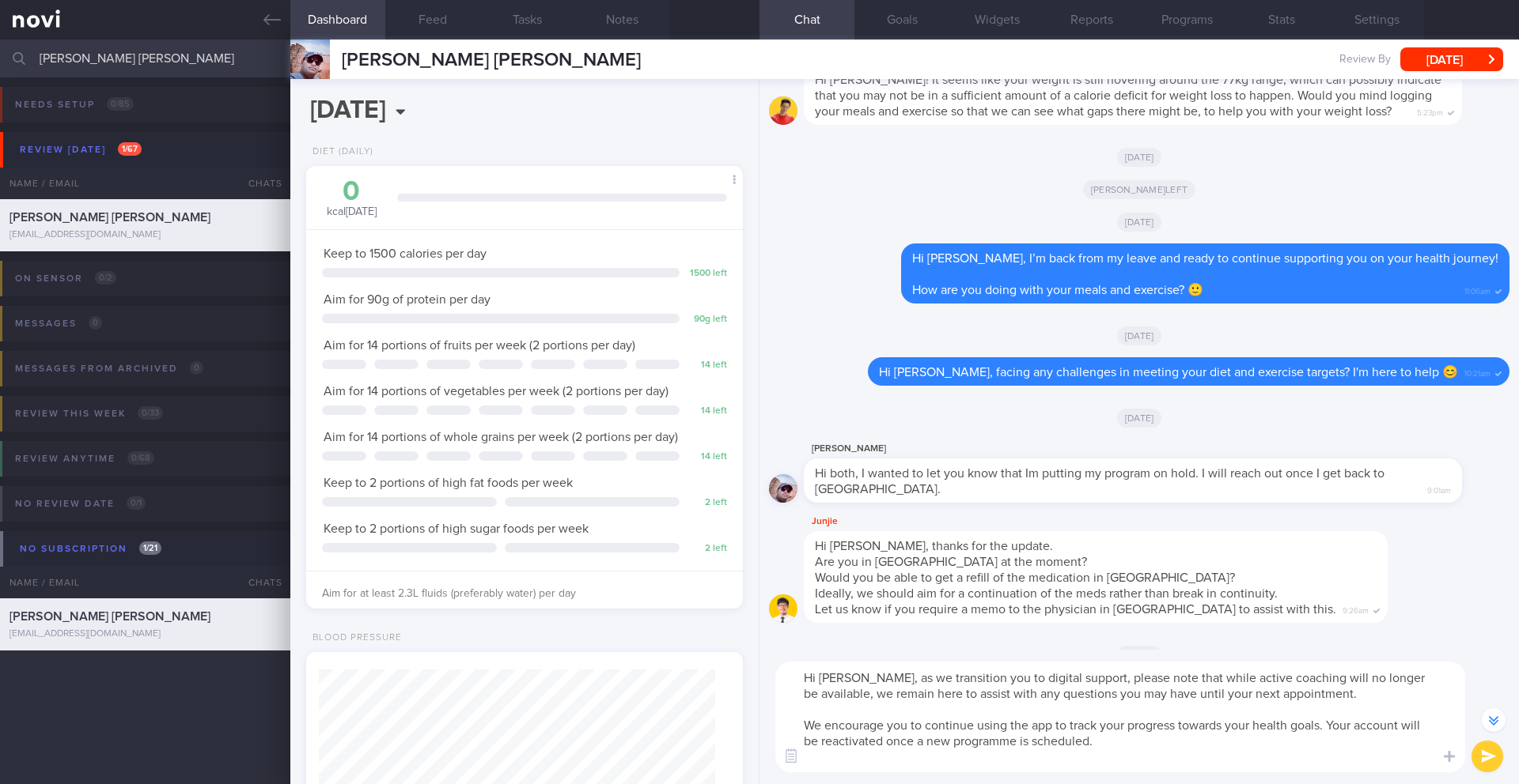
click at [1333, 724] on textarea "Hi [PERSON_NAME], as we transition you to digital support, please note that whi…" at bounding box center [1120, 717] width 690 height 111
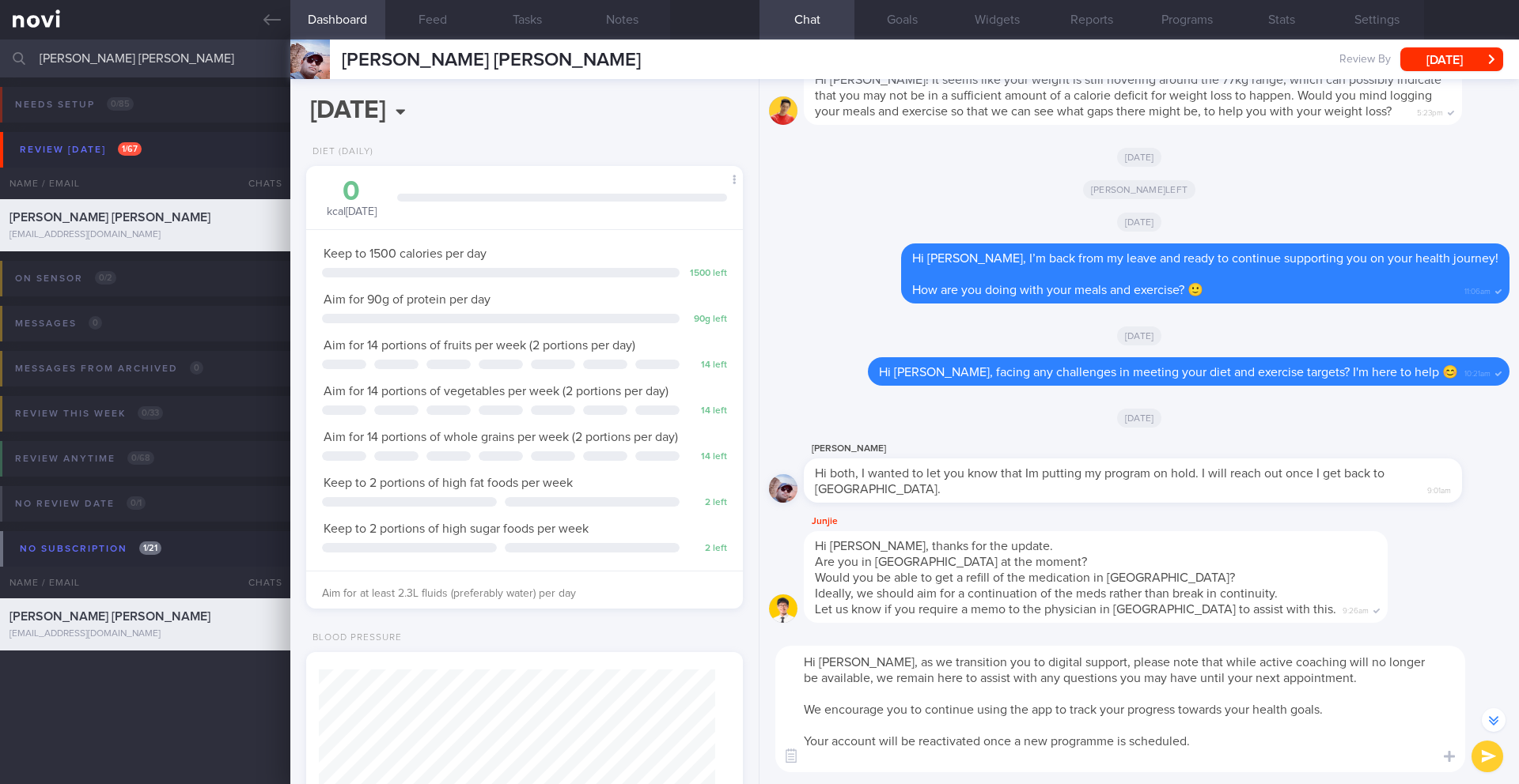
click at [862, 666] on textarea "Hi [PERSON_NAME], as we transition you to digital support, please note that whi…" at bounding box center [1120, 710] width 690 height 127
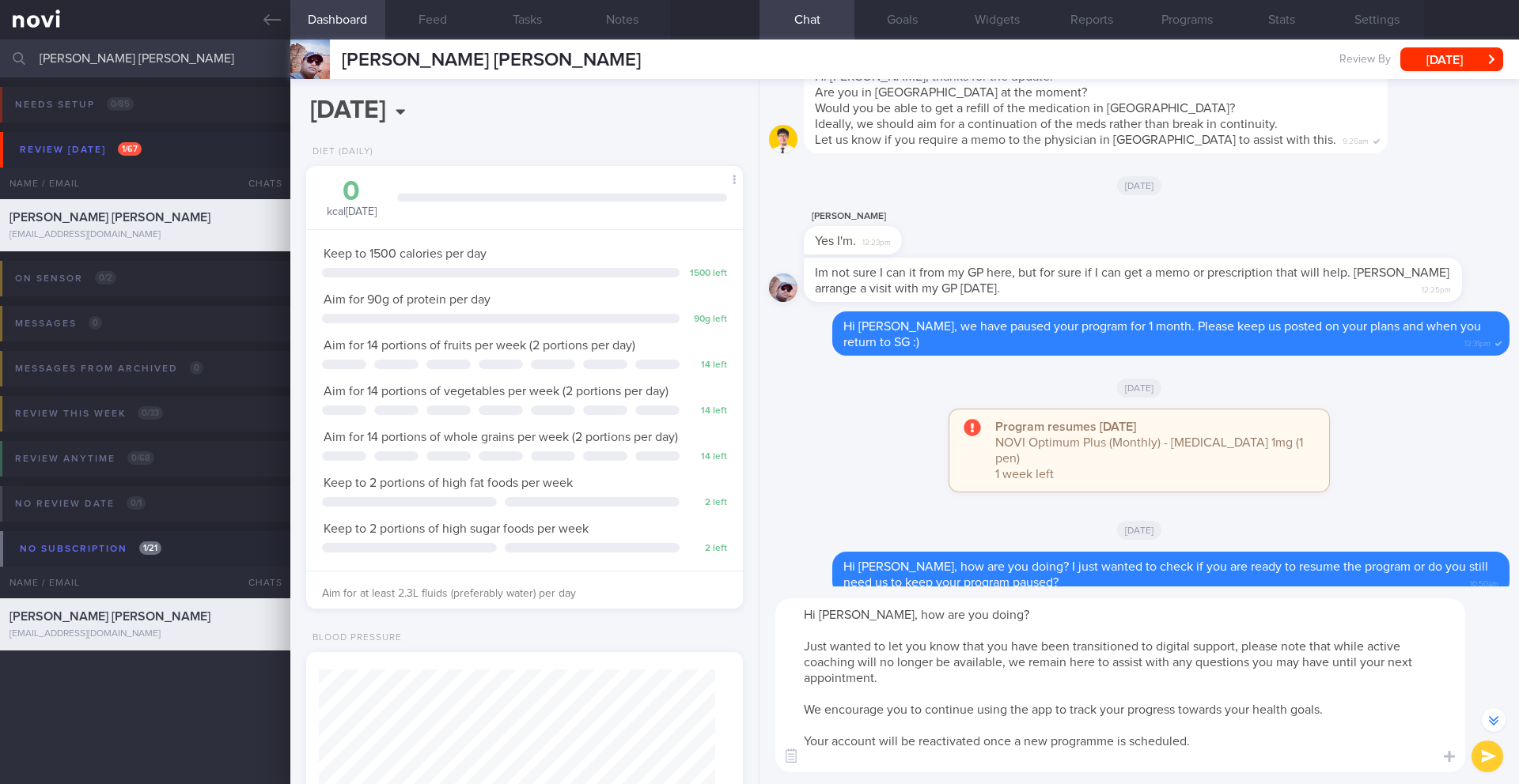
scroll to position [0, 0]
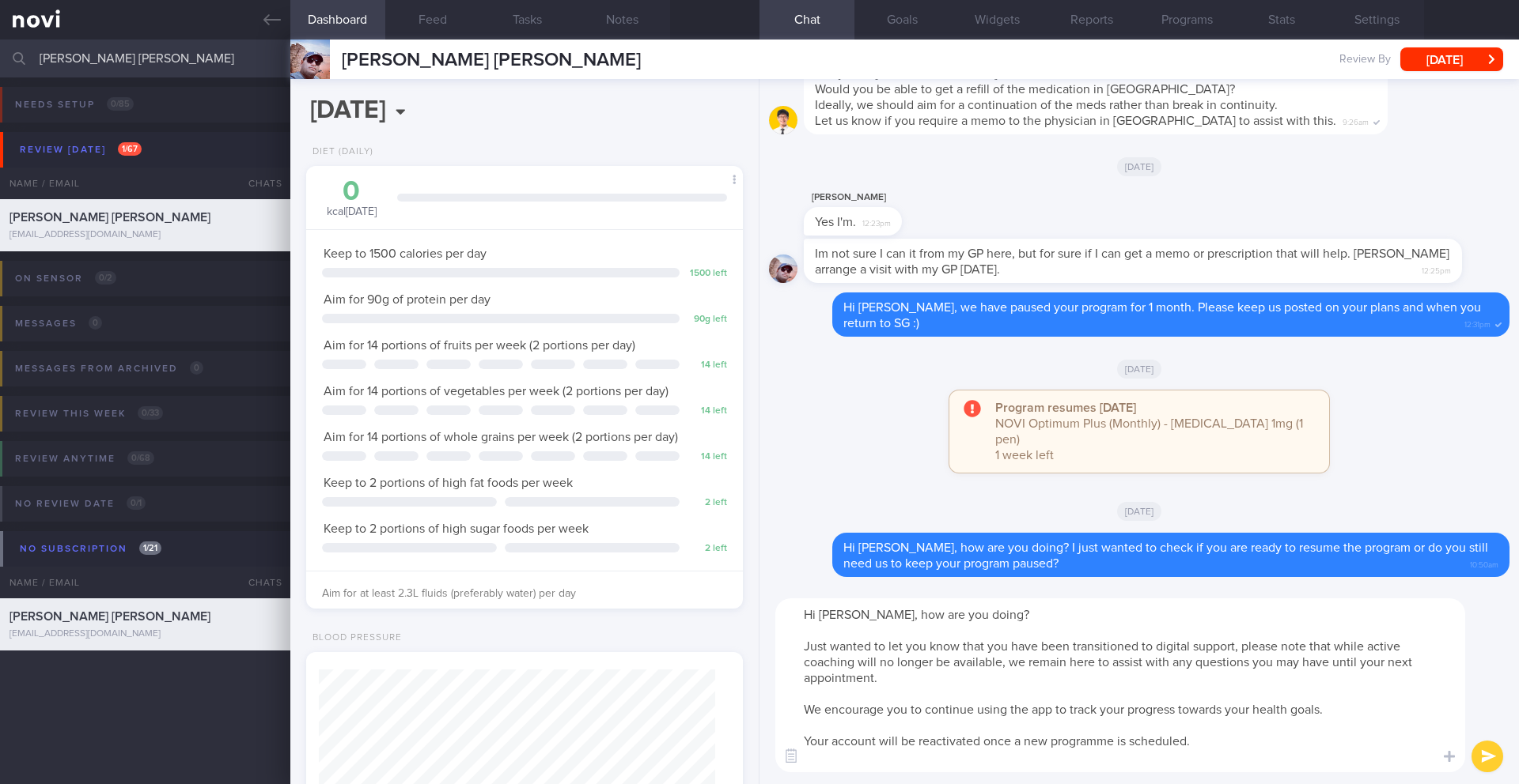
click at [1021, 629] on textarea "Hi [PERSON_NAME], how are you doing? Just wanted to let you know that you have …" at bounding box center [1120, 685] width 690 height 174
click at [1024, 616] on textarea "Hi [PERSON_NAME], how are you doing? Just wanted to let you know that you have …" at bounding box center [1120, 685] width 690 height 174
click at [1183, 752] on textarea "Hi [PERSON_NAME], how are you doing? 🙂 Just wanted to let you know that you hav…" at bounding box center [1120, 685] width 690 height 174
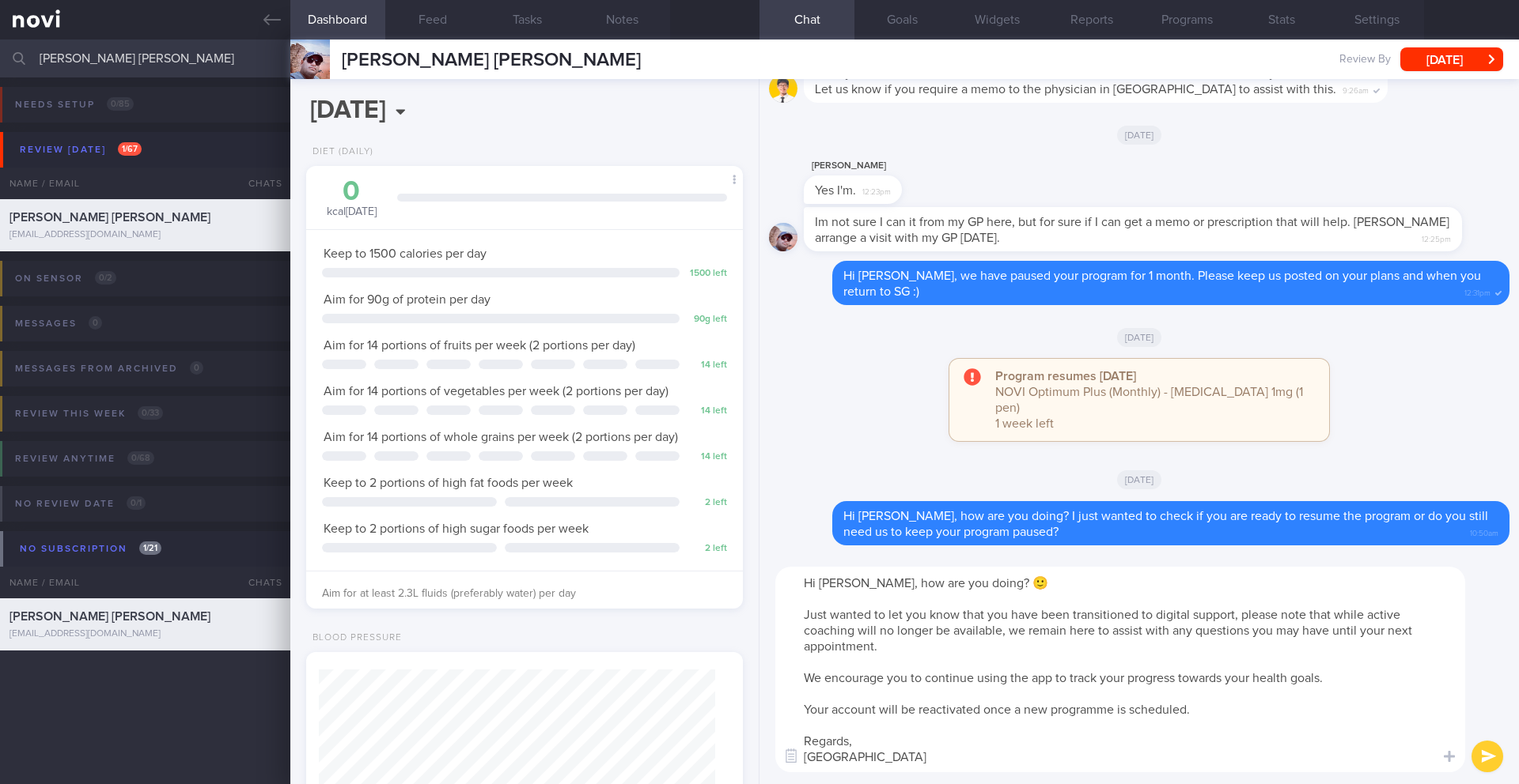
type textarea "Hi [PERSON_NAME], how are you doing? 🙂 Just wanted to let you know that you hav…"
click at [1477, 758] on button "submit" at bounding box center [1487, 756] width 32 height 32
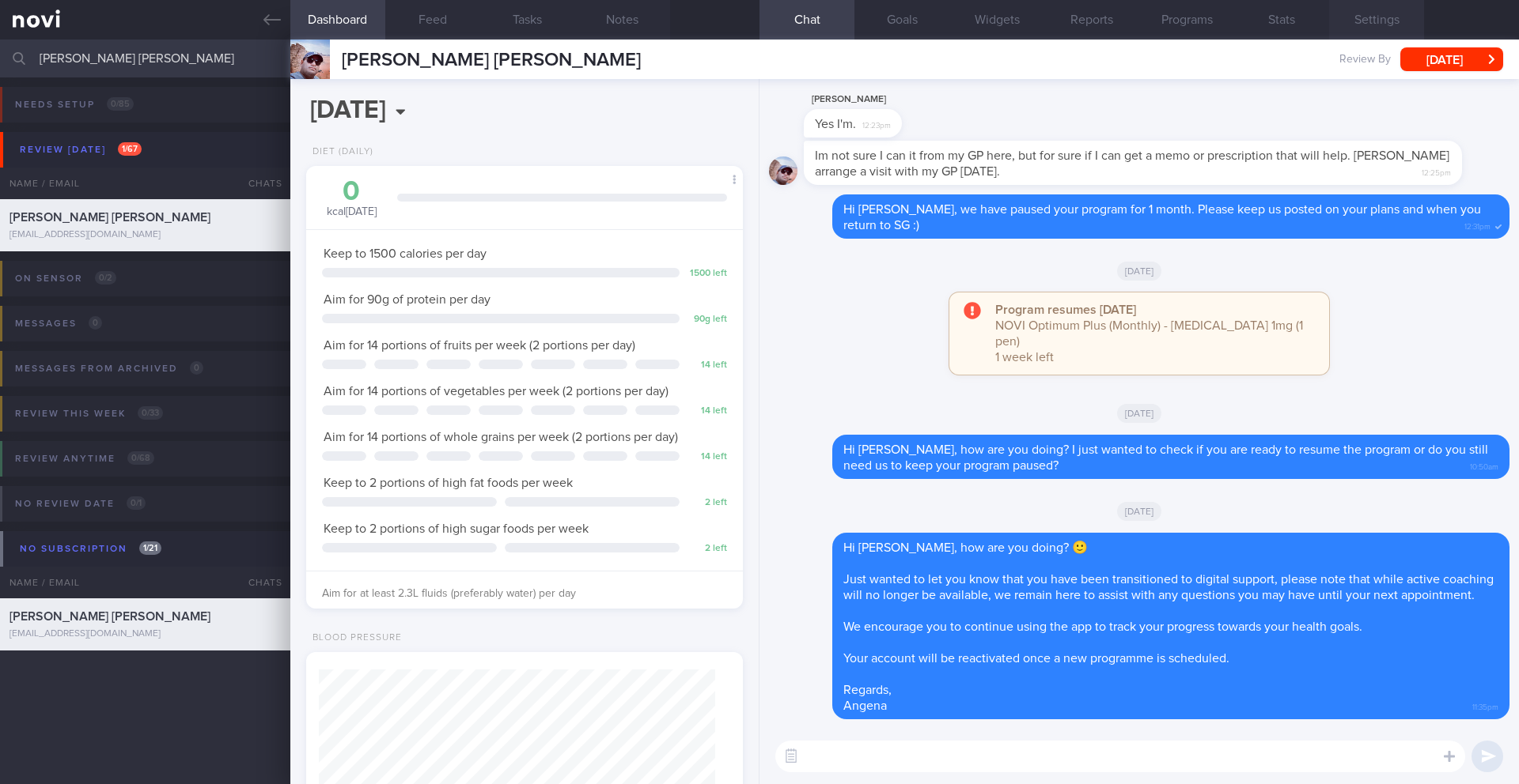
click at [1392, 21] on button "Settings" at bounding box center [1377, 20] width 95 height 40
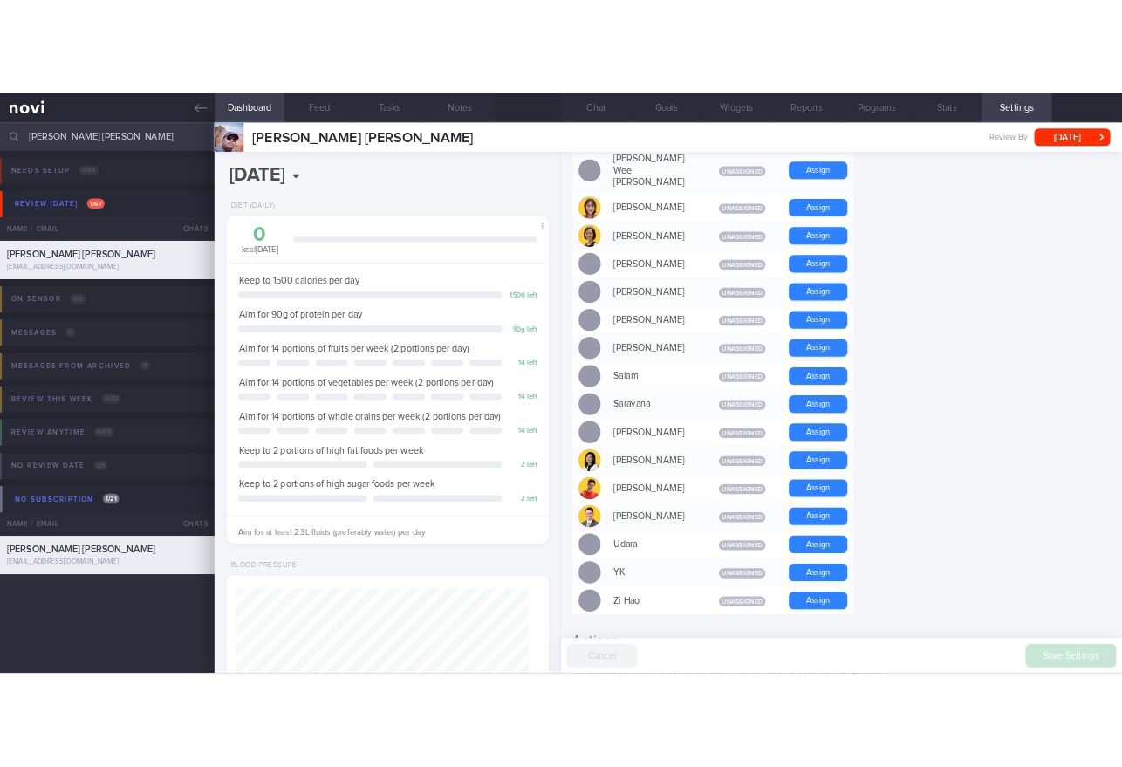
scroll to position [1430, 0]
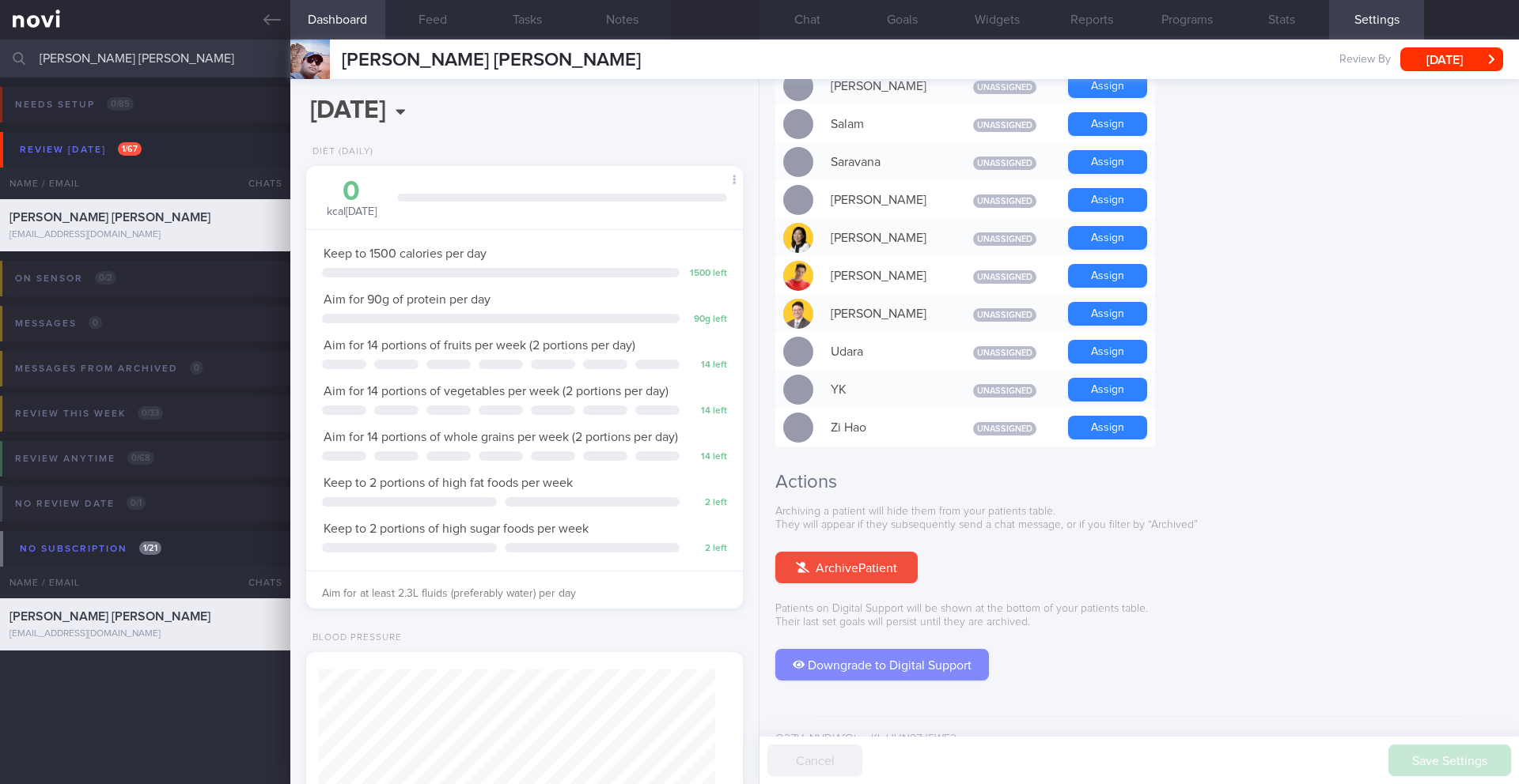
click at [925, 649] on button "Downgrade to Digital Support" at bounding box center [882, 664] width 214 height 32
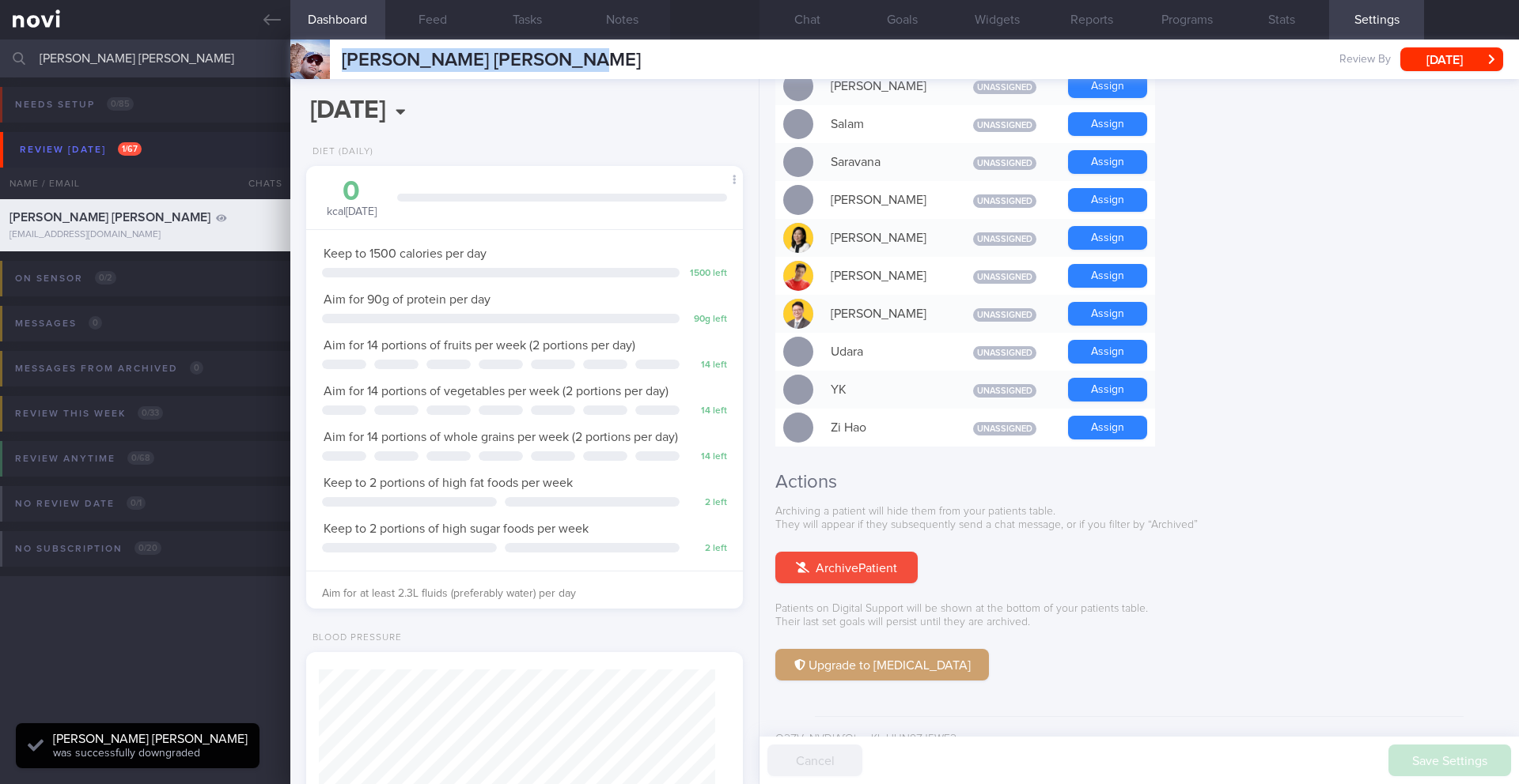
drag, startPoint x: 528, startPoint y: 59, endPoint x: 370, endPoint y: 56, distance: 158.0
click at [338, 52] on div "[PERSON_NAME] [PERSON_NAME] [PERSON_NAME] [PERSON_NAME] [PERSON_NAME][EMAIL_ADD…" at bounding box center [904, 60] width 1229 height 40
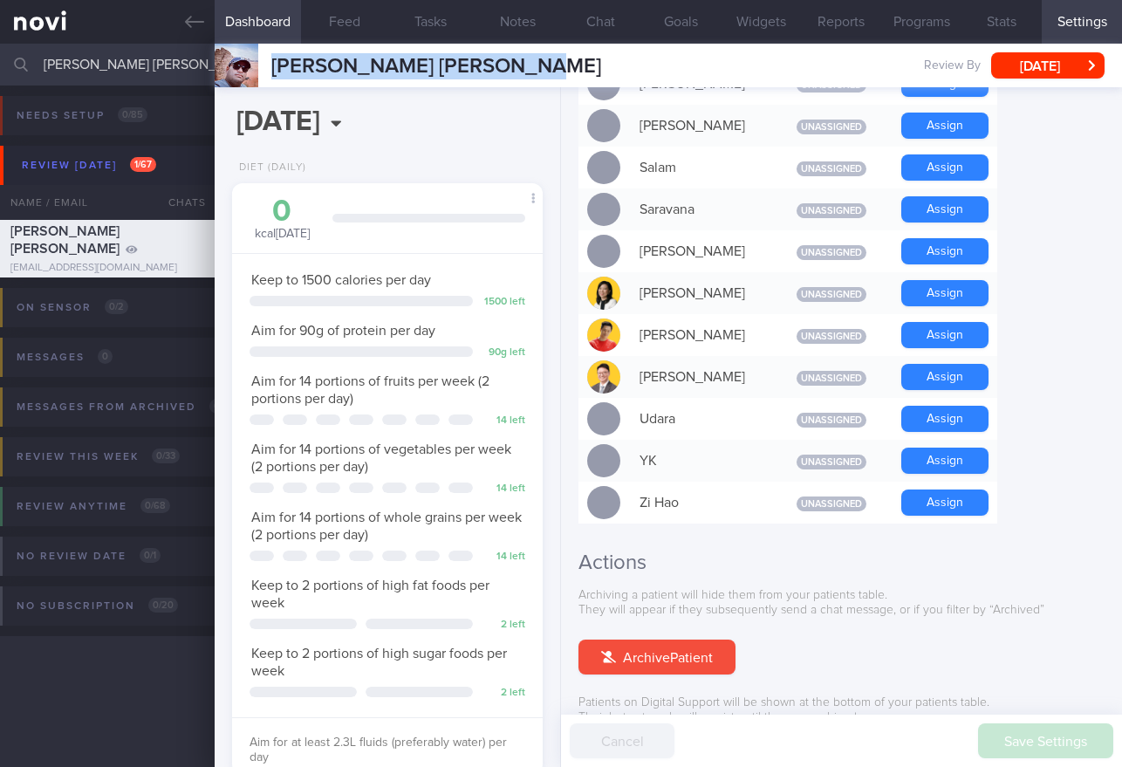
scroll to position [872296, 872188]
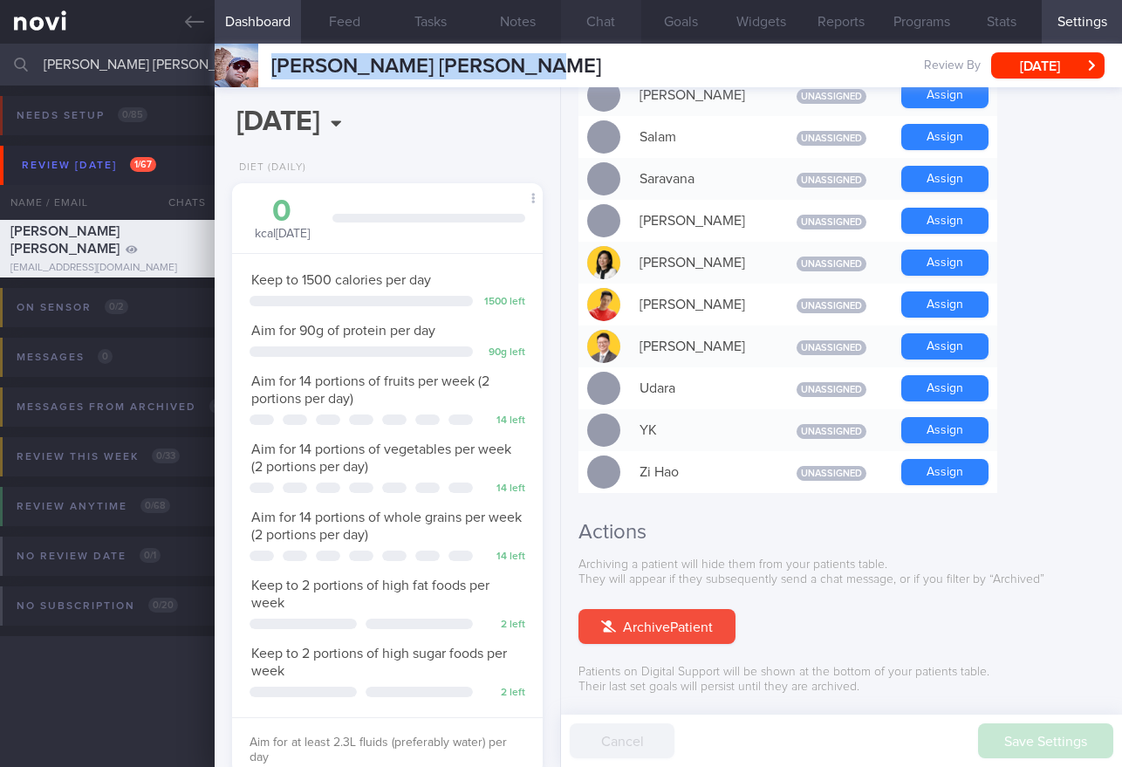
click at [617, 21] on button "Chat" at bounding box center [601, 22] width 80 height 44
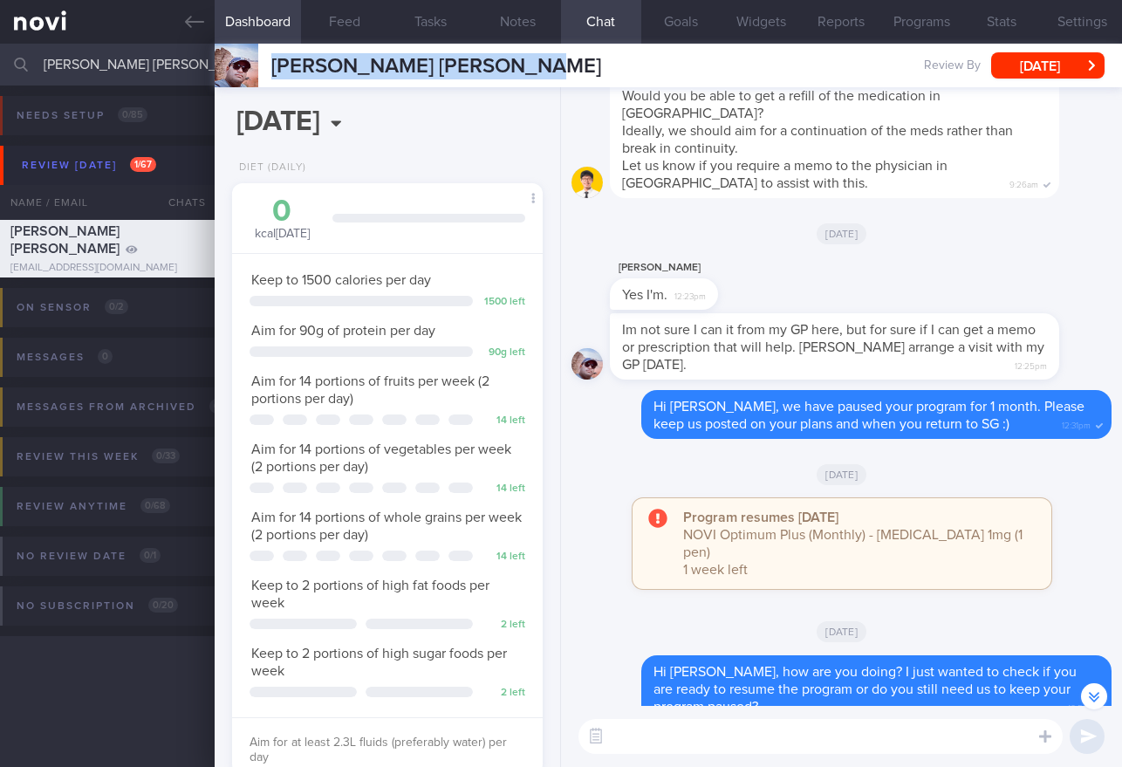
scroll to position [-102, 0]
